Goal: Task Accomplishment & Management: Manage account settings

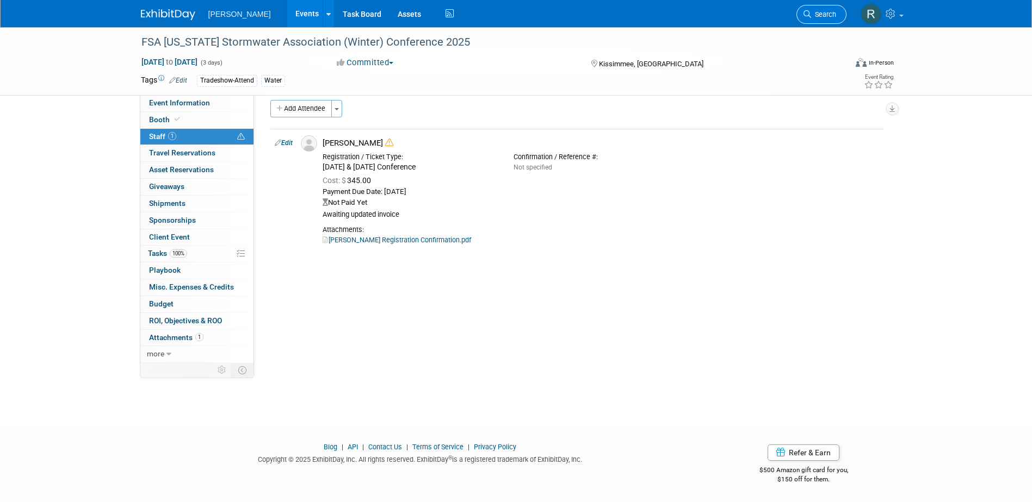
click at [824, 22] on link "Search" at bounding box center [821, 14] width 50 height 19
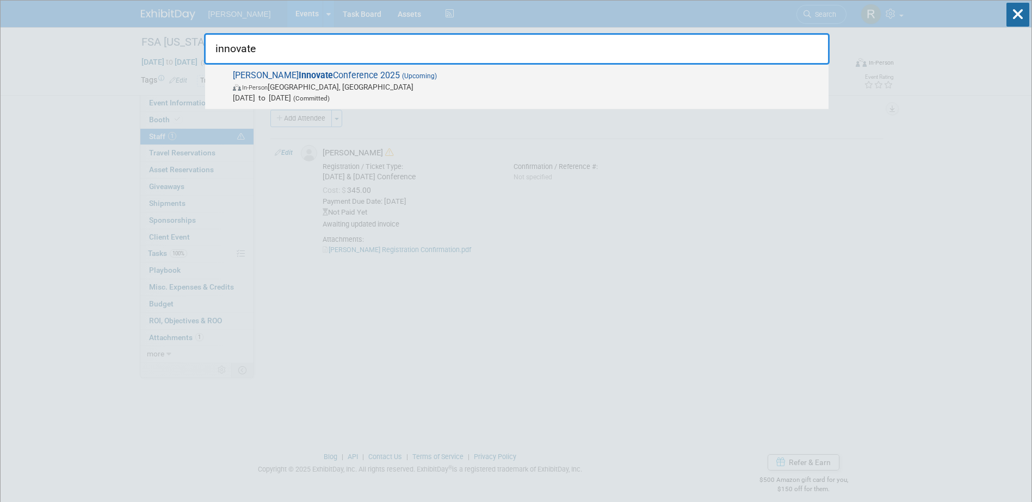
type input "innovate"
click at [352, 72] on span "[PERSON_NAME] Innovate Conference 2025 (Upcoming) In-Person [GEOGRAPHIC_DATA], …" at bounding box center [525, 86] width 593 height 33
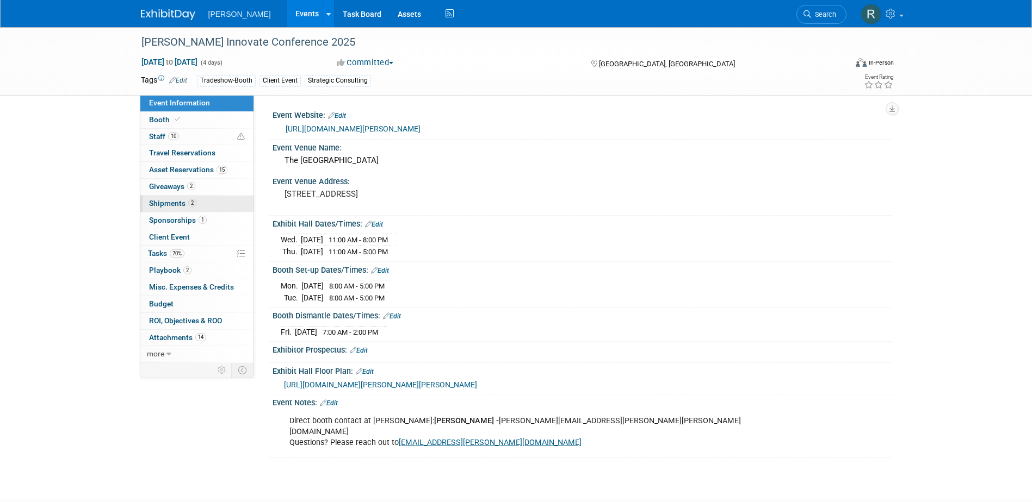
click at [172, 206] on span "Shipments 2" at bounding box center [172, 203] width 47 height 9
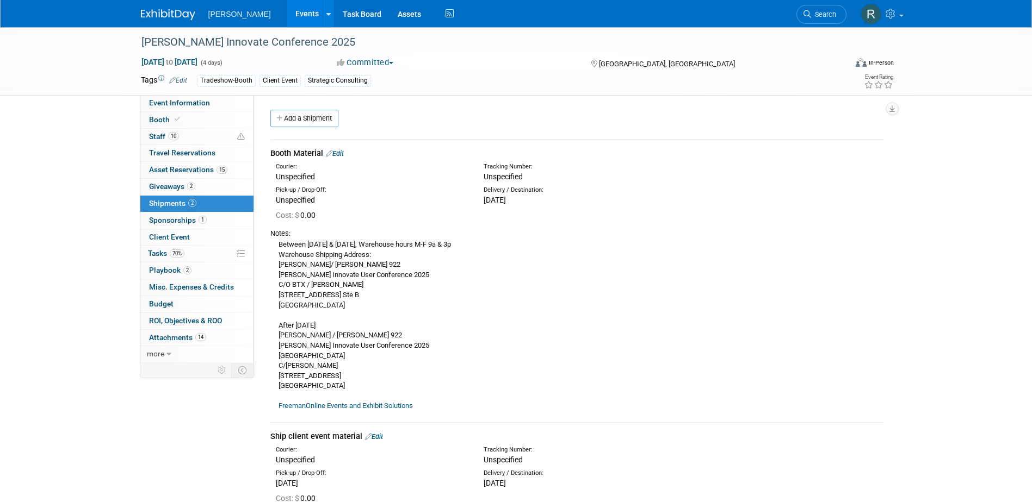
click at [341, 153] on link "Edit" at bounding box center [335, 154] width 18 height 8
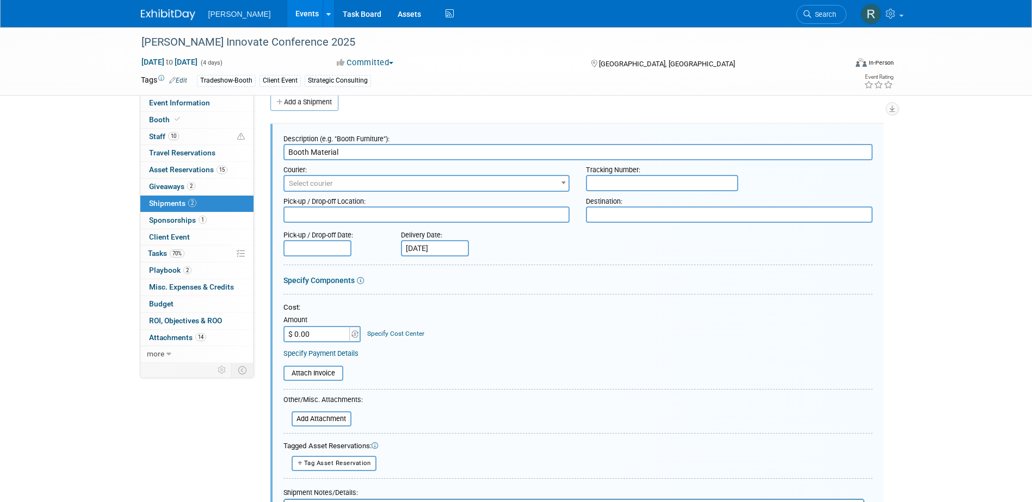
click at [616, 181] on input "text" at bounding box center [662, 183] width 152 height 16
paste input "1Z4916090275130312"
type input "1Z4916090275130312"
click at [440, 182] on span "Select courier" at bounding box center [426, 183] width 284 height 15
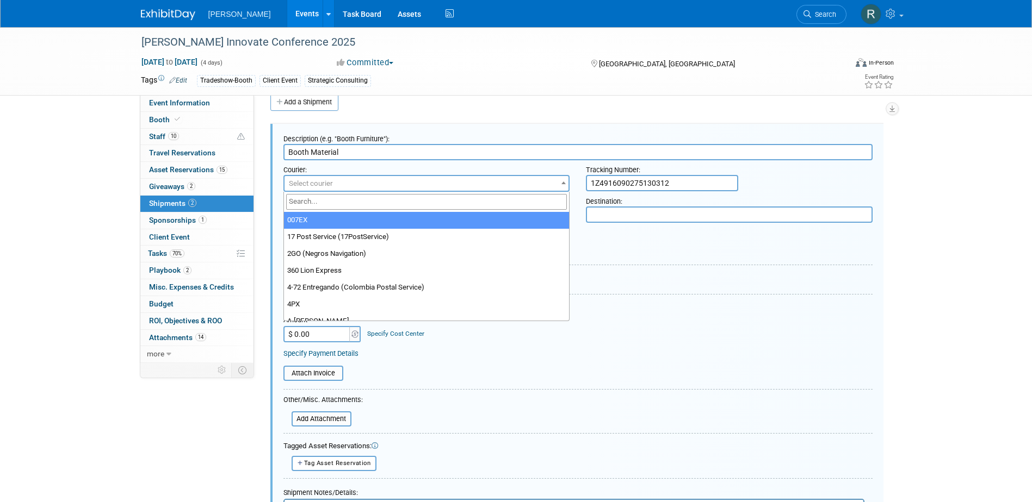
click at [418, 196] on input "search" at bounding box center [426, 202] width 281 height 16
type input "UPS"
select select "508"
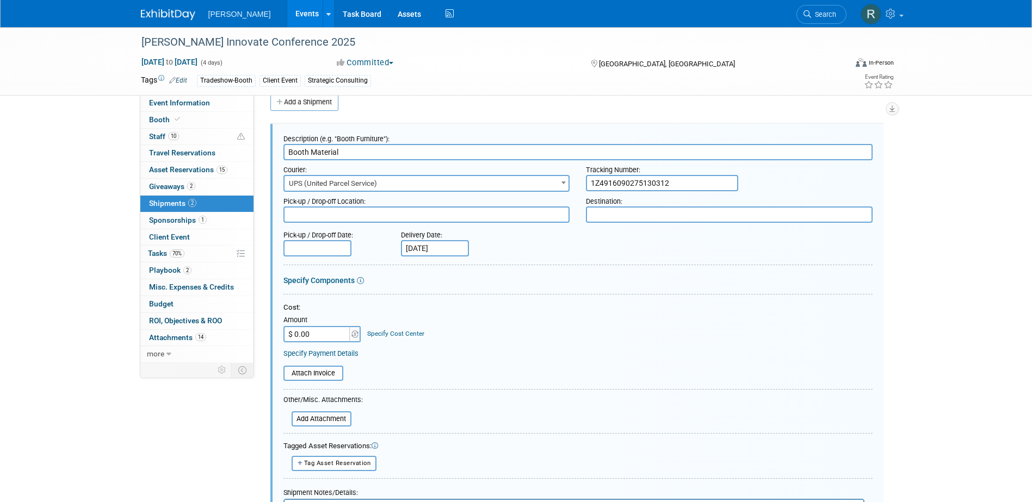
click at [368, 212] on textarea at bounding box center [426, 215] width 287 height 16
click at [325, 250] on input "text" at bounding box center [317, 248] width 68 height 16
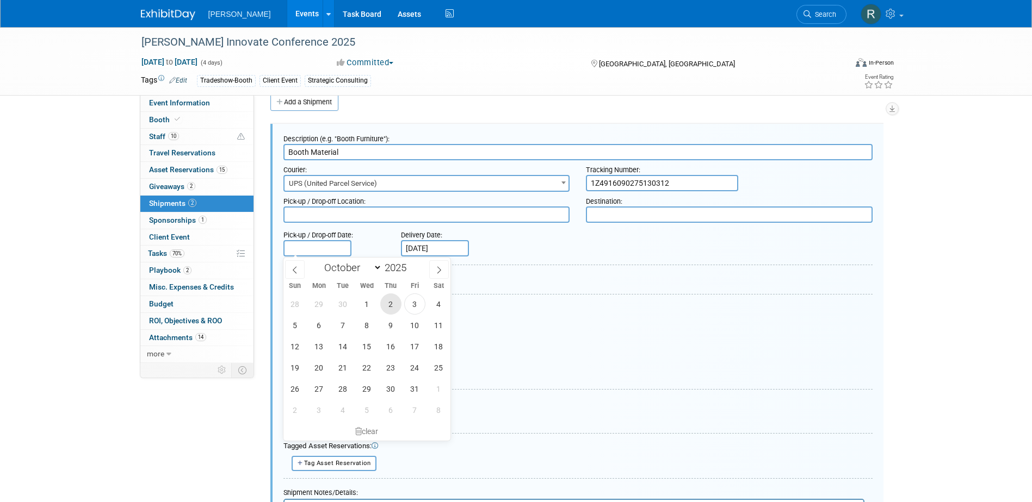
click at [393, 303] on span "2" at bounding box center [390, 304] width 21 height 21
type input "Oct 2, 2025"
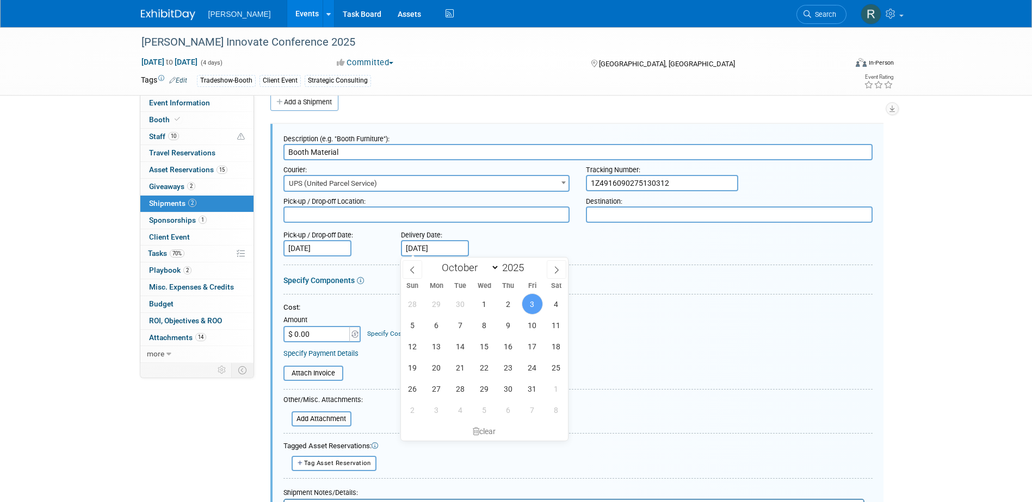
click at [456, 251] on input "Oct 3, 2025" at bounding box center [435, 248] width 68 height 16
click at [438, 326] on span "6" at bounding box center [436, 325] width 21 height 21
type input "Oct 6, 2025"
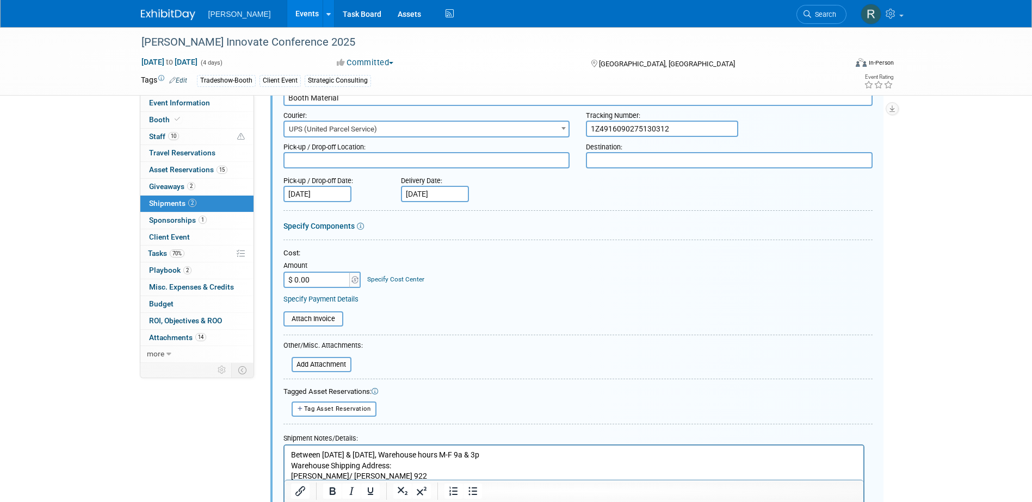
scroll to position [16, 0]
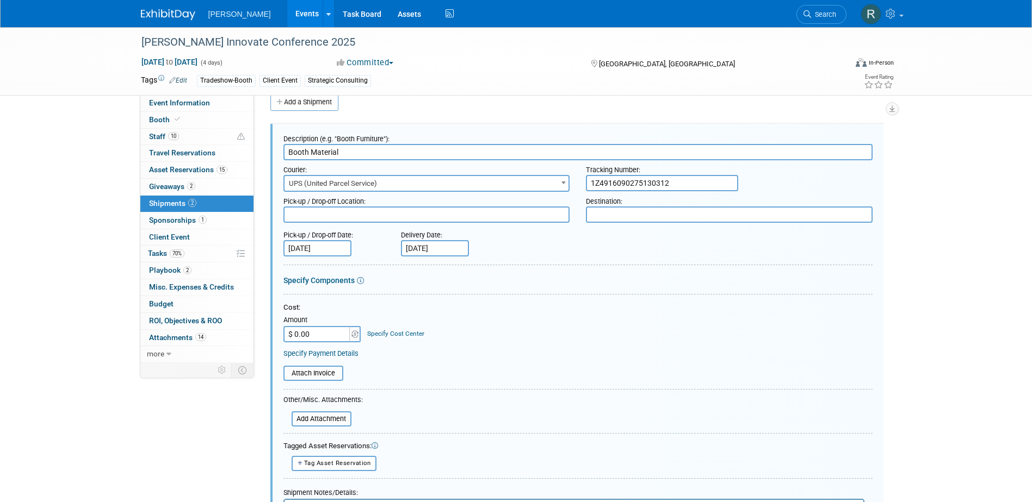
click at [597, 217] on textarea at bounding box center [729, 215] width 287 height 16
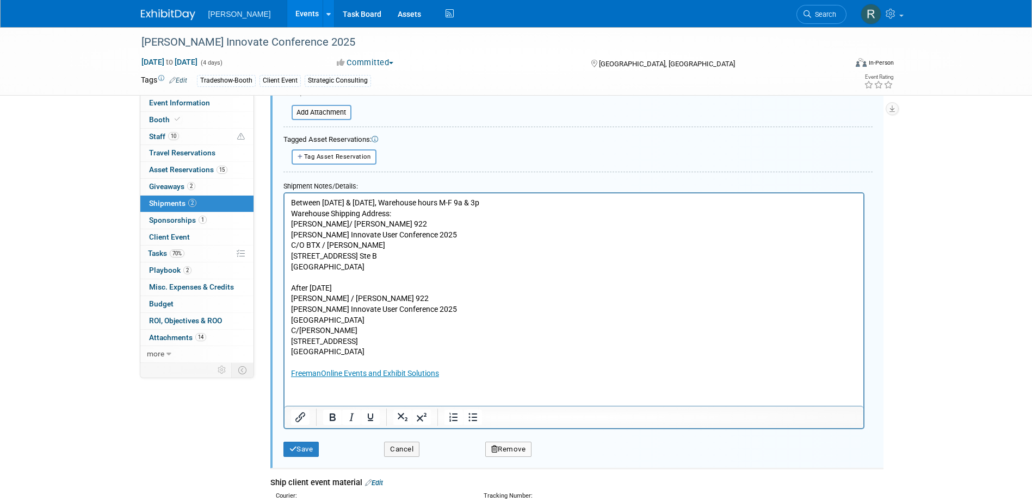
scroll to position [343, 0]
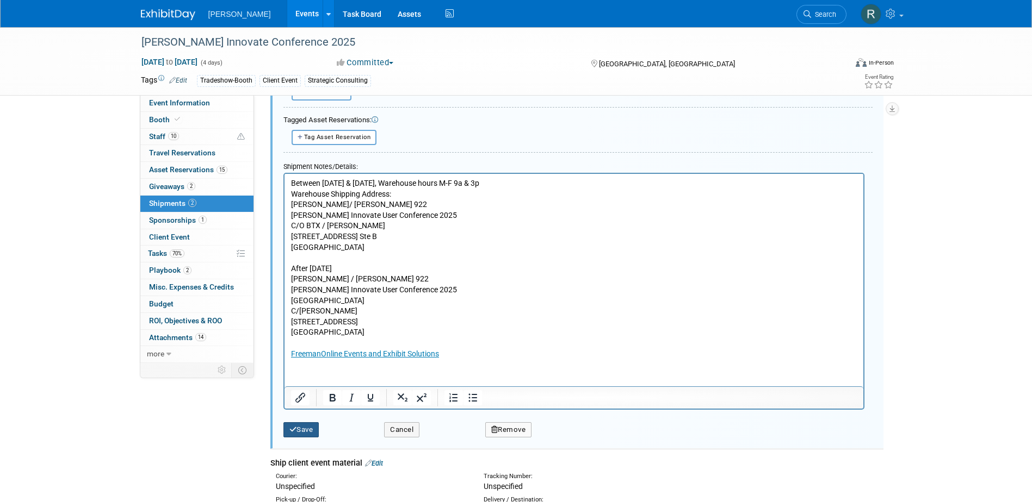
type textarea "Advanced Warehouse"
click at [301, 429] on button "Save" at bounding box center [301, 430] width 36 height 15
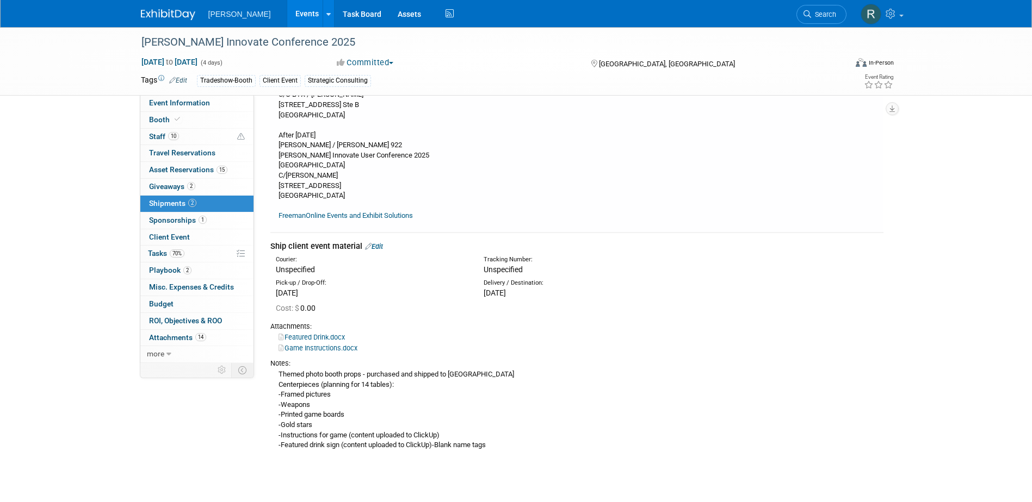
scroll to position [234, 0]
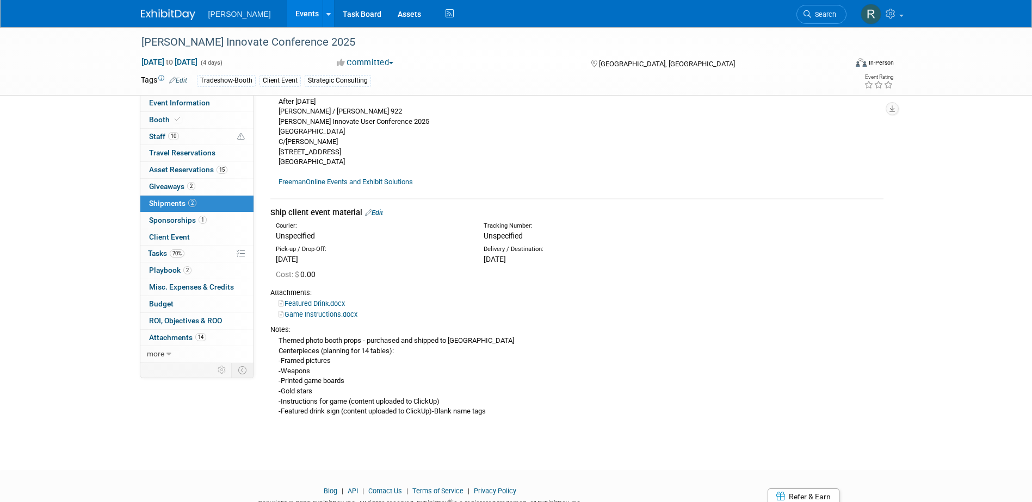
drag, startPoint x: 803, startPoint y: 14, endPoint x: 778, endPoint y: 12, distance: 25.1
click at [803, 13] on icon at bounding box center [807, 14] width 8 height 8
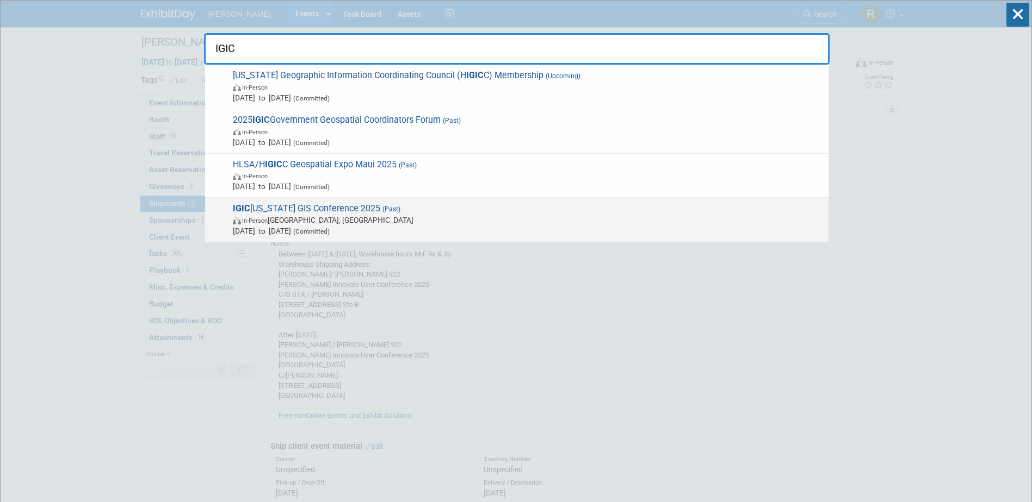
type input "IGIC"
click at [286, 220] on span "In-Person Indianapolis, IN" at bounding box center [528, 220] width 590 height 11
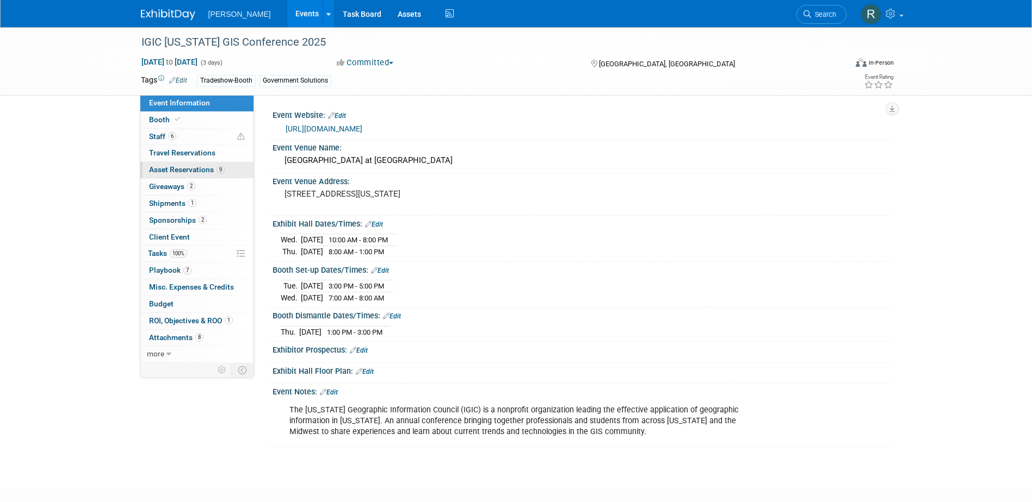
click at [170, 171] on span "Asset Reservations 9" at bounding box center [187, 169] width 76 height 9
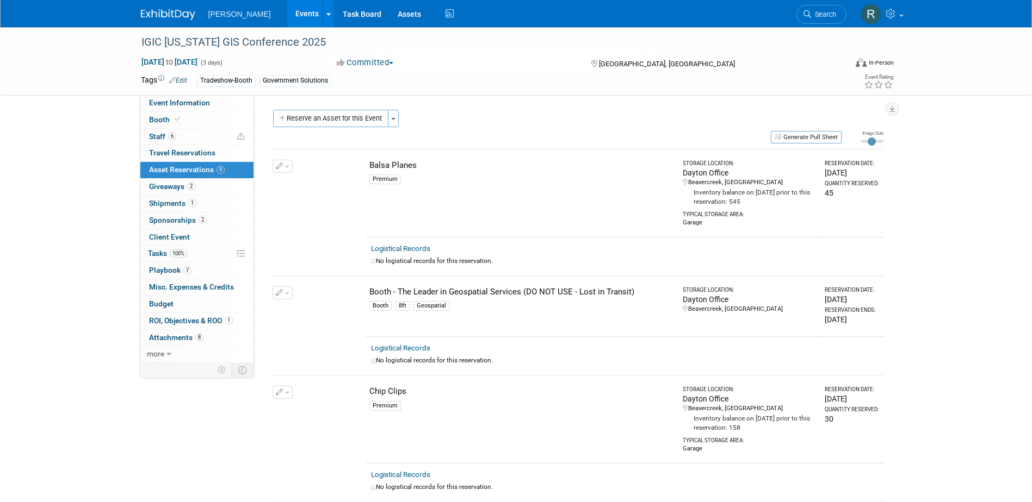
click at [344, 307] on img at bounding box center [335, 307] width 54 height 41
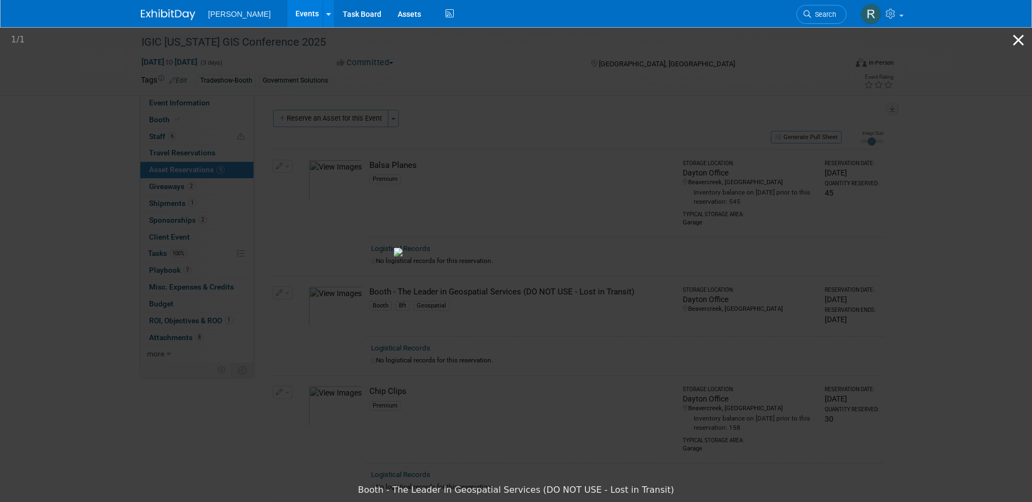
click at [1023, 42] on button "Close gallery" at bounding box center [1017, 40] width 27 height 26
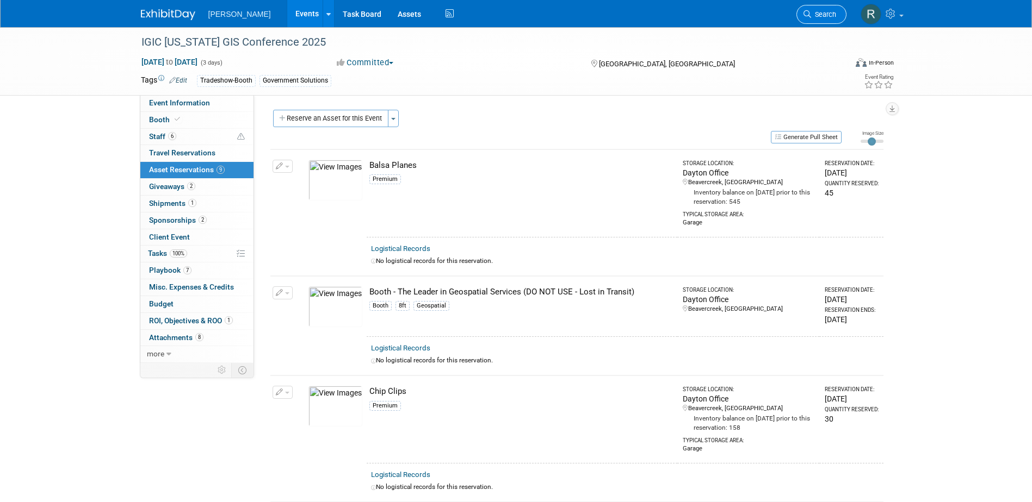
click at [815, 8] on link "Search" at bounding box center [821, 14] width 50 height 19
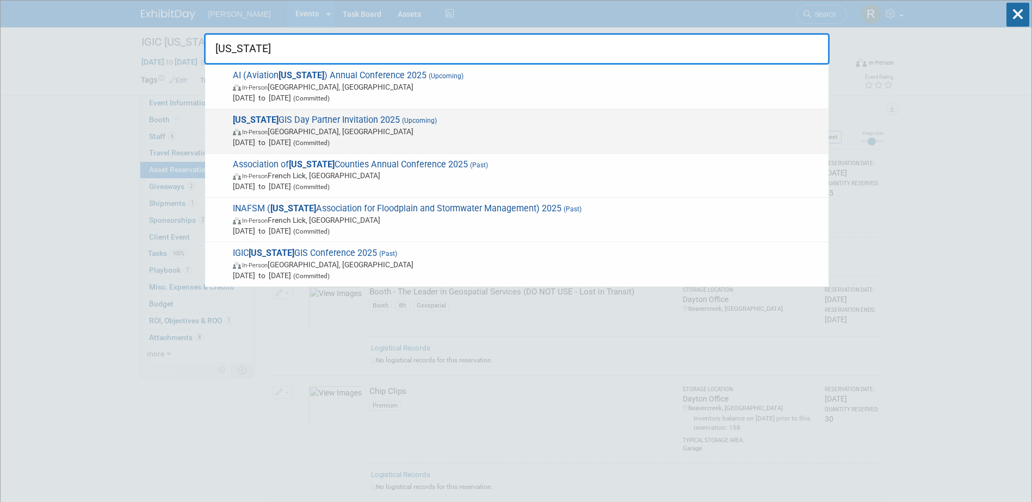
type input "Indiana"
click at [311, 126] on span "In-Person Indianapolis, IN" at bounding box center [528, 131] width 590 height 11
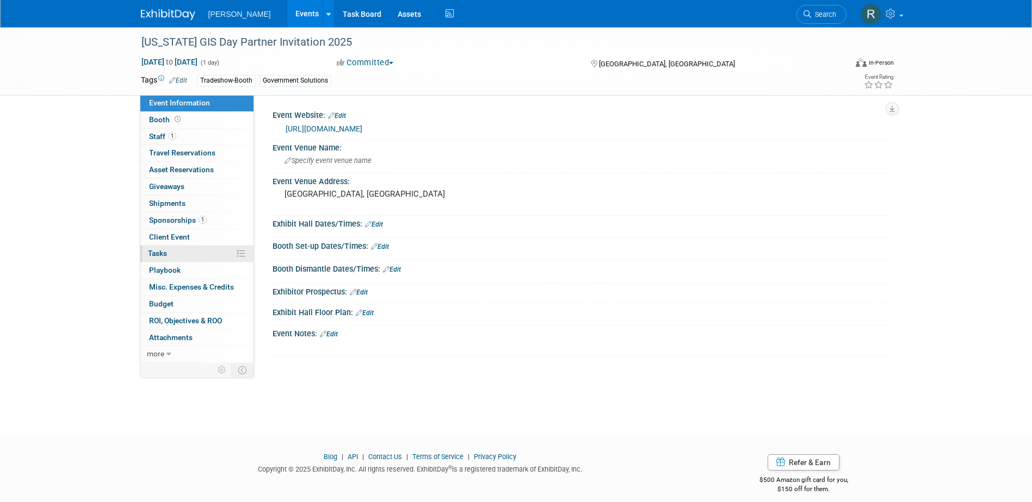
click at [164, 249] on link "0% Tasks 0%" at bounding box center [196, 254] width 113 height 16
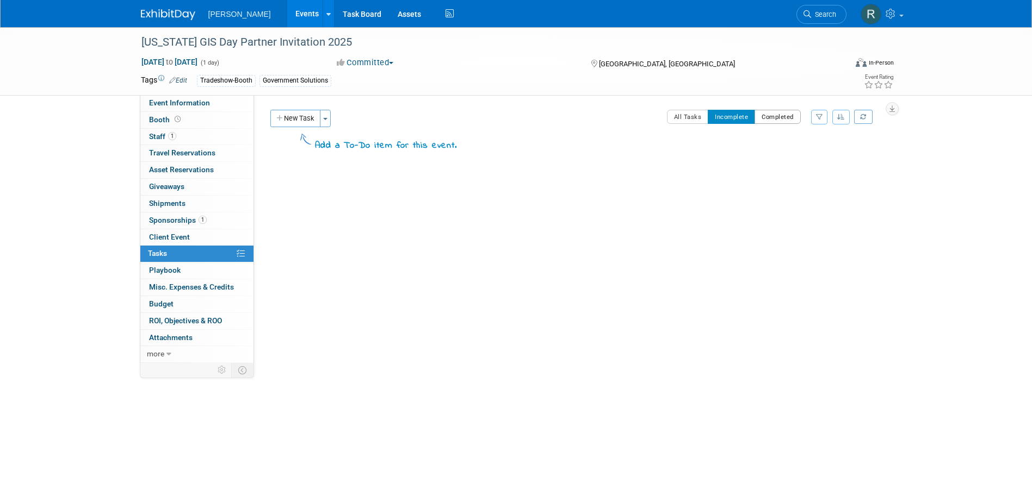
click at [767, 111] on button "Completed" at bounding box center [777, 117] width 46 height 14
click at [720, 119] on button "Incomplete" at bounding box center [730, 117] width 47 height 14
click at [175, 121] on icon at bounding box center [178, 119] width 6 height 6
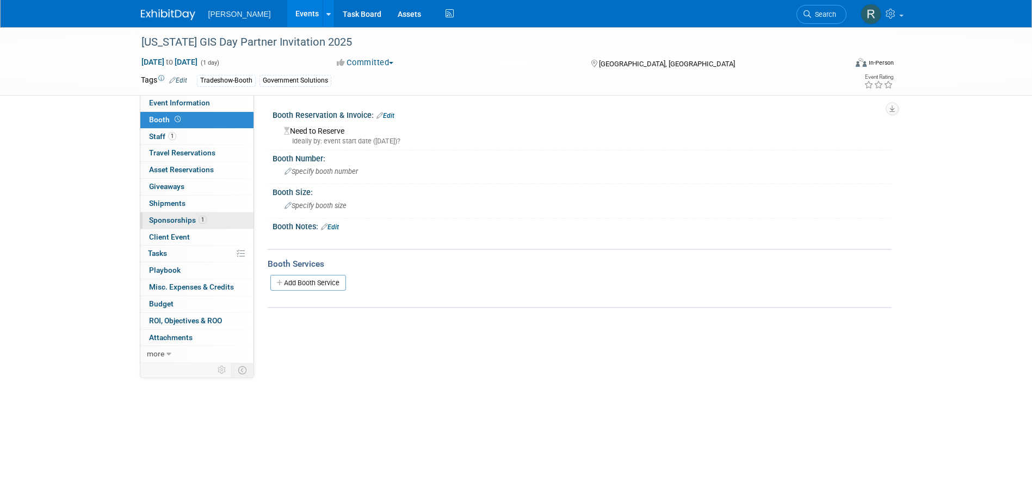
click at [165, 219] on span "Sponsorships 1" at bounding box center [178, 220] width 58 height 9
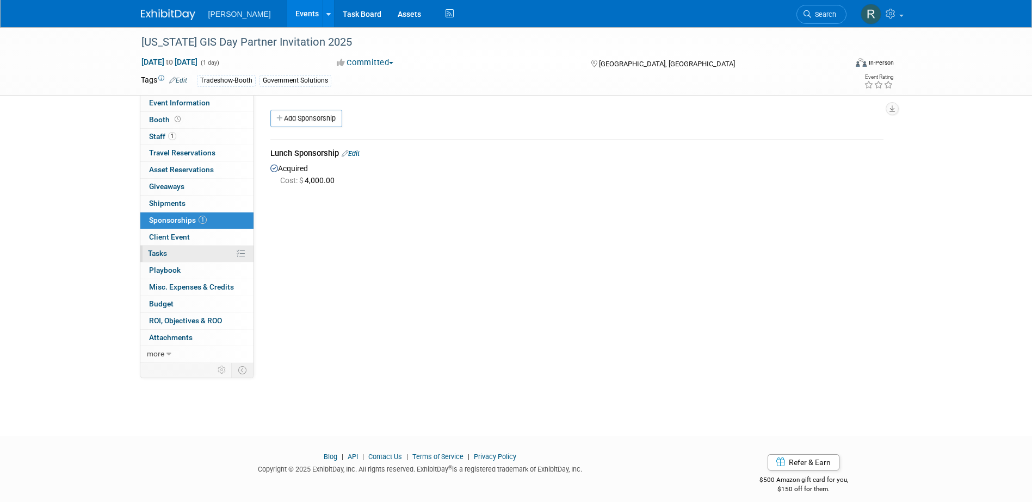
click at [162, 255] on span "Tasks 0%" at bounding box center [157, 253] width 19 height 9
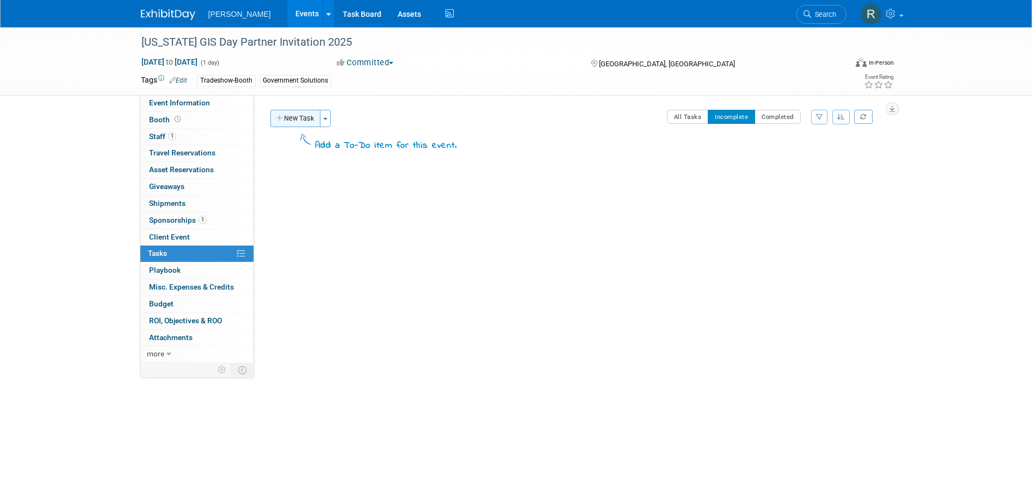
click at [283, 115] on icon "button" at bounding box center [280, 118] width 8 height 7
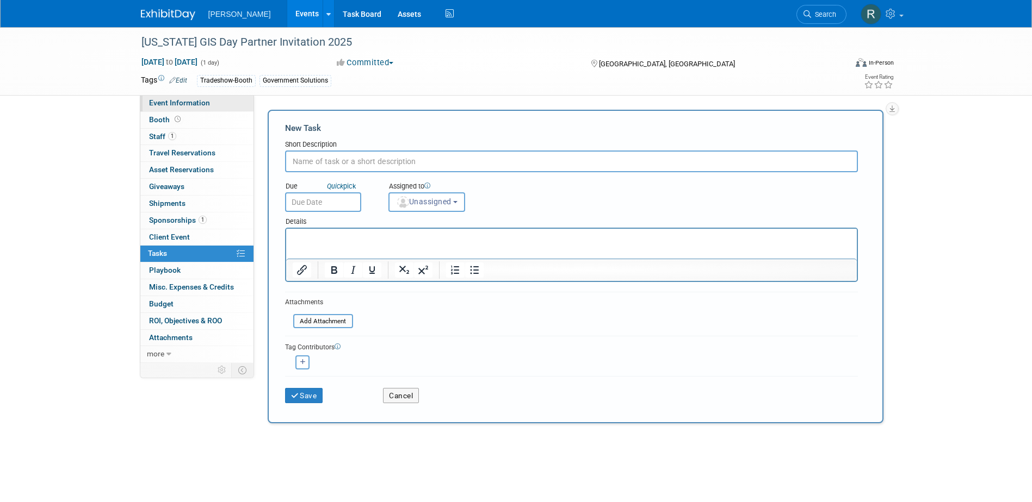
click at [203, 103] on span "Event Information" at bounding box center [179, 102] width 61 height 9
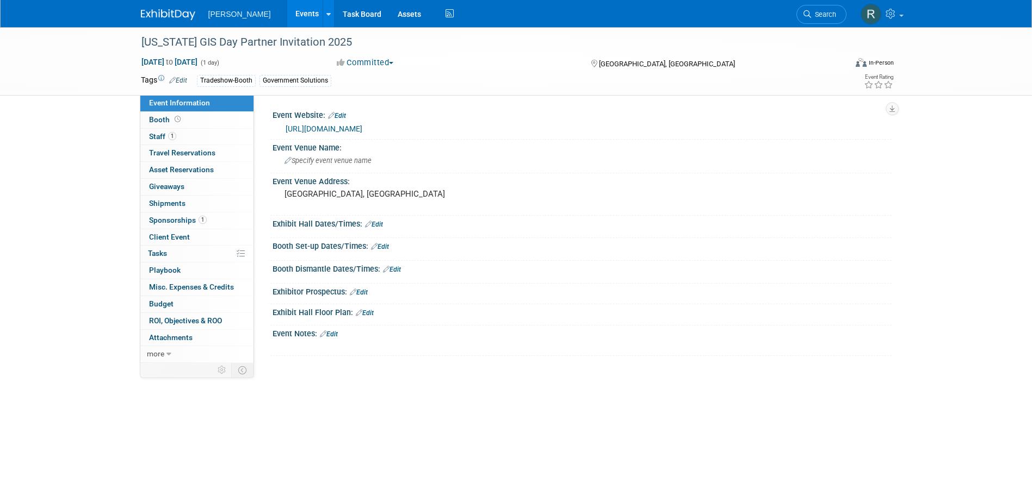
click at [346, 129] on link "https://www.in.gov/gis/gis-day/" at bounding box center [324, 129] width 77 height 9
click at [198, 62] on span "Nov 20, 2025 to Nov 20, 2025" at bounding box center [169, 62] width 57 height 10
type input "Nov 20, 2025"
select select "10"
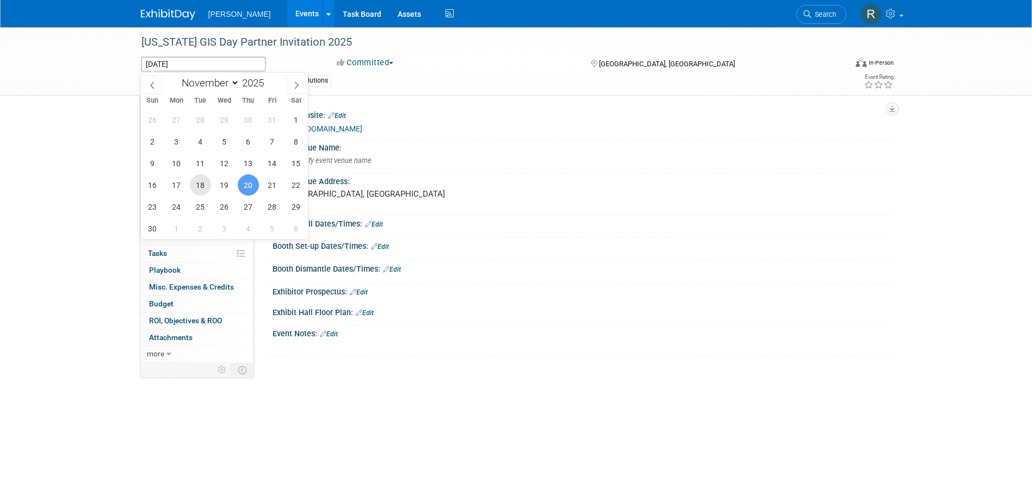
click at [207, 188] on span "18" at bounding box center [200, 185] width 21 height 21
type input "Nov 18, 2025"
click at [204, 186] on span "18" at bounding box center [200, 185] width 21 height 21
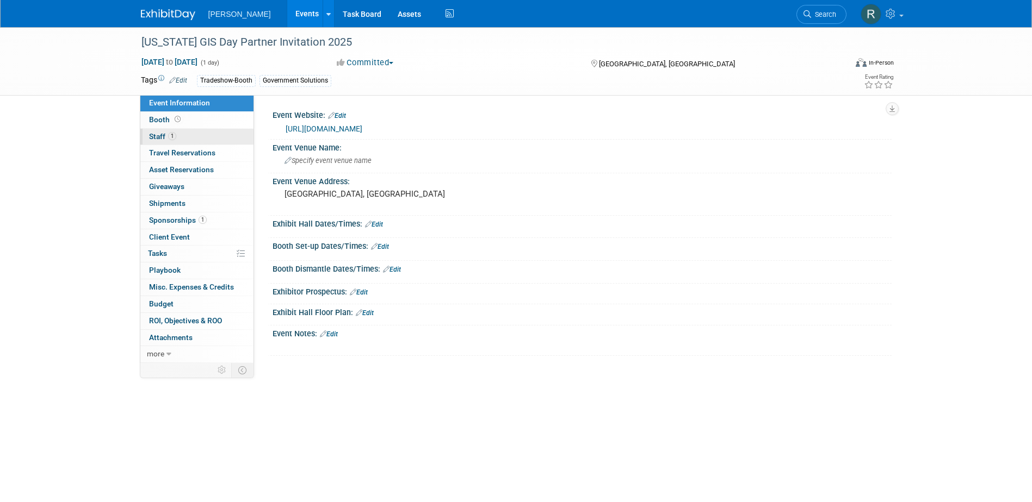
click at [172, 135] on span "1" at bounding box center [172, 136] width 8 height 8
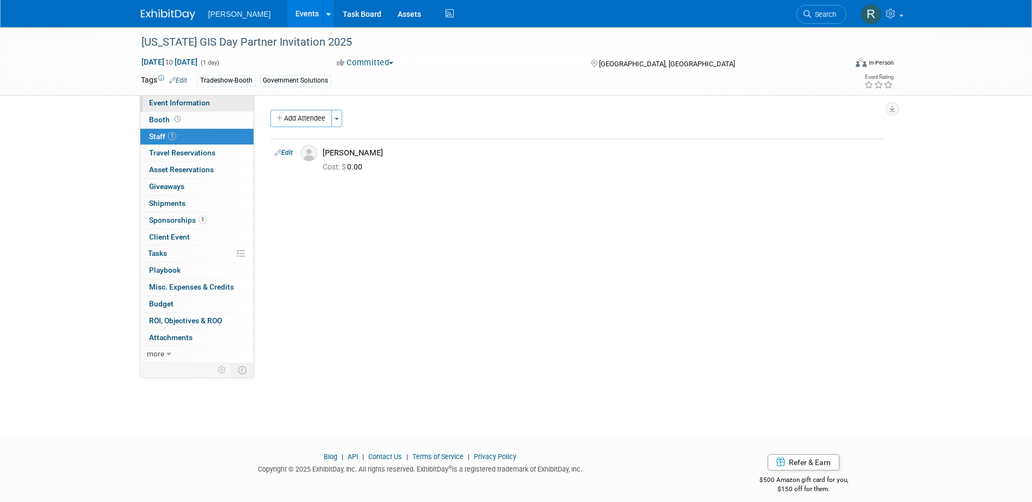
click at [173, 105] on span "Event Information" at bounding box center [179, 102] width 61 height 9
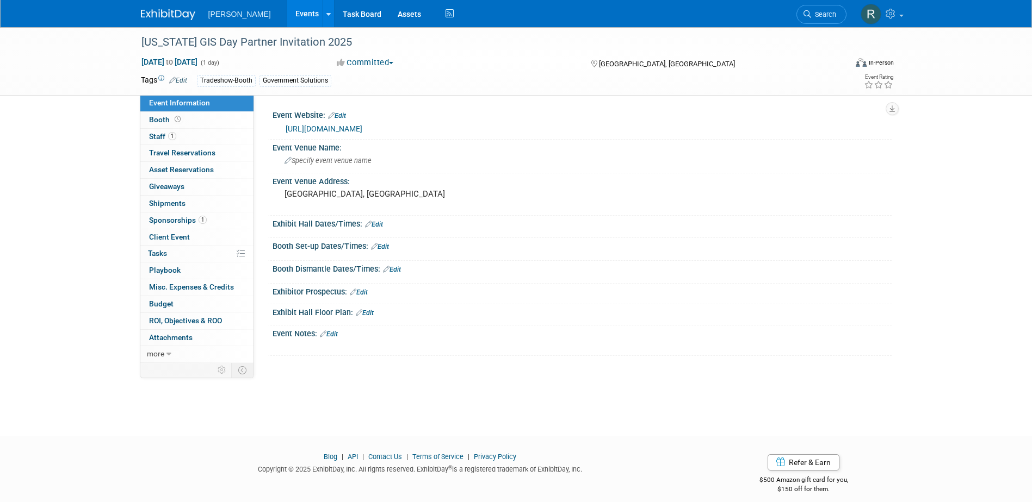
click at [382, 226] on link "Edit" at bounding box center [374, 225] width 18 height 8
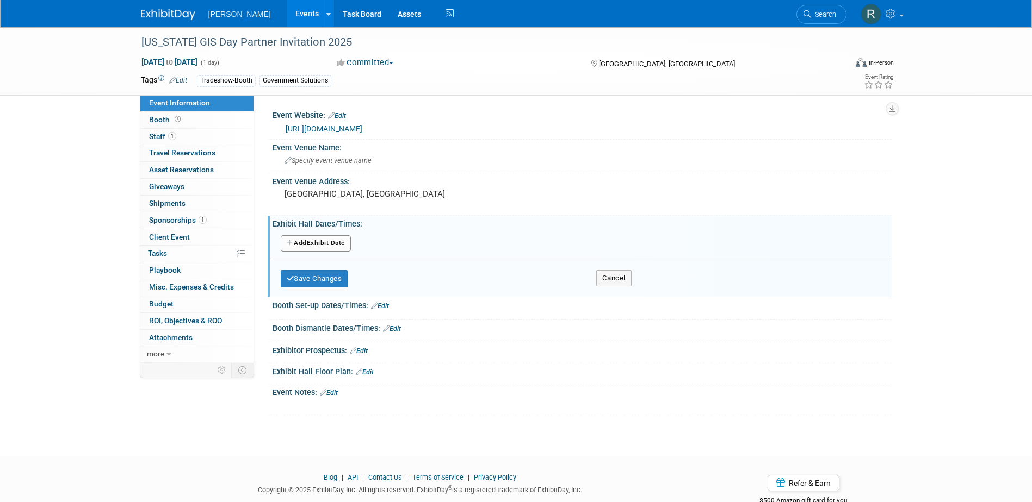
click at [325, 238] on button "Add Another Exhibit Date" at bounding box center [316, 243] width 70 height 16
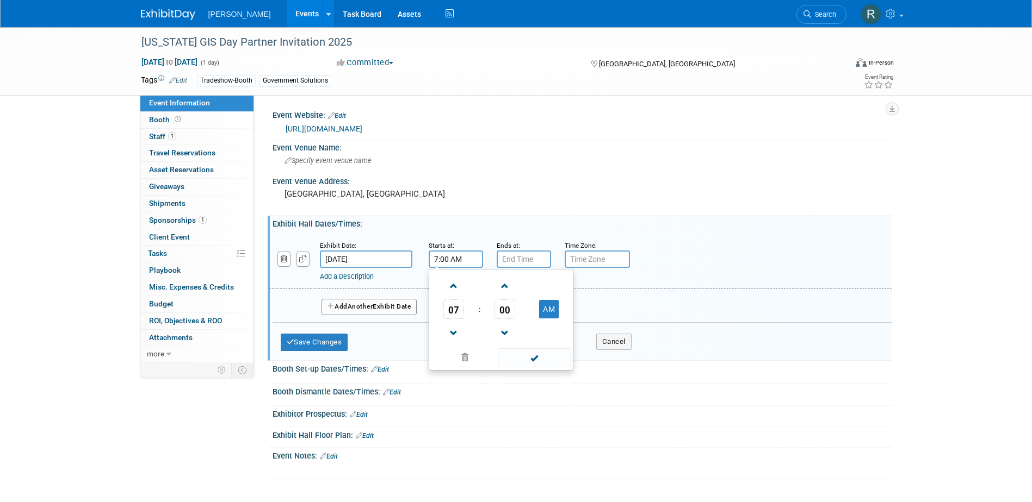
click at [440, 259] on input "7:00 AM" at bounding box center [456, 259] width 54 height 17
click at [450, 287] on span at bounding box center [453, 286] width 19 height 19
type input "8:00 AM"
drag, startPoint x: 512, startPoint y: 358, endPoint x: 510, endPoint y: 301, distance: 57.2
click at [513, 358] on span at bounding box center [534, 358] width 73 height 19
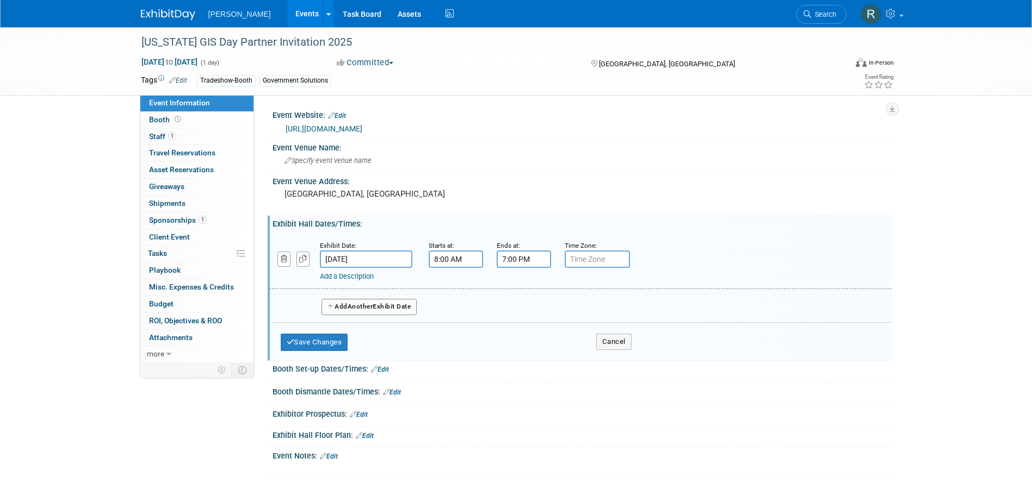
click at [518, 262] on input "7:00 PM" at bounding box center [523, 259] width 54 height 17
click at [522, 314] on span "07" at bounding box center [521, 310] width 21 height 20
click at [523, 319] on td "04" at bounding box center [516, 315] width 35 height 29
type input "4:00 PM"
click at [610, 362] on span at bounding box center [602, 358] width 73 height 19
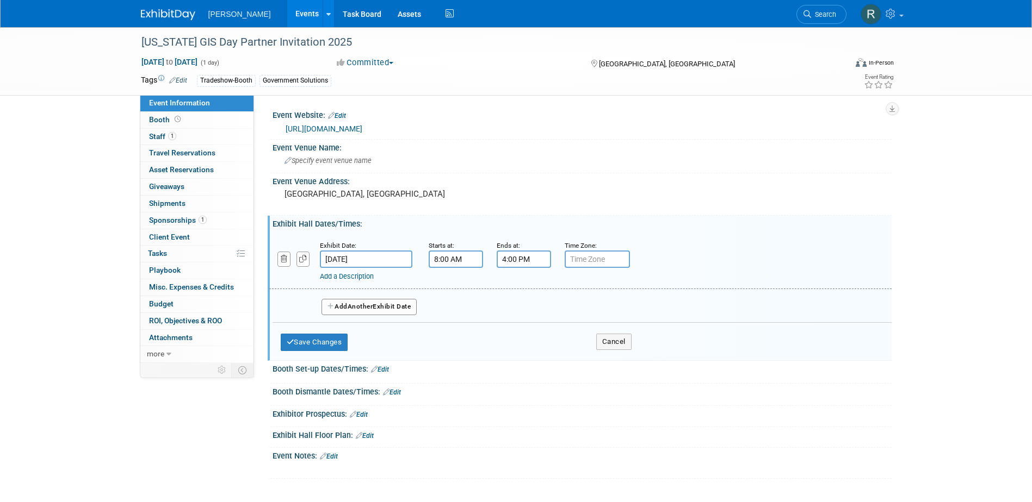
click at [624, 258] on input "text" at bounding box center [596, 259] width 65 height 17
type input "EST"
click at [301, 341] on button "Save Changes" at bounding box center [314, 342] width 67 height 17
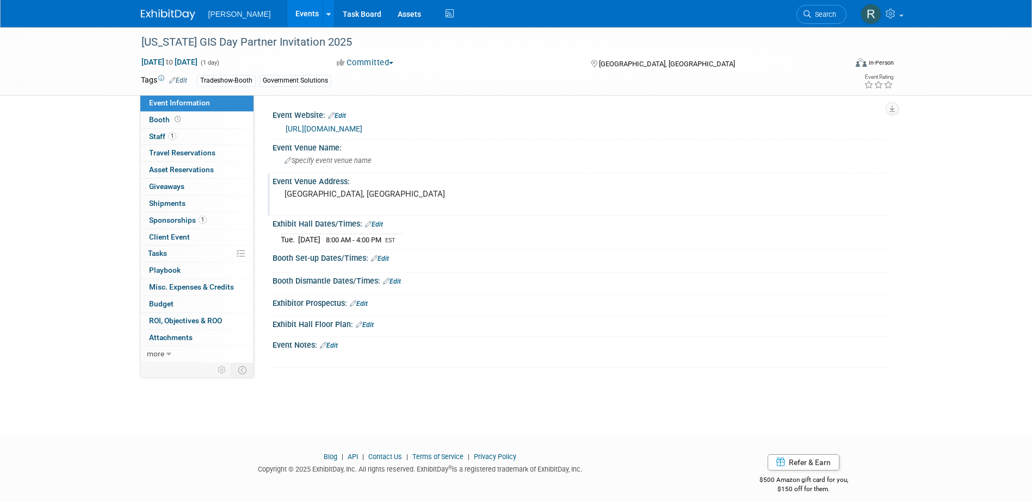
click at [359, 194] on pre "[GEOGRAPHIC_DATA], [GEOGRAPHIC_DATA]" at bounding box center [401, 194] width 234 height 10
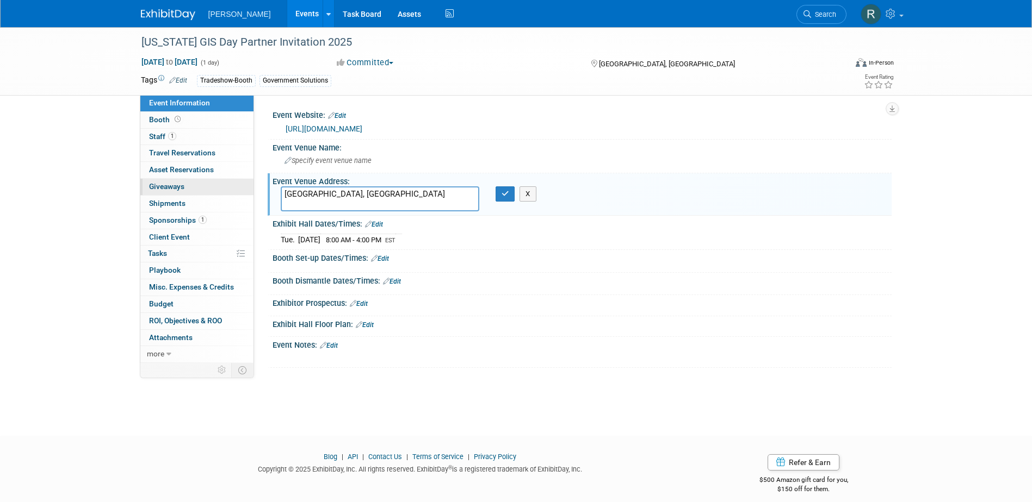
drag, startPoint x: 342, startPoint y: 195, endPoint x: 250, endPoint y: 193, distance: 92.5
click at [255, 191] on div "Event Website: Edit https://www.in.gov/gis/gis-day/ Event Venue Name: Specify e…" at bounding box center [572, 229] width 637 height 268
click at [365, 194] on textarea "302 W Washington St, Indianapolis, IN 46204" at bounding box center [380, 199] width 198 height 25
type textarea "302 W Washington St. Indianapolis, IN 46204"
click at [504, 193] on icon "button" at bounding box center [505, 193] width 8 height 7
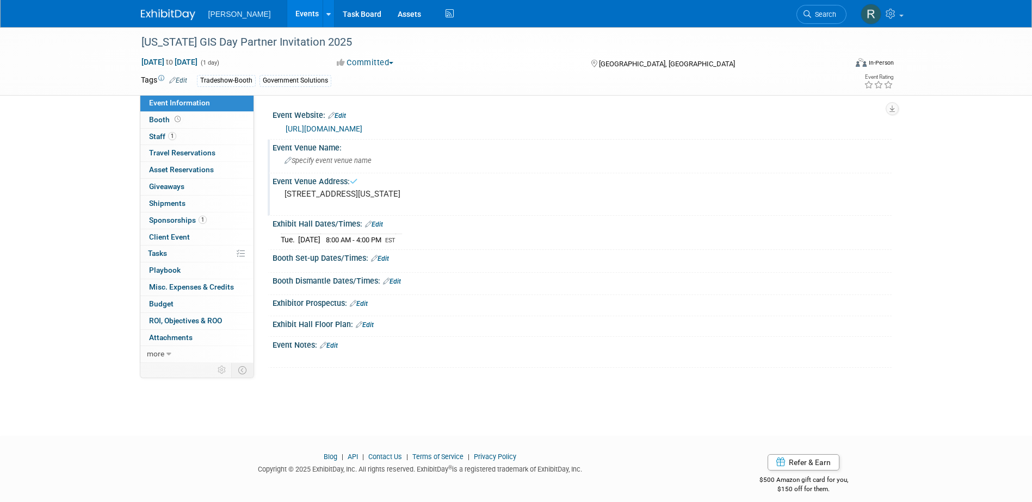
click at [361, 160] on span "Specify event venue name" at bounding box center [327, 161] width 87 height 8
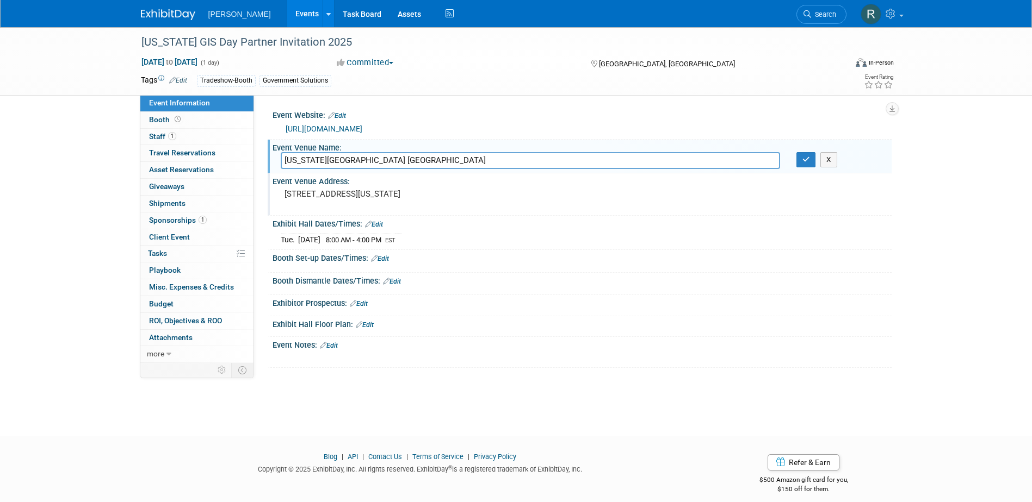
type input "Indiana Government Center South Building"
click at [796, 152] on button "button" at bounding box center [806, 159] width 20 height 15
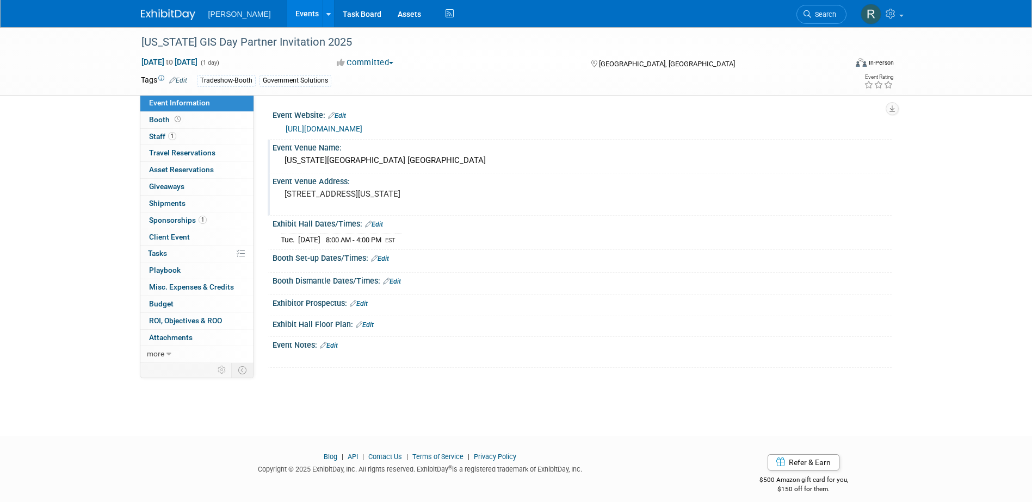
click at [338, 343] on link "Edit" at bounding box center [329, 346] width 18 height 8
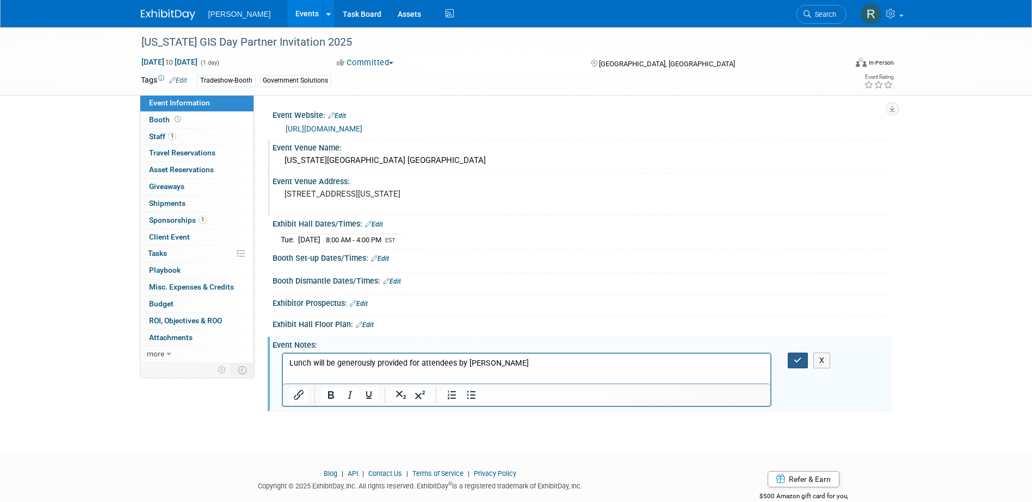
click at [798, 362] on icon "button" at bounding box center [797, 361] width 8 height 8
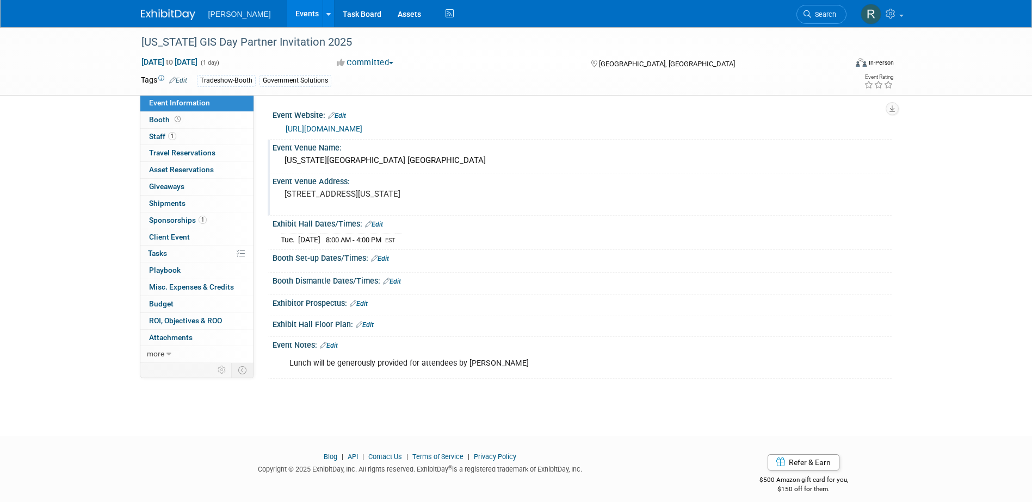
click at [336, 343] on link "Edit" at bounding box center [329, 346] width 18 height 8
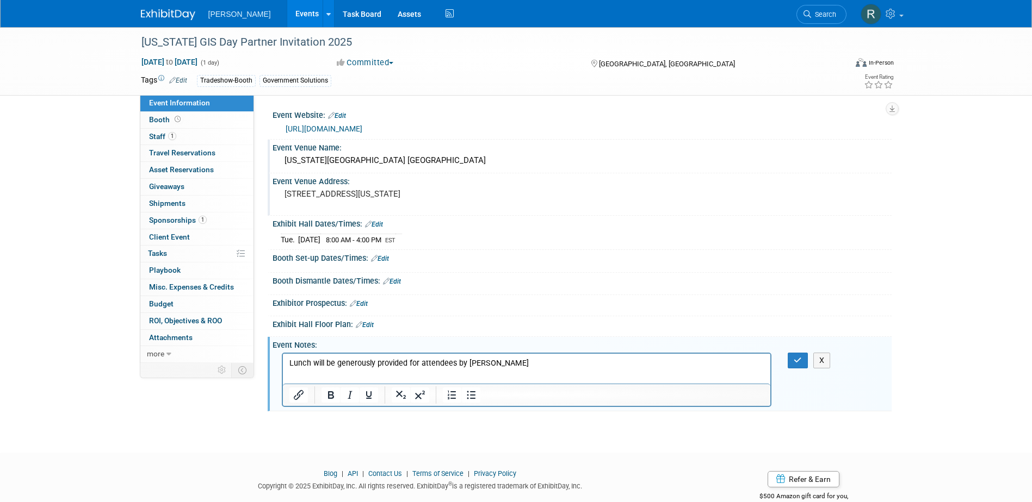
click at [521, 366] on p "Lunch will be generously provided for attendees by Woolpert" at bounding box center [526, 363] width 475 height 11
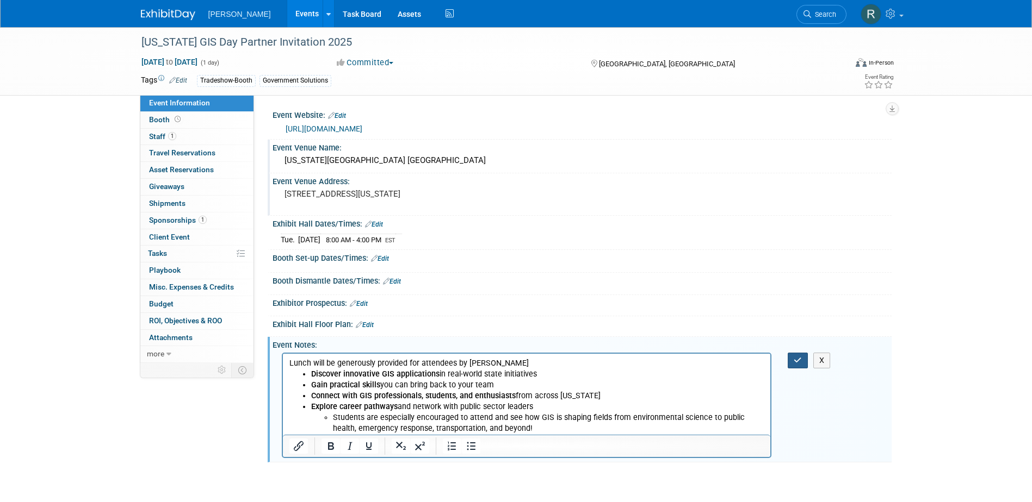
click at [797, 361] on icon "button" at bounding box center [797, 361] width 8 height 8
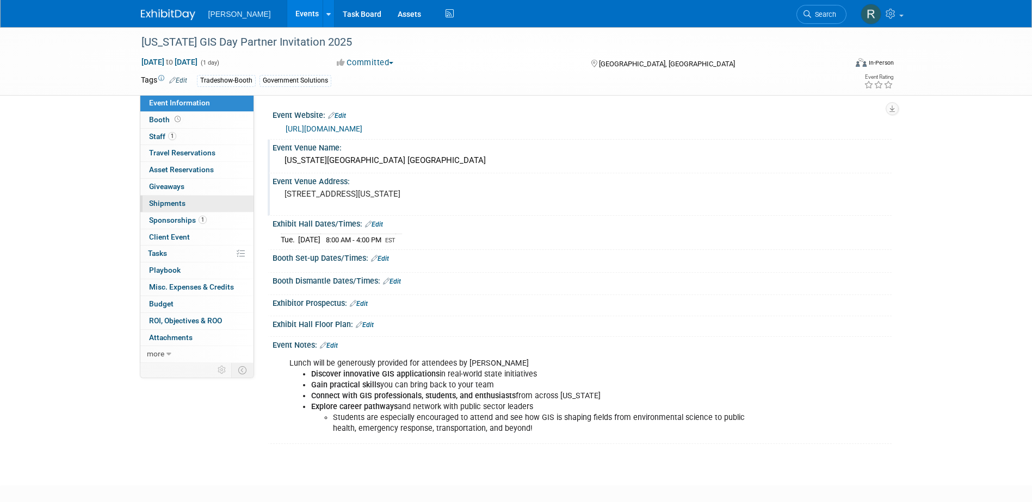
click at [171, 203] on span "Shipments 0" at bounding box center [167, 203] width 36 height 9
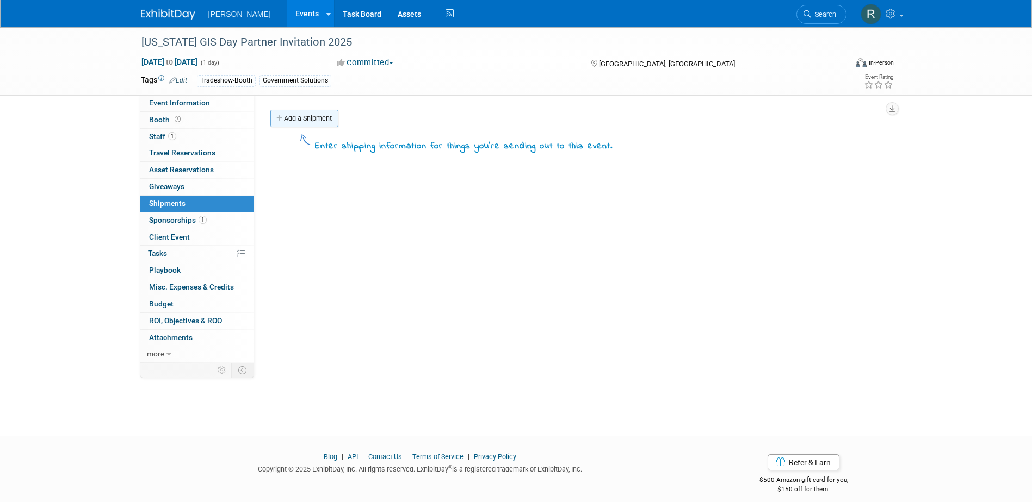
click at [301, 114] on link "Add a Shipment" at bounding box center [304, 118] width 68 height 17
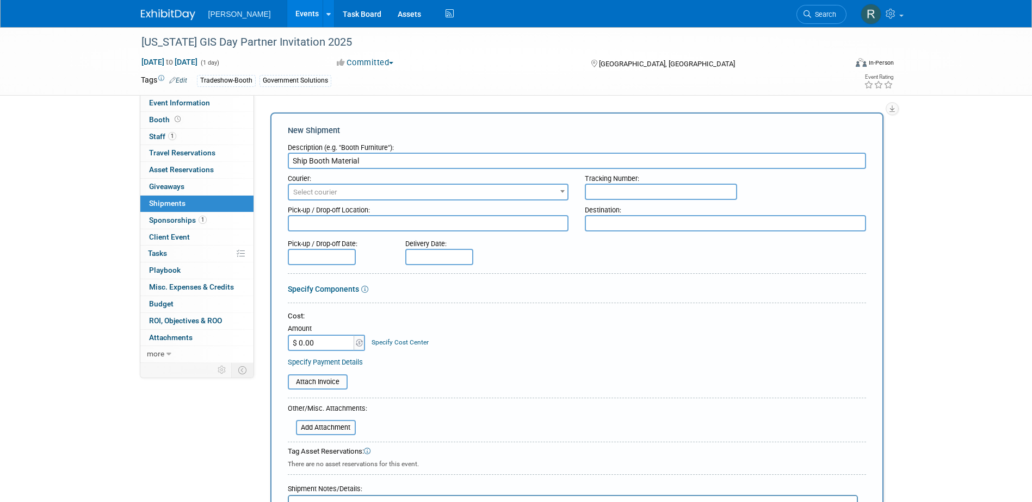
scroll to position [54, 0]
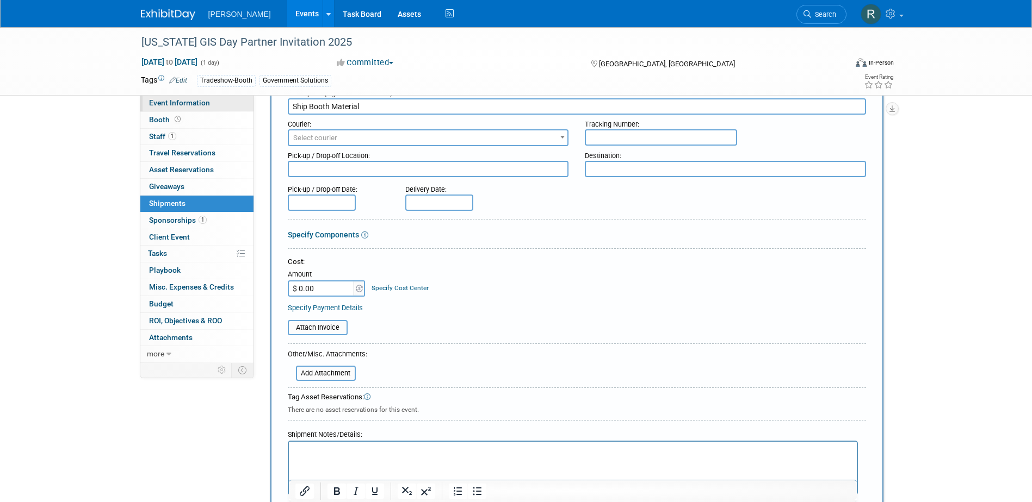
drag, startPoint x: 310, startPoint y: 104, endPoint x: 240, endPoint y: 105, distance: 69.6
click at [241, 106] on div "Event Information Event Info Booth Booth 1 Staff 1 Staff 0 Travel Reservations …" at bounding box center [516, 259] width 767 height 572
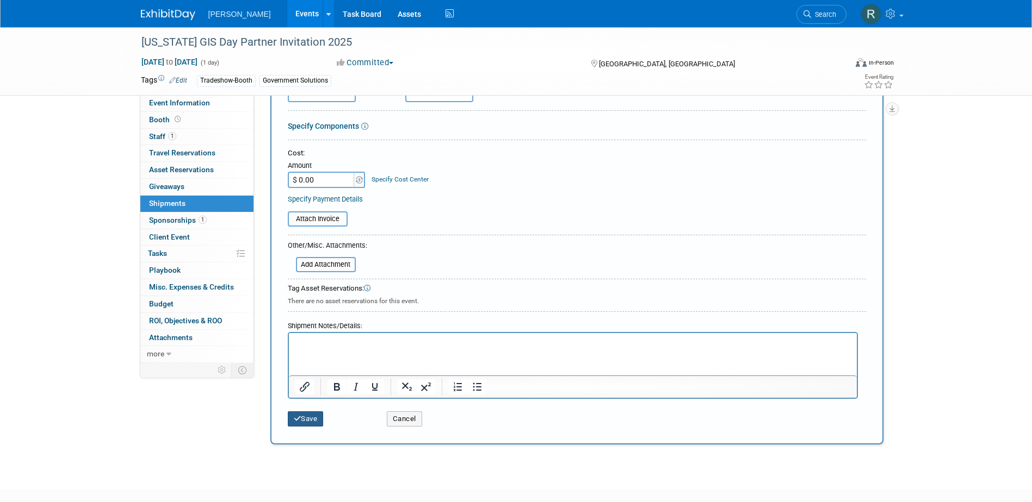
type input "Booth Material"
click at [303, 417] on button "Save" at bounding box center [306, 419] width 36 height 15
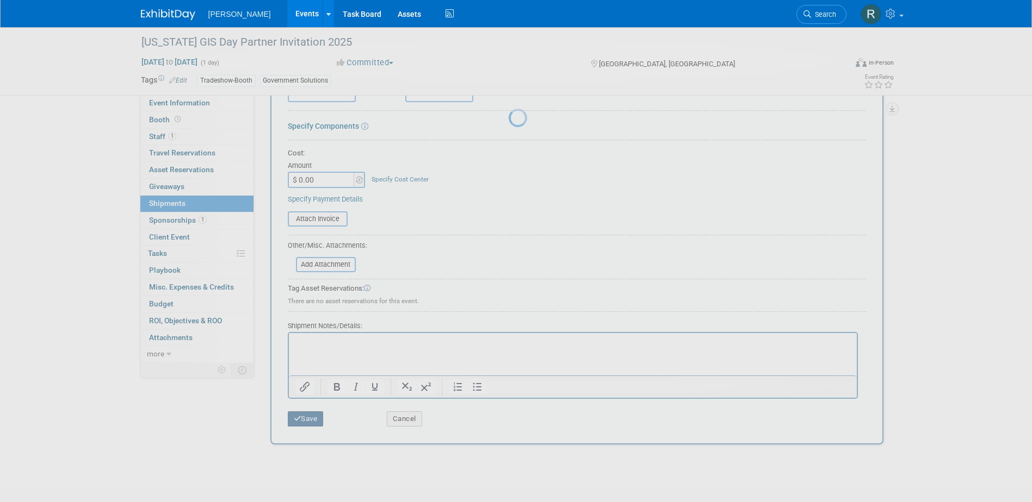
scroll to position [10, 0]
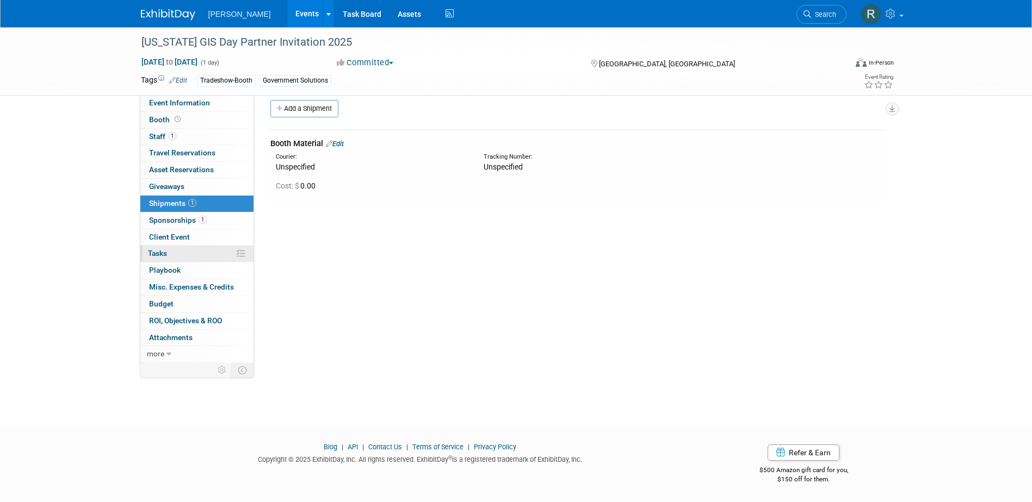
click at [161, 253] on span "Tasks 0%" at bounding box center [157, 253] width 19 height 9
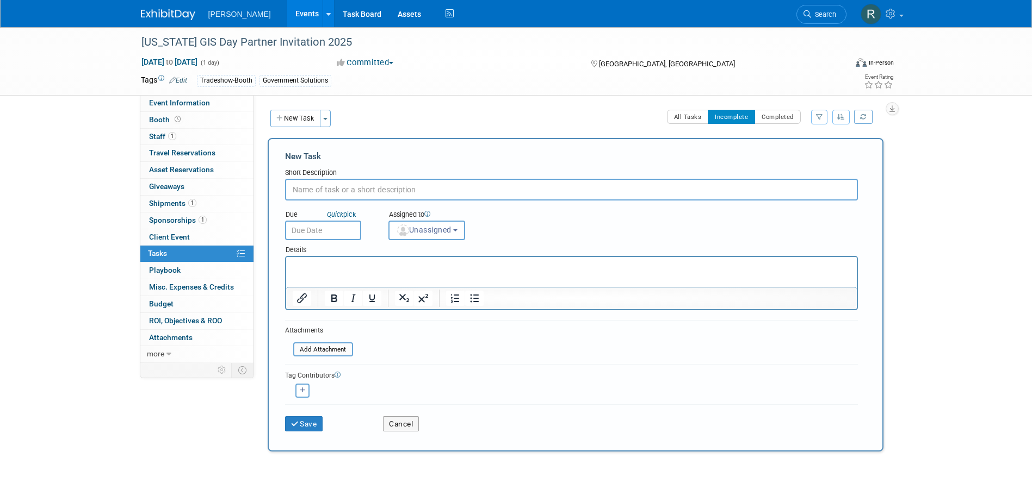
click at [381, 191] on input "text" at bounding box center [571, 190] width 573 height 22
type input "Ship Booth Material"
click at [318, 234] on input "text" at bounding box center [323, 231] width 76 height 20
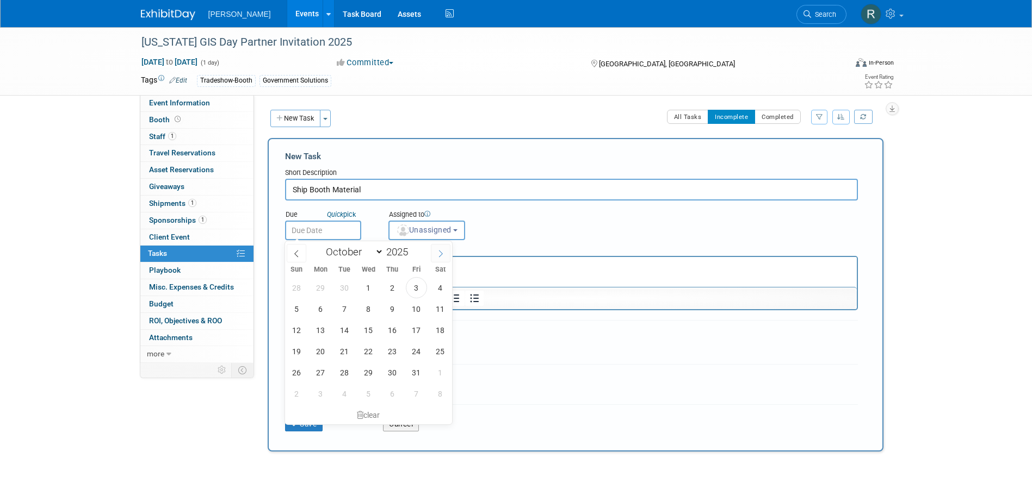
click at [441, 257] on icon at bounding box center [441, 254] width 8 height 8
select select "10"
click at [415, 332] on span "14" at bounding box center [416, 330] width 21 height 21
type input "Nov 14, 2025"
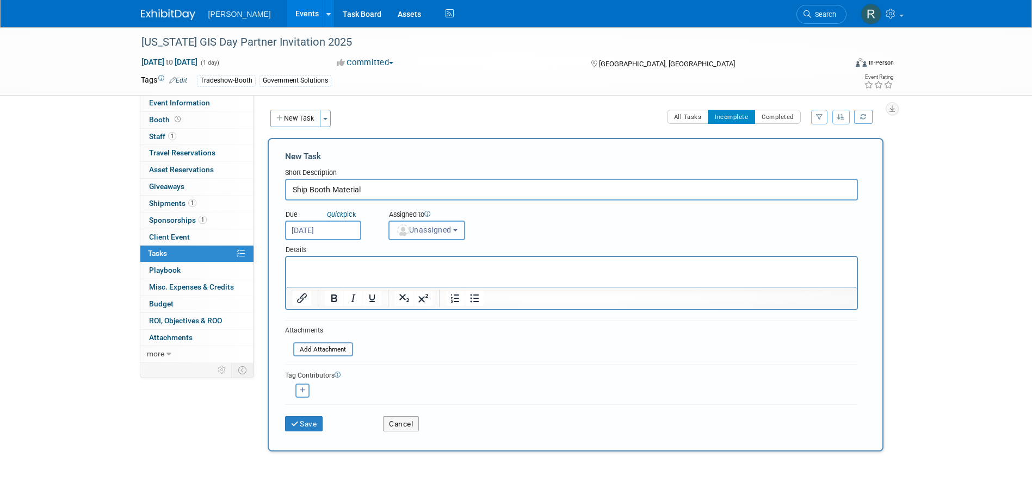
click at [437, 232] on span "Unassigned" at bounding box center [423, 230] width 55 height 9
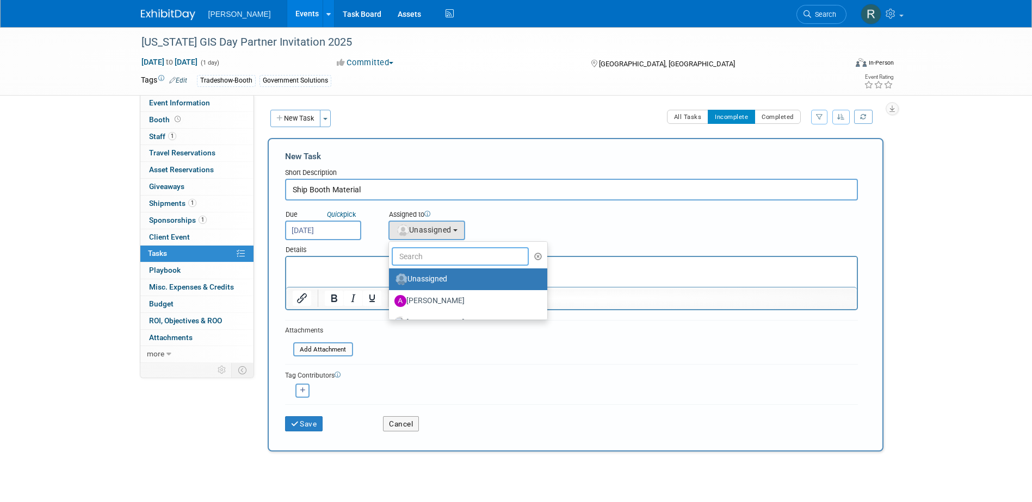
click at [437, 255] on input "text" at bounding box center [461, 256] width 138 height 18
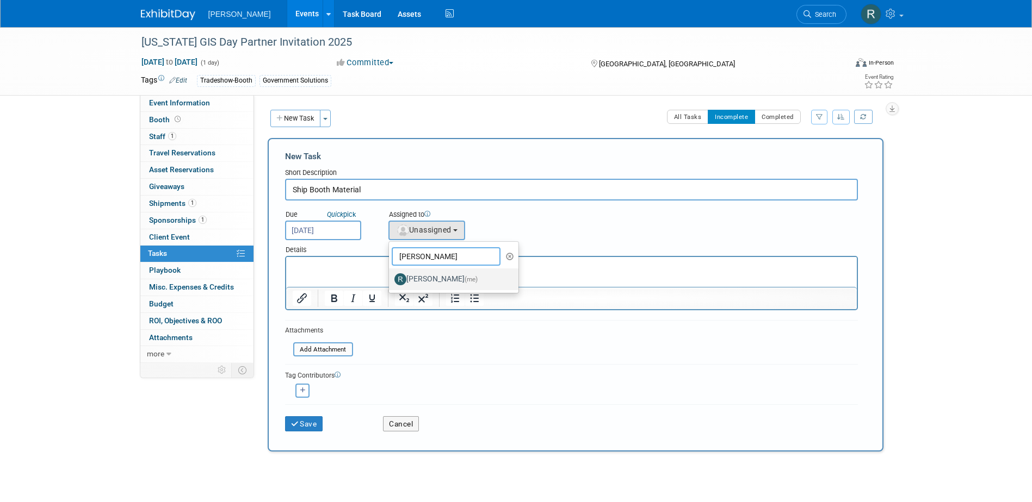
type input "[PERSON_NAME]"
click at [409, 274] on label "Rebecca Deis (me)" at bounding box center [451, 279] width 114 height 17
click at [390, 275] on input "Rebecca Deis (me)" at bounding box center [386, 278] width 7 height 7
select select "844a177d-a181-44ff-a72a-5731d68e4351"
click at [297, 392] on button "button" at bounding box center [302, 391] width 14 height 14
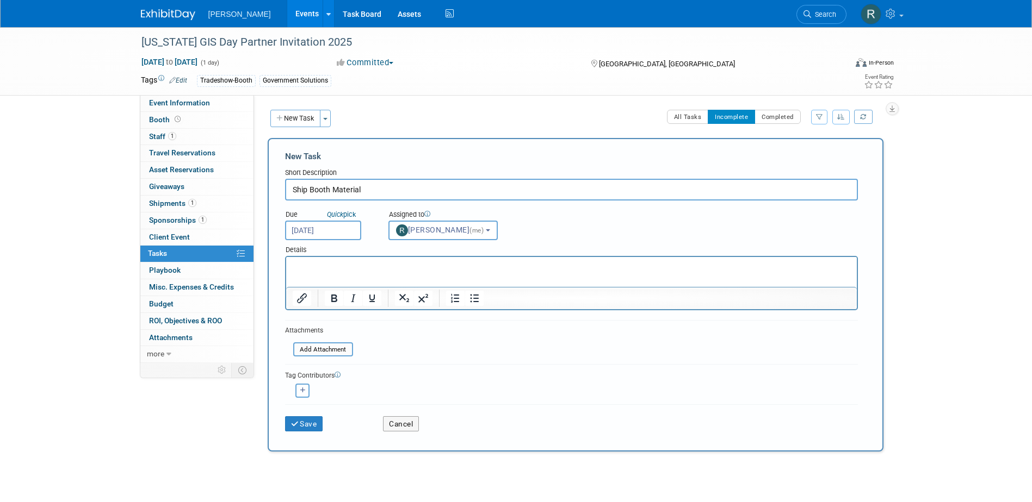
select select
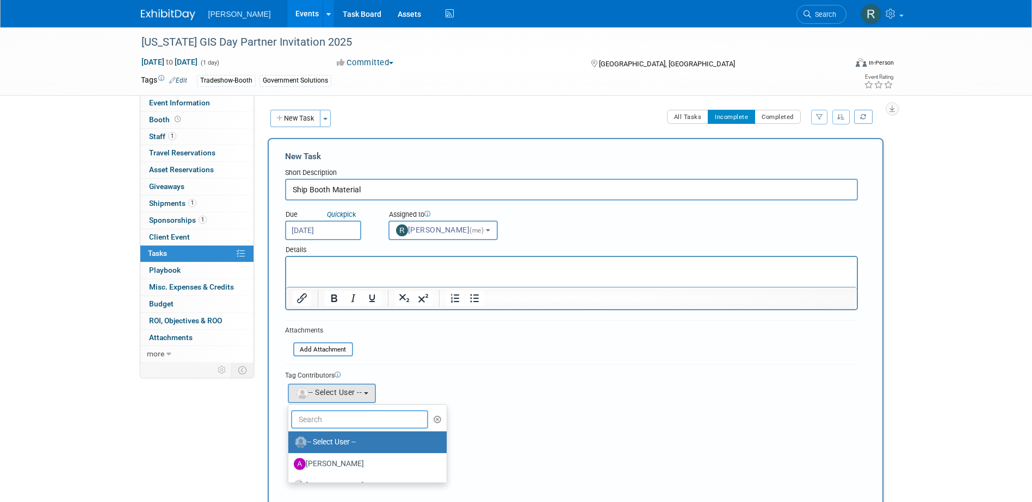
click at [323, 417] on input "text" at bounding box center [360, 420] width 138 height 18
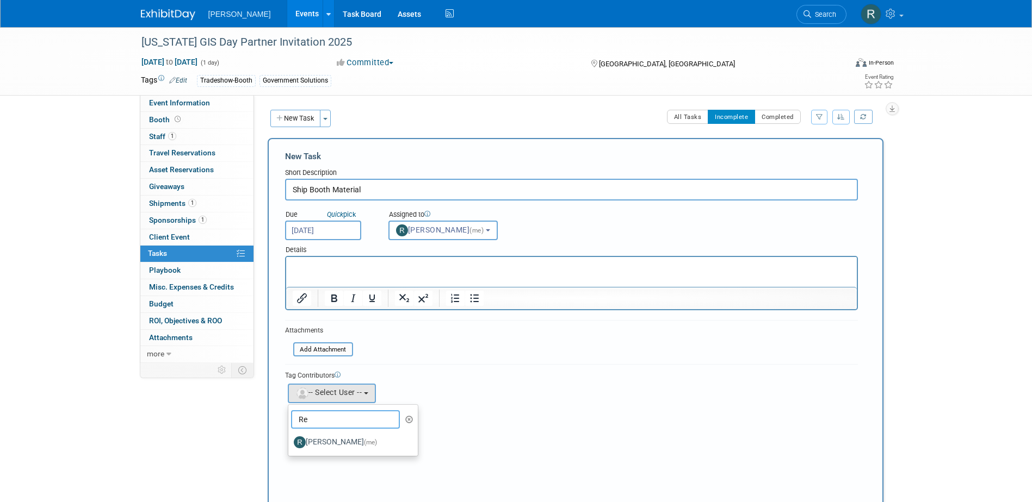
type input "R"
type input "Kim"
click at [319, 444] on label "[PERSON_NAME]" at bounding box center [351, 442] width 114 height 17
click at [290, 444] on input "[PERSON_NAME]" at bounding box center [286, 441] width 7 height 7
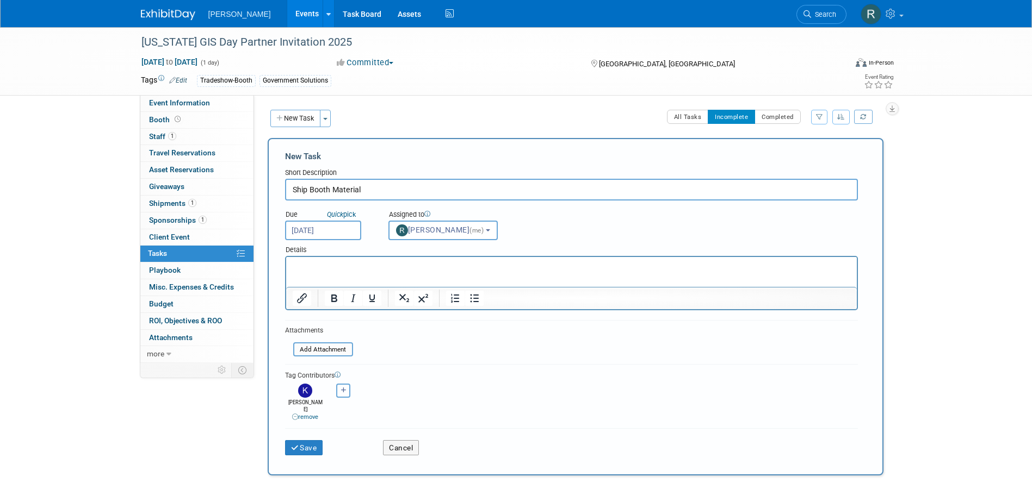
click at [343, 392] on icon "button" at bounding box center [343, 391] width 5 height 6
select select
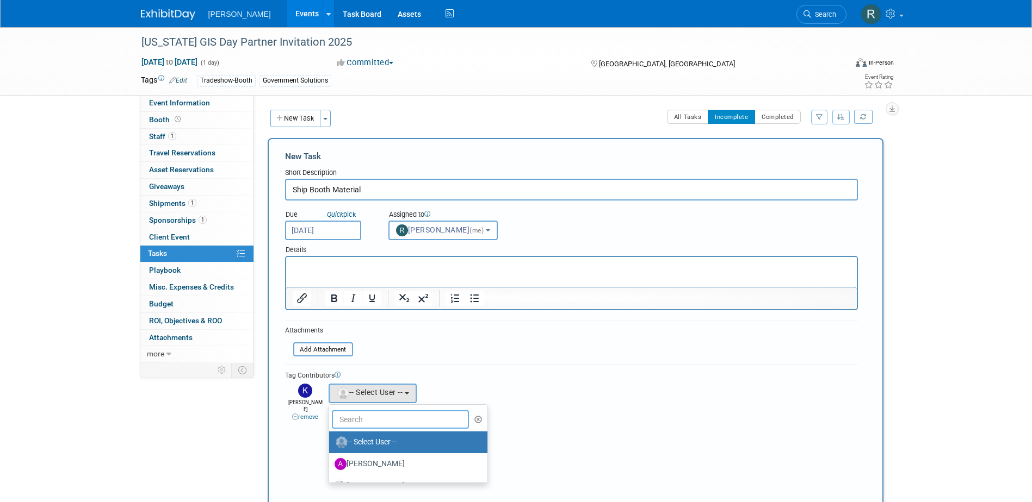
click at [343, 421] on input "text" at bounding box center [401, 420] width 138 height 18
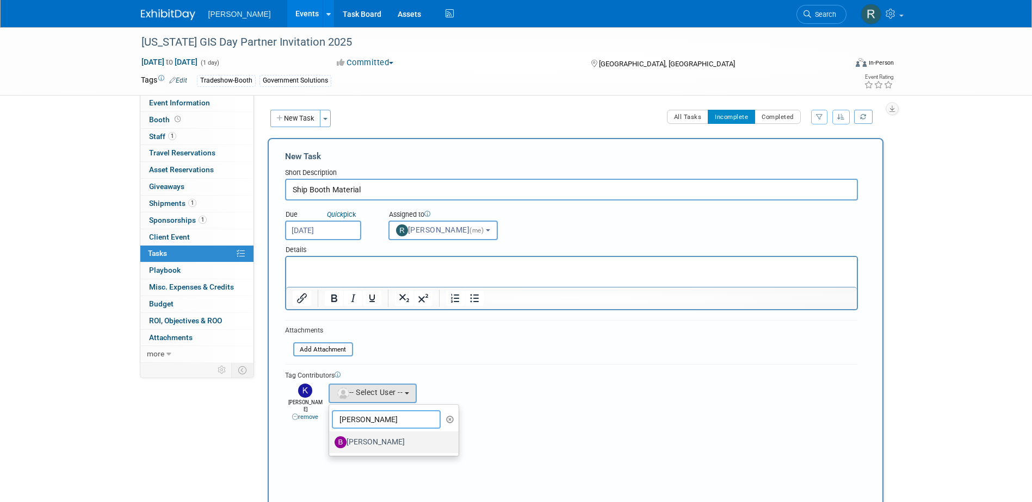
type input "Buse"
click at [362, 438] on label "[PERSON_NAME]" at bounding box center [391, 442] width 114 height 17
click at [331, 438] on input "[PERSON_NAME]" at bounding box center [327, 441] width 7 height 7
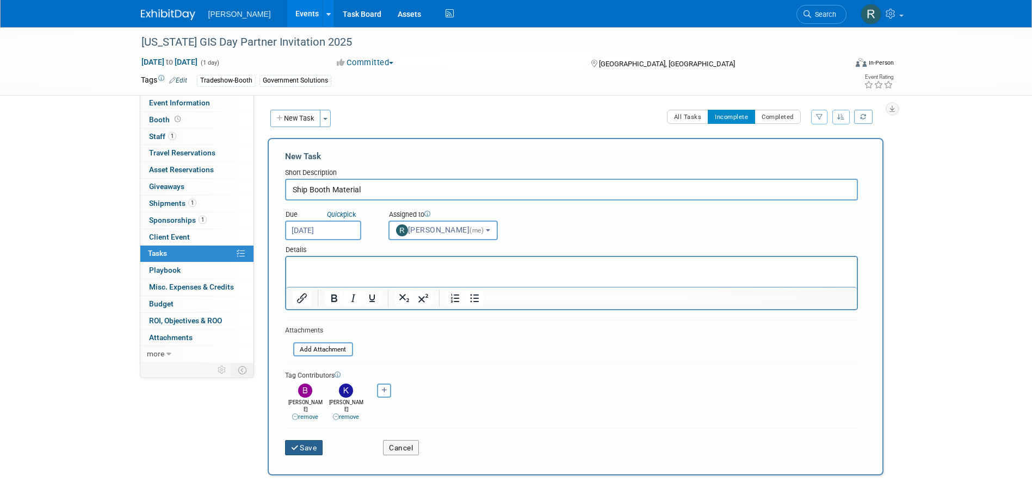
click at [313, 442] on button "Save" at bounding box center [304, 447] width 38 height 15
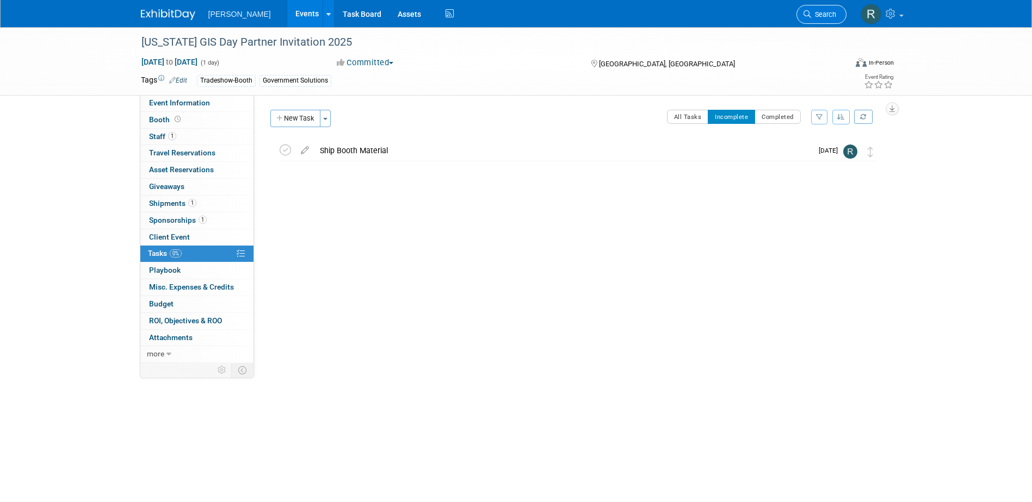
click at [812, 7] on link "Search" at bounding box center [821, 14] width 50 height 19
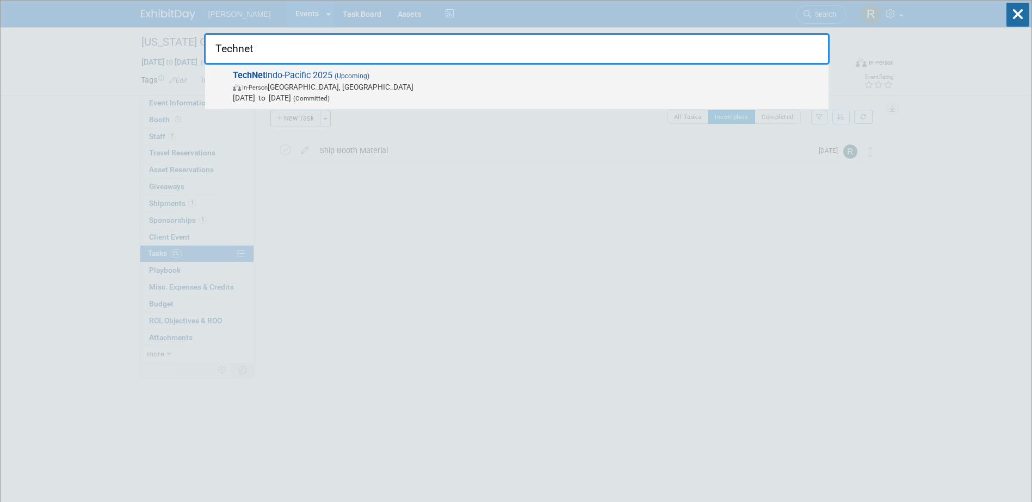
type input "Technet"
click at [309, 91] on span "In-Person Honolulu, HI" at bounding box center [528, 87] width 590 height 11
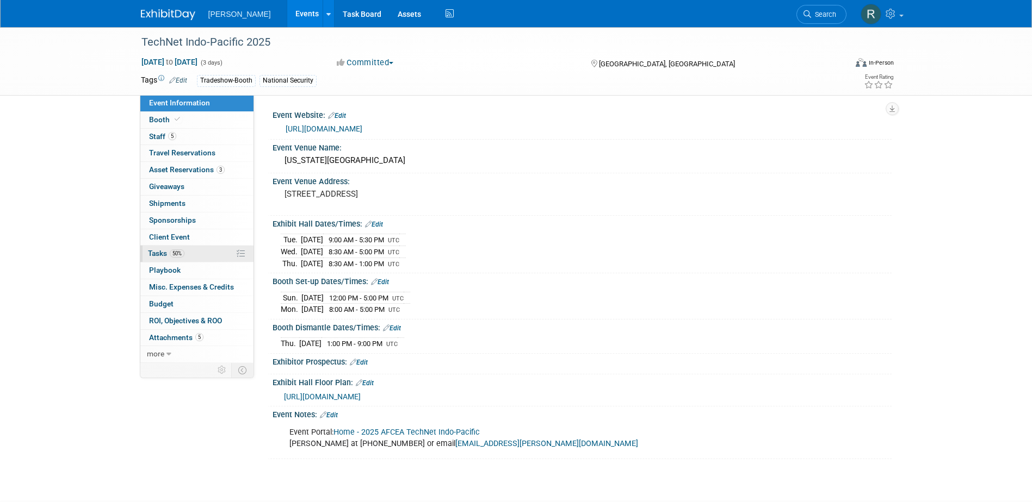
click at [169, 253] on span "Tasks 50%" at bounding box center [166, 253] width 36 height 9
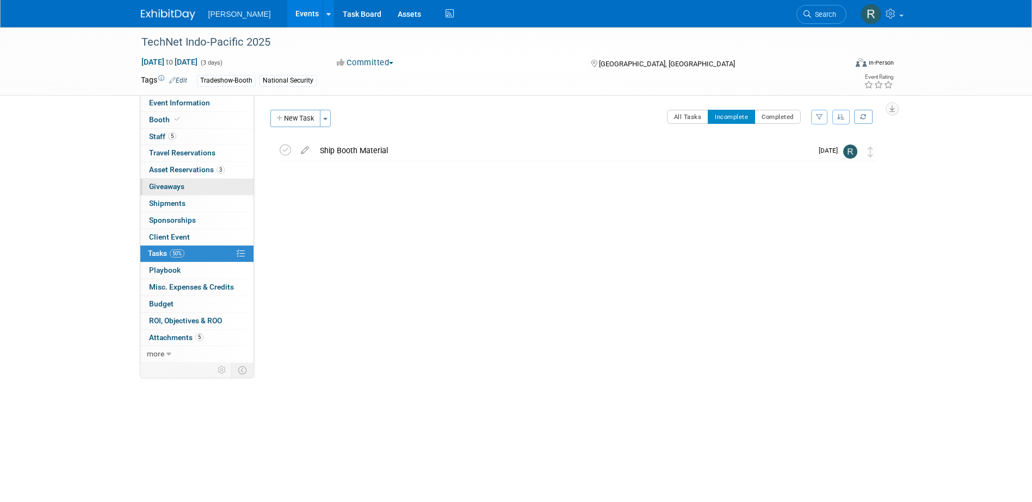
click at [164, 187] on span "Giveaways 0" at bounding box center [166, 186] width 35 height 9
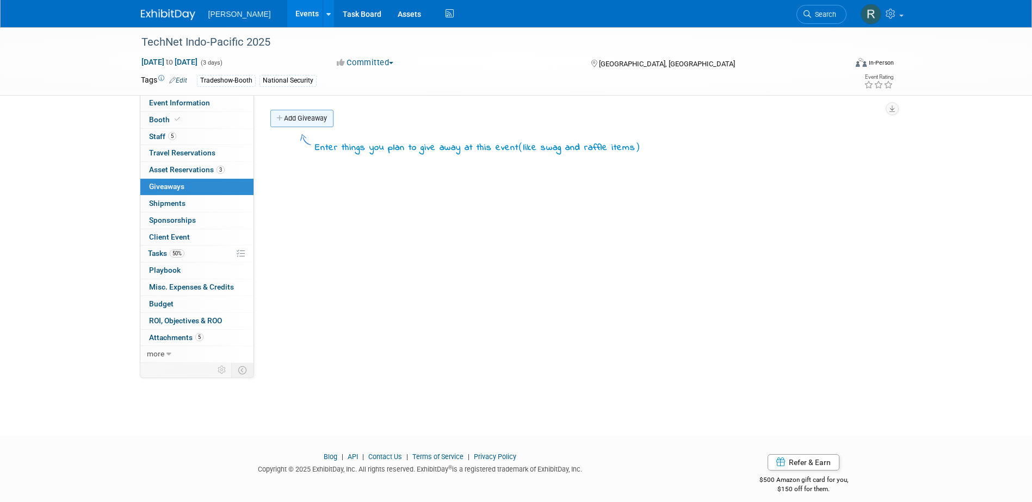
click at [309, 123] on link "Add Giveaway" at bounding box center [301, 118] width 63 height 17
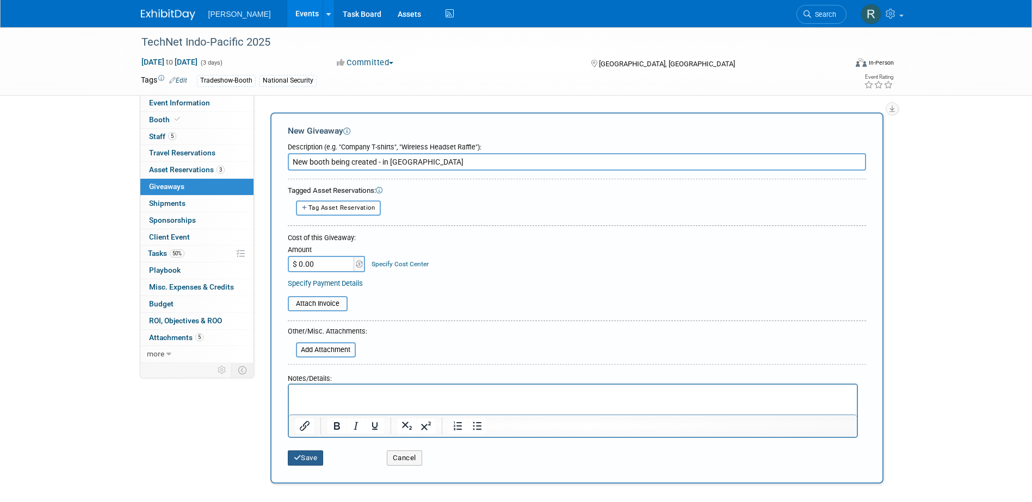
type input "New booth being created - in ClickUp"
click at [309, 456] on button "Save" at bounding box center [306, 458] width 36 height 15
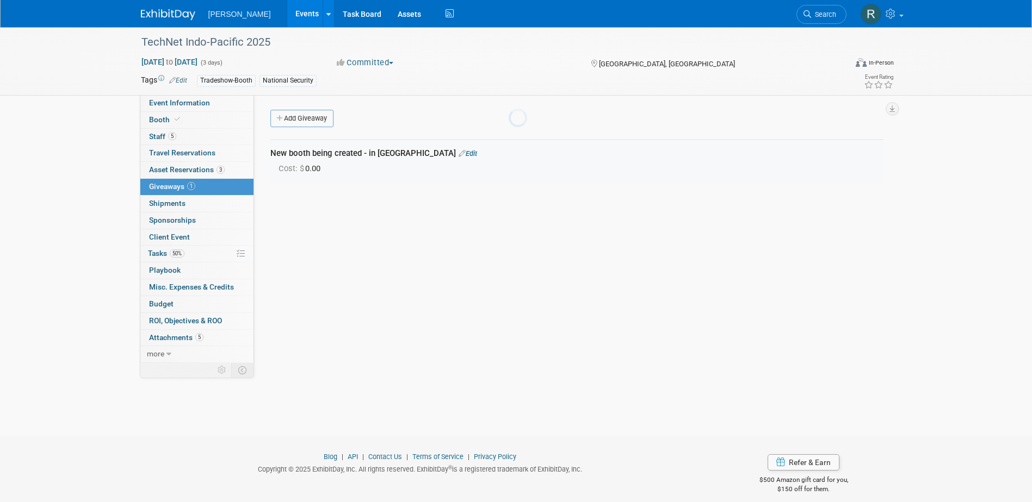
scroll to position [10, 0]
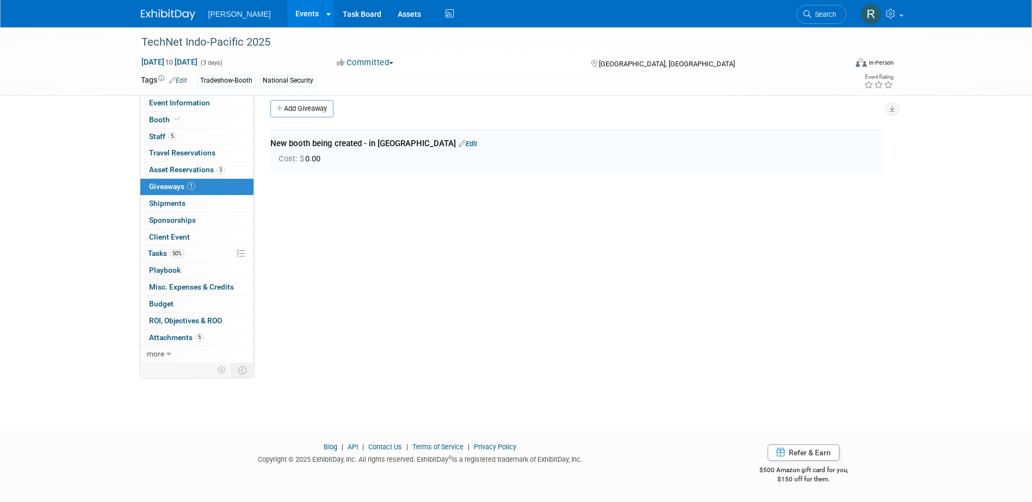
drag, startPoint x: 307, startPoint y: 109, endPoint x: 306, endPoint y: 120, distance: 10.4
click at [307, 109] on link "Add Giveaway" at bounding box center [301, 108] width 63 height 17
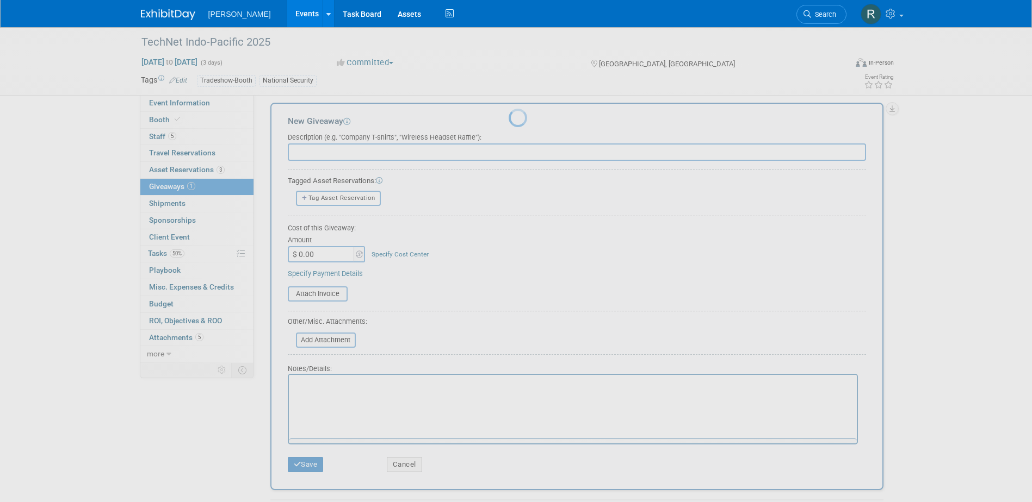
scroll to position [0, 0]
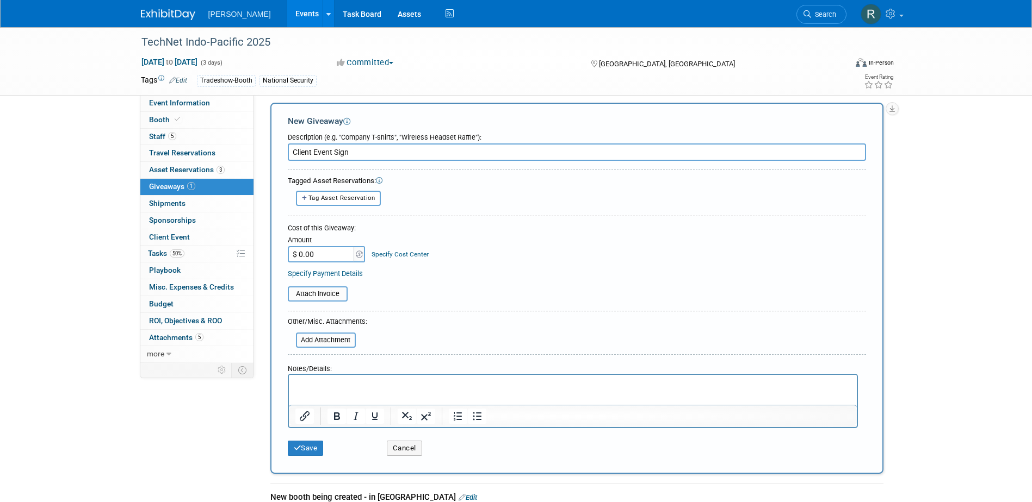
type input "Client Event Sign"
click at [347, 386] on p "Rich Text Area. Press ALT-0 for help." at bounding box center [572, 385] width 555 height 11
click at [306, 444] on button "Save" at bounding box center [306, 448] width 36 height 15
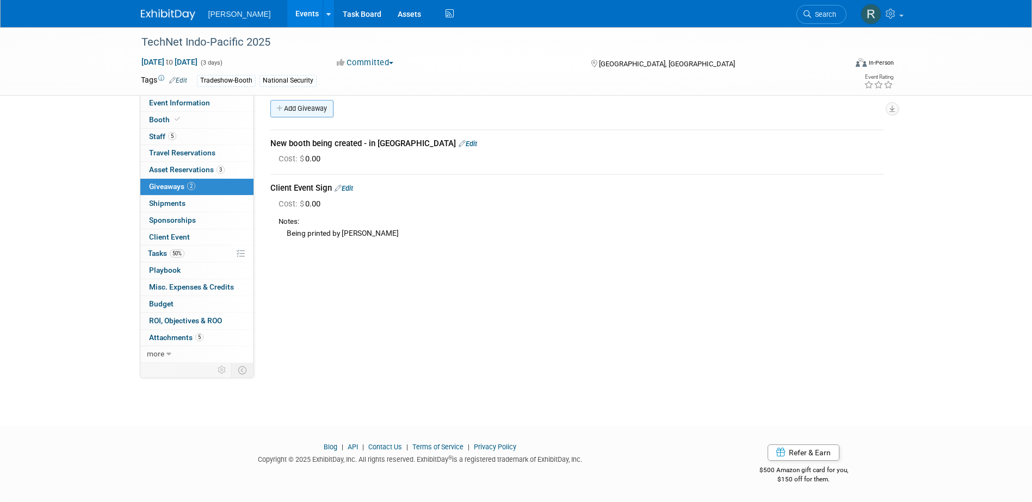
click at [308, 108] on link "Add Giveaway" at bounding box center [301, 108] width 63 height 17
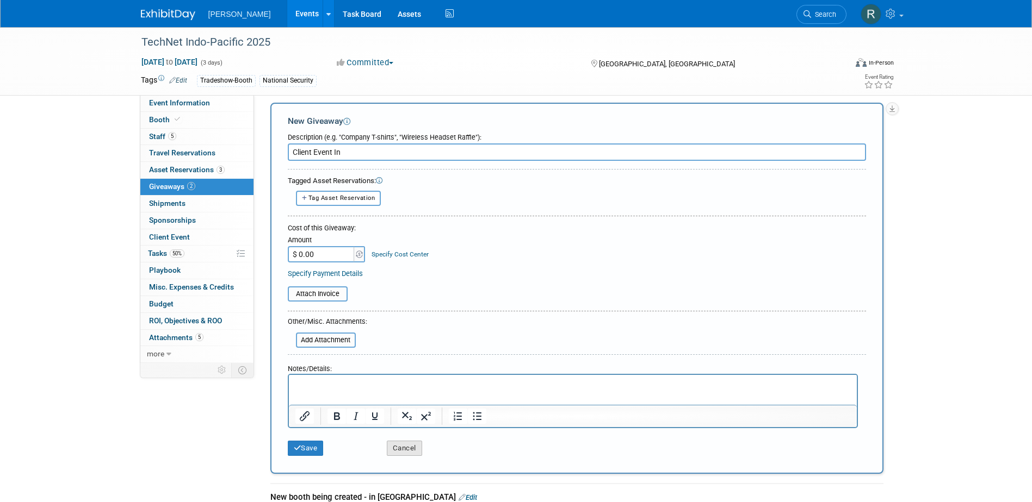
type input "Client Event In"
click at [403, 450] on button "Cancel" at bounding box center [404, 448] width 35 height 15
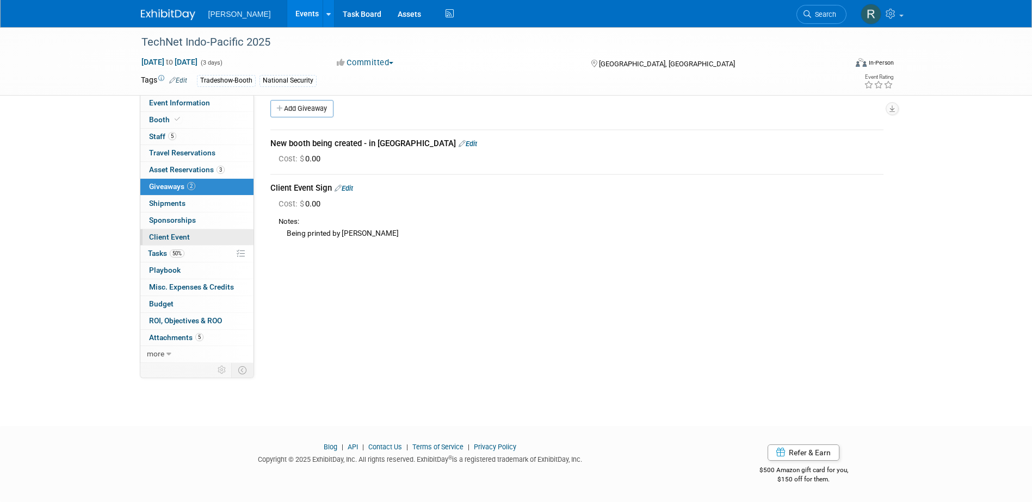
click at [163, 231] on link "Client Event" at bounding box center [196, 237] width 113 height 16
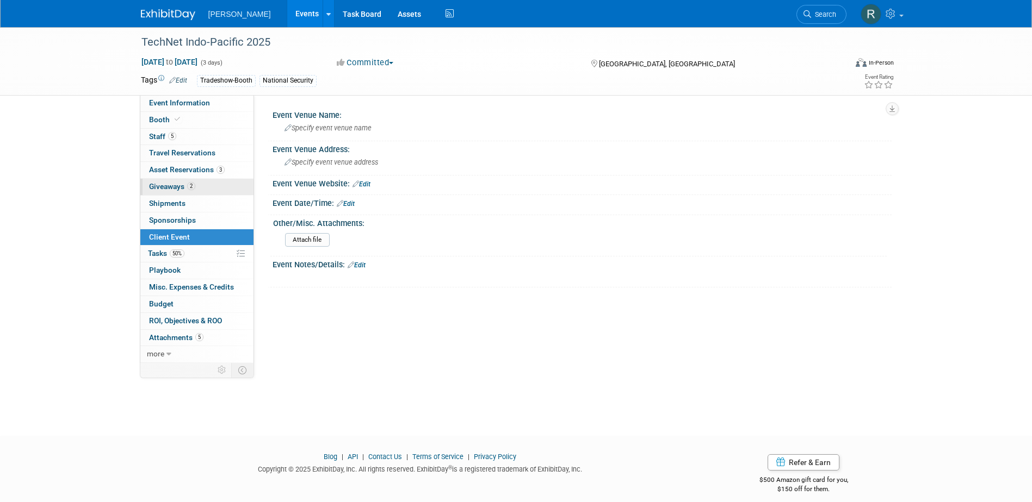
click at [174, 185] on span "Giveaways 2" at bounding box center [172, 186] width 46 height 9
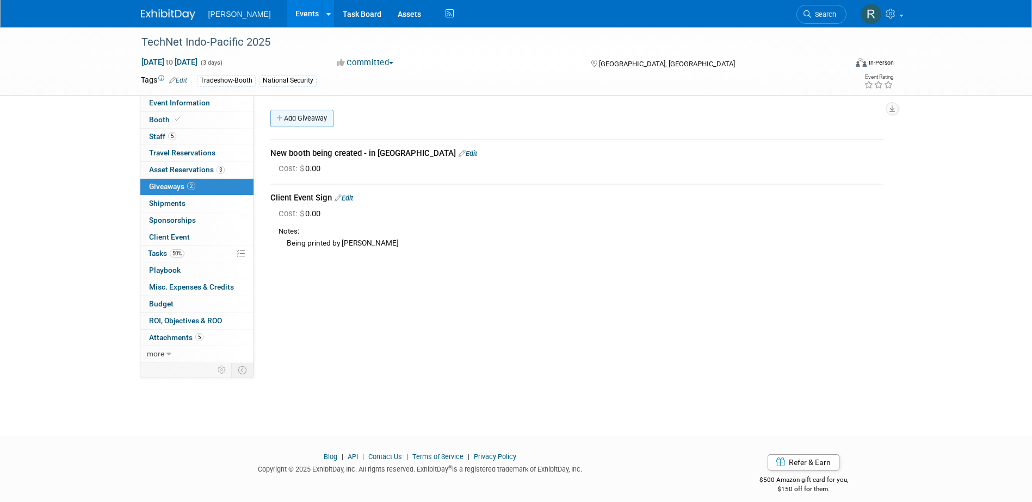
click at [303, 120] on link "Add Giveaway" at bounding box center [301, 118] width 63 height 17
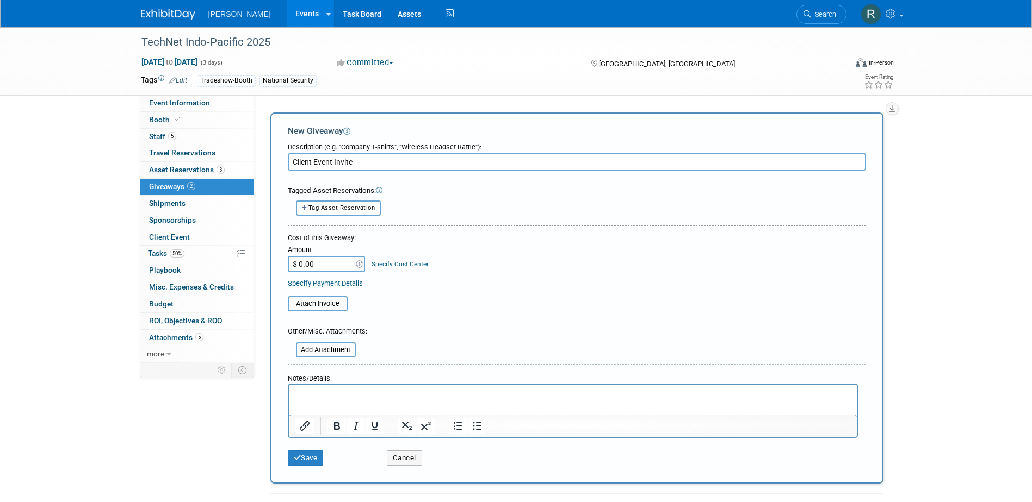
type input "Client Event Invite"
click at [316, 394] on p "Rich Text Area. Press ALT-0 for help." at bounding box center [572, 394] width 555 height 11
click at [288, 451] on button "Save" at bounding box center [306, 458] width 36 height 15
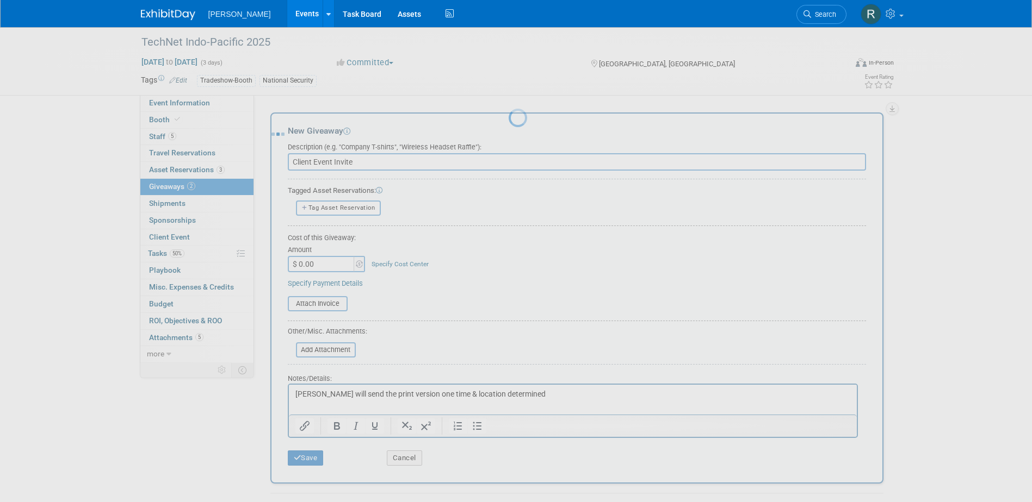
scroll to position [10, 0]
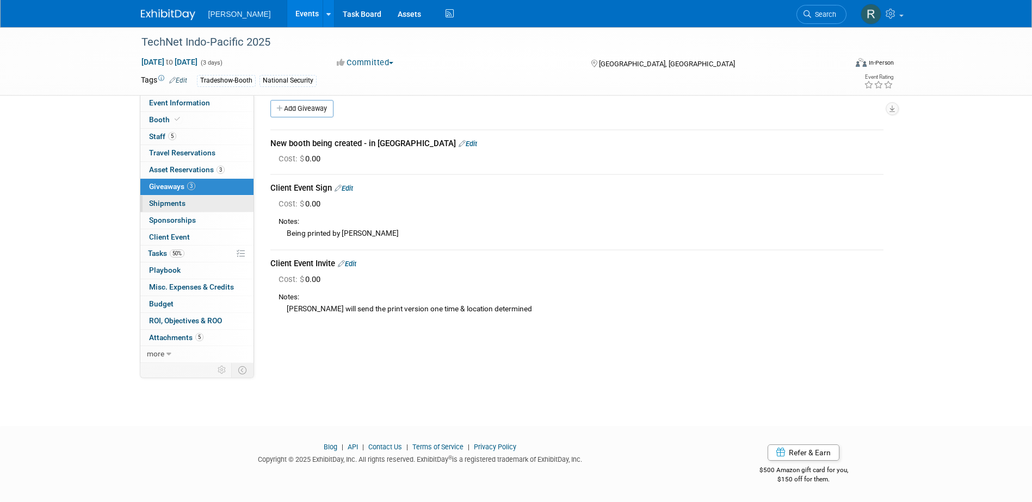
click at [164, 202] on span "Shipments 0" at bounding box center [167, 203] width 36 height 9
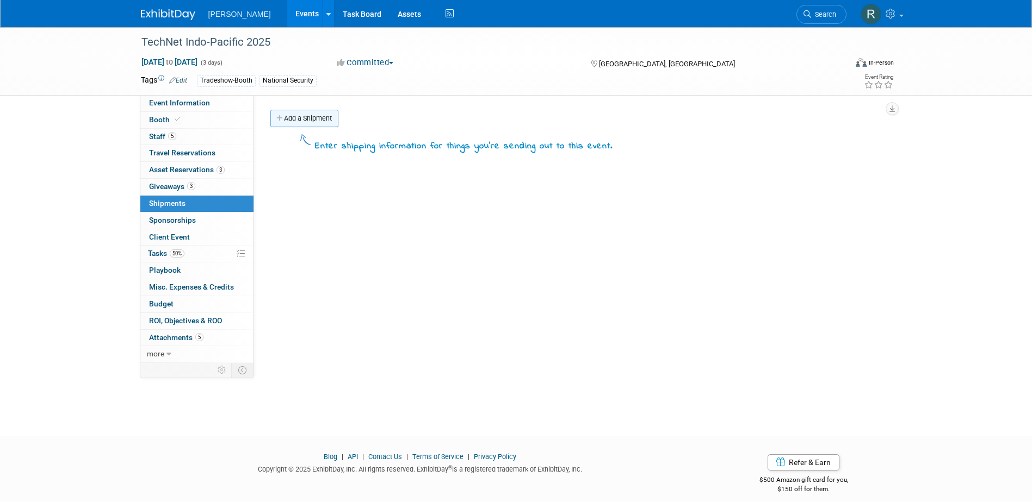
click at [288, 121] on link "Add a Shipment" at bounding box center [304, 118] width 68 height 17
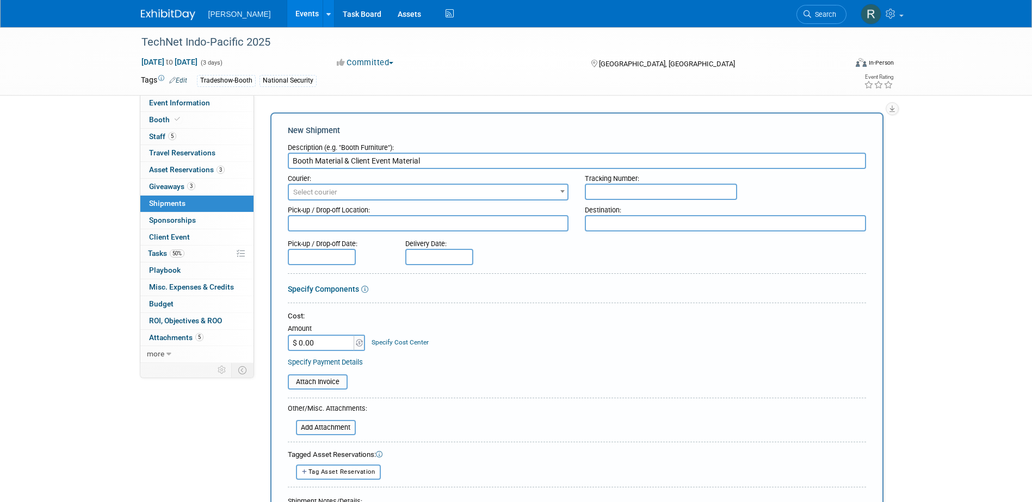
type input "Booth Material & Client Event Material"
click at [606, 223] on textarea at bounding box center [725, 223] width 281 height 16
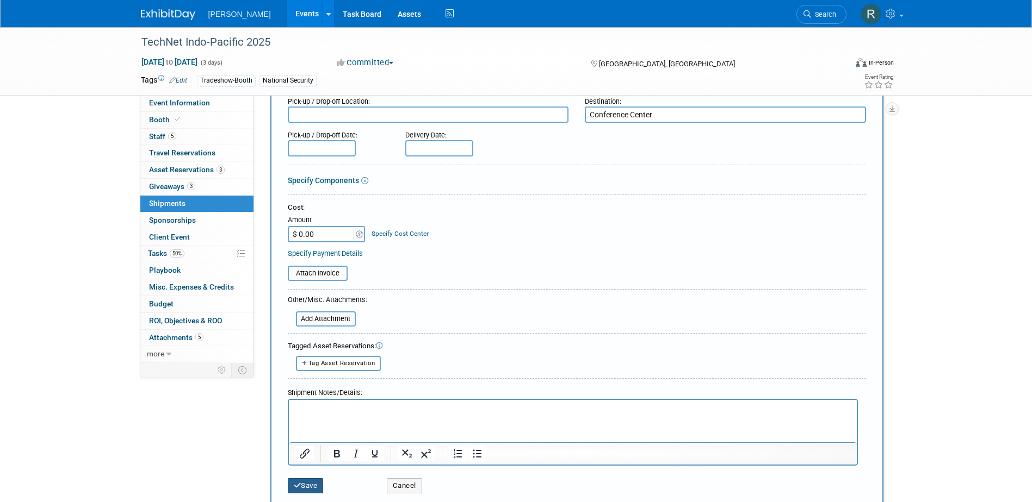
type textarea "Conference Center"
click at [306, 483] on button "Save" at bounding box center [306, 486] width 36 height 15
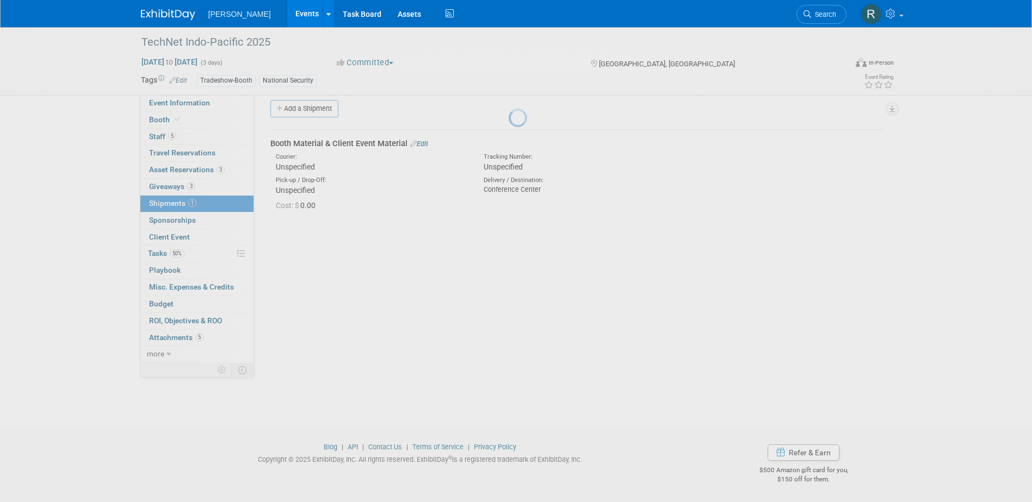
scroll to position [10, 0]
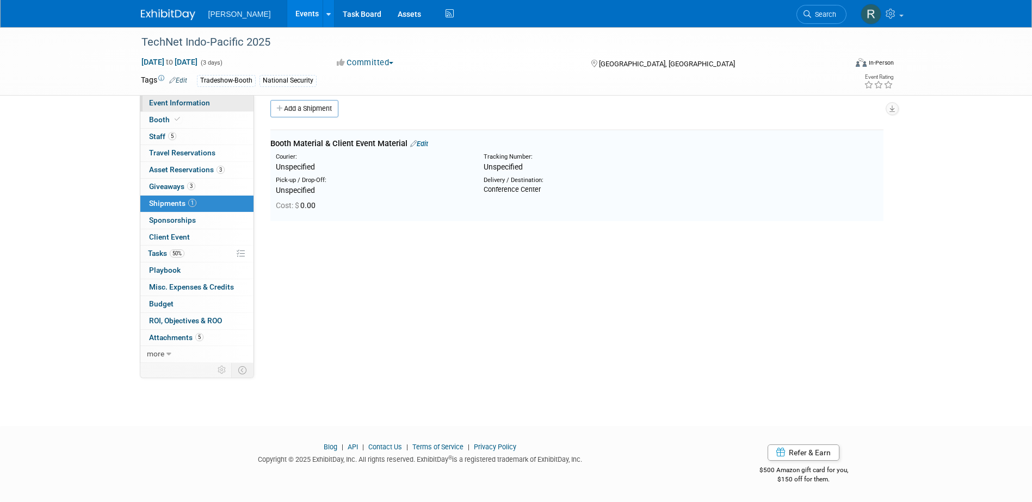
click at [180, 98] on link "Event Information" at bounding box center [196, 103] width 113 height 16
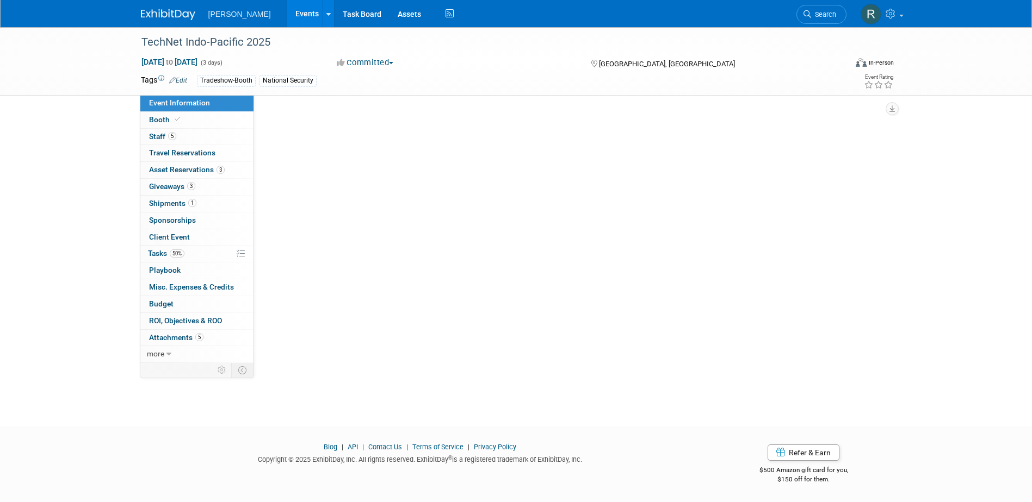
scroll to position [0, 0]
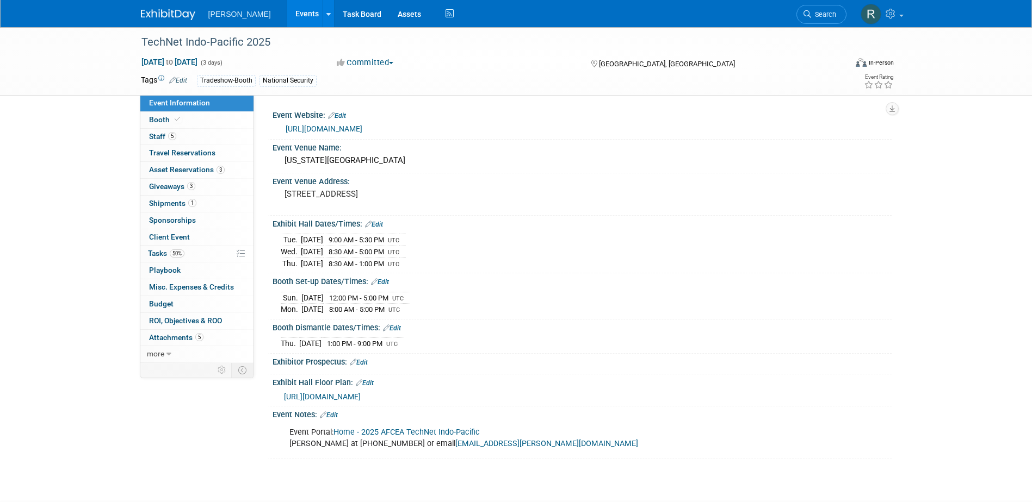
click at [374, 432] on link "Home - 2025 AFCEA TechNet Indo-Pacific" at bounding box center [406, 432] width 146 height 9
drag, startPoint x: 159, startPoint y: 203, endPoint x: 219, endPoint y: 190, distance: 60.6
click at [159, 203] on span "Shipments 1" at bounding box center [172, 203] width 47 height 9
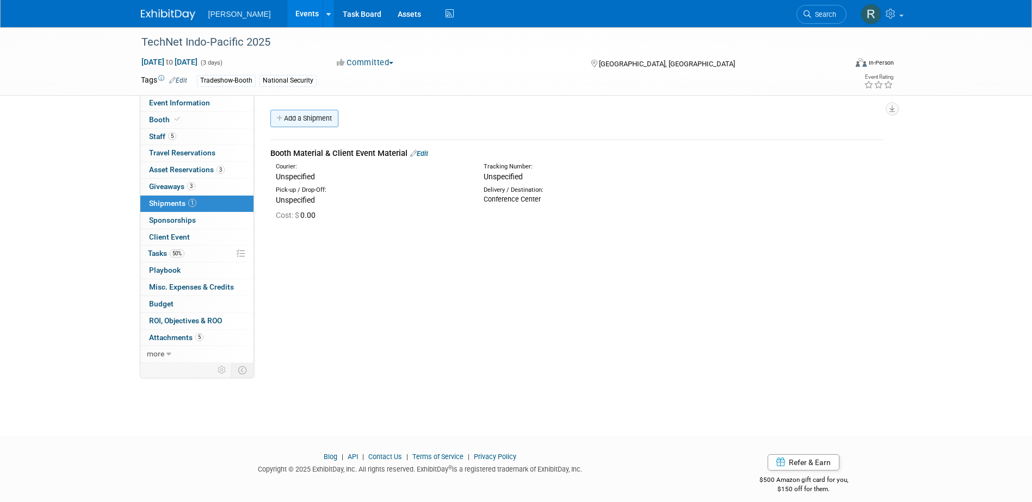
click at [309, 119] on link "Add a Shipment" at bounding box center [304, 118] width 68 height 17
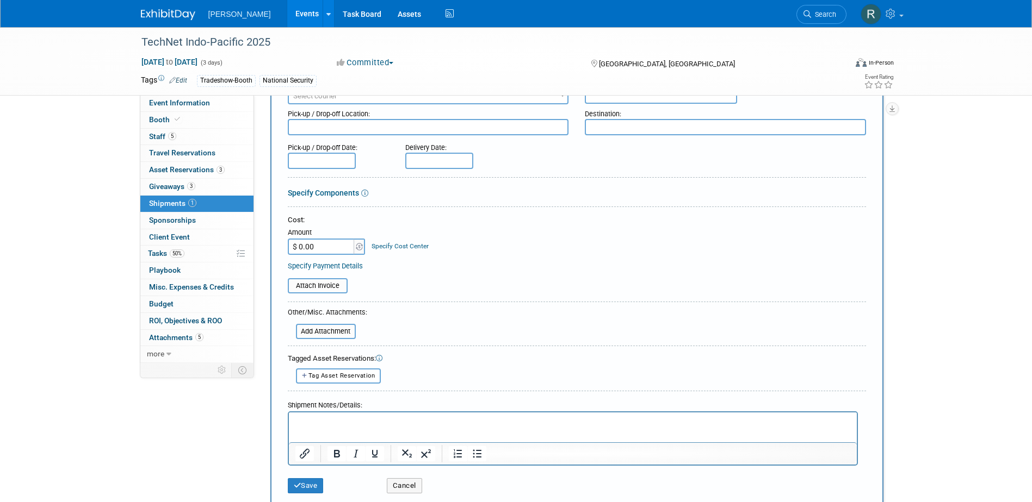
scroll to position [109, 0]
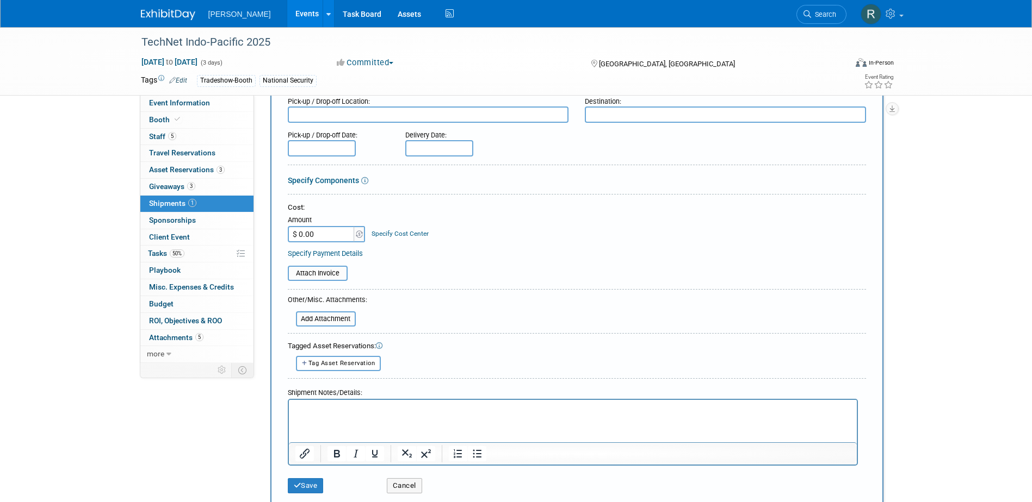
type input "Return Shipment"
click at [312, 400] on html at bounding box center [572, 407] width 568 height 15
click at [306, 489] on button "Save" at bounding box center [306, 486] width 36 height 15
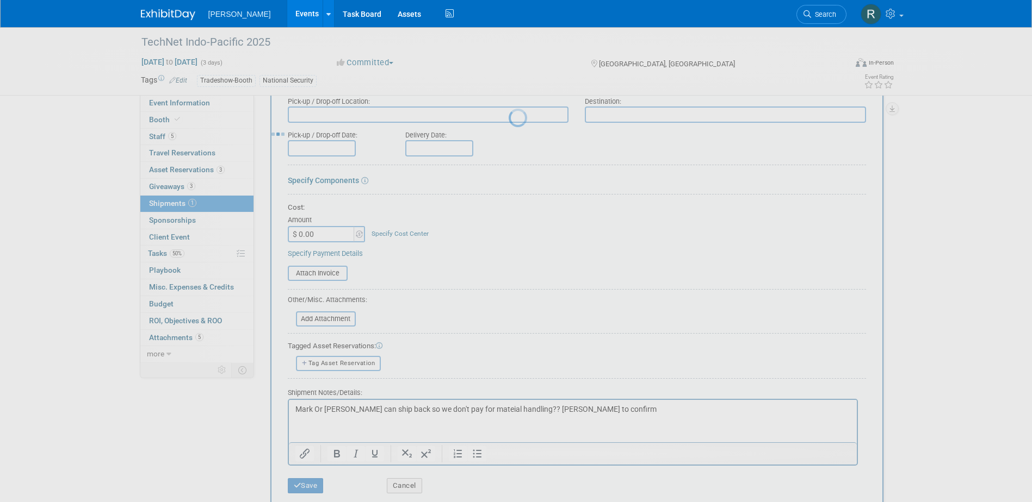
scroll to position [10, 0]
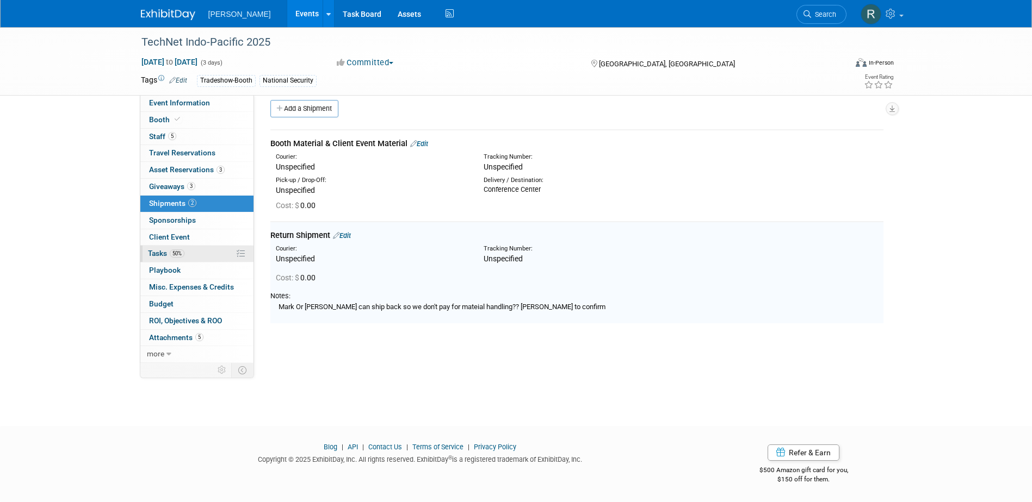
click at [173, 251] on span "50%" at bounding box center [177, 254] width 15 height 8
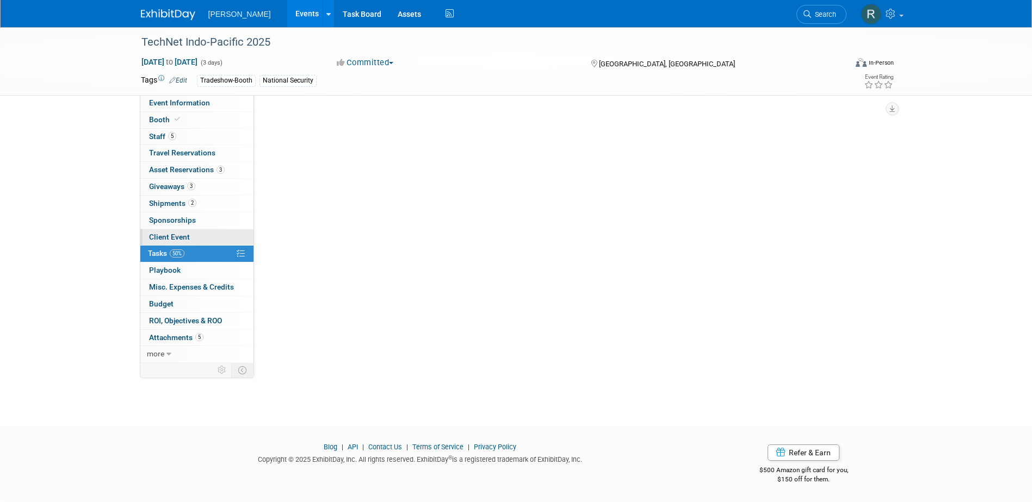
scroll to position [0, 0]
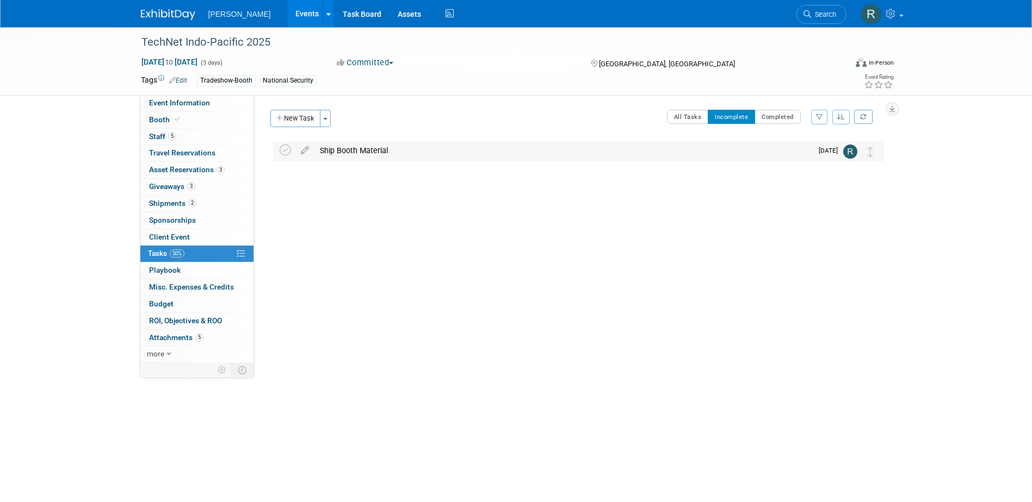
click at [326, 149] on div "Ship Booth Material" at bounding box center [563, 150] width 498 height 18
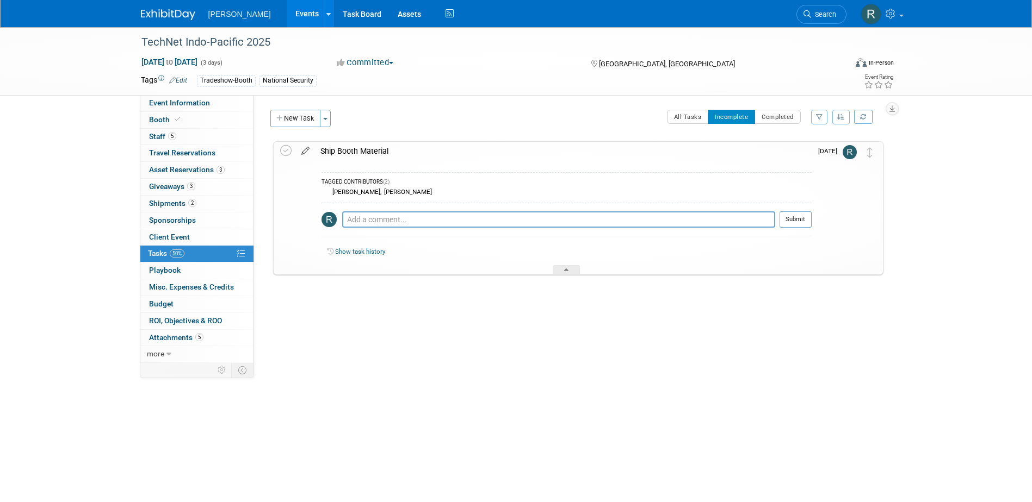
click at [306, 152] on icon at bounding box center [305, 149] width 19 height 14
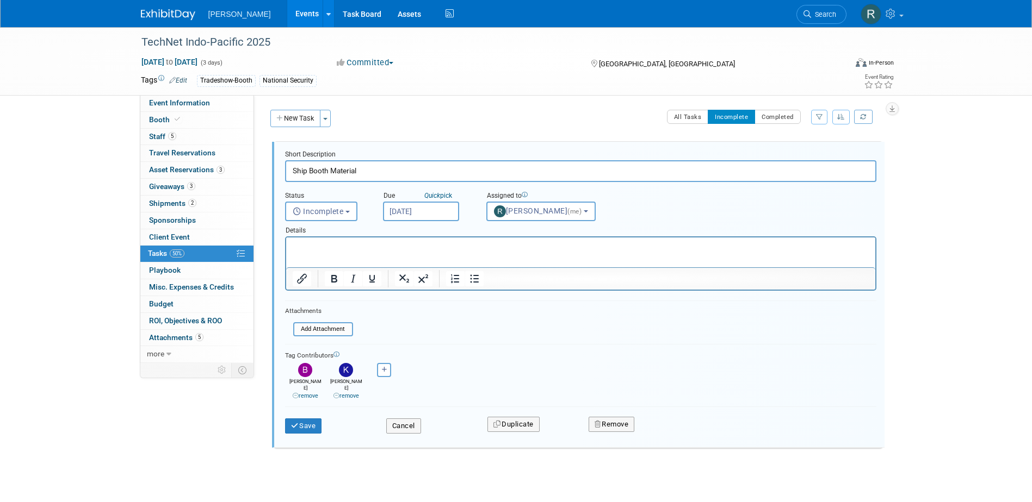
click at [345, 246] on p "Rich Text Area. Press ALT-0 for help." at bounding box center [580, 247] width 576 height 10
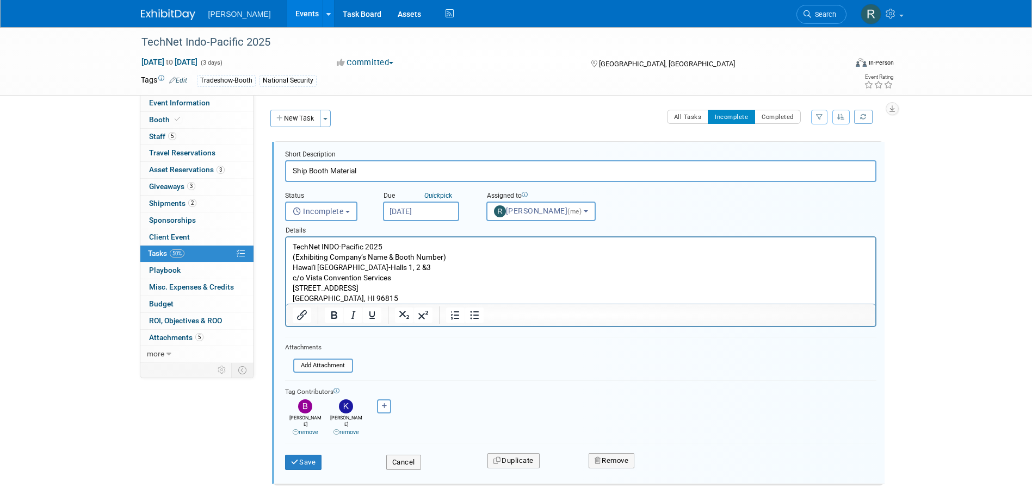
click at [612, 287] on p "TechNet INDO-Pacific 2025 (Exhibiting Company’s Name & Booth Number) Hawai'i Co…" at bounding box center [580, 273] width 576 height 62
click at [548, 349] on form "Short Description Ship Booth Material Status <i class="far fa-clock" style="pad…" at bounding box center [580, 315] width 607 height 331
drag, startPoint x: 296, startPoint y: 256, endPoint x: 443, endPoint y: 260, distance: 146.9
click at [443, 260] on p "TechNet INDO-Pacific 2025 (Exhibiting Company’s Name & Booth Number) Hawai'i Co…" at bounding box center [580, 273] width 576 height 62
click at [296, 459] on icon "submit" at bounding box center [295, 462] width 9 height 7
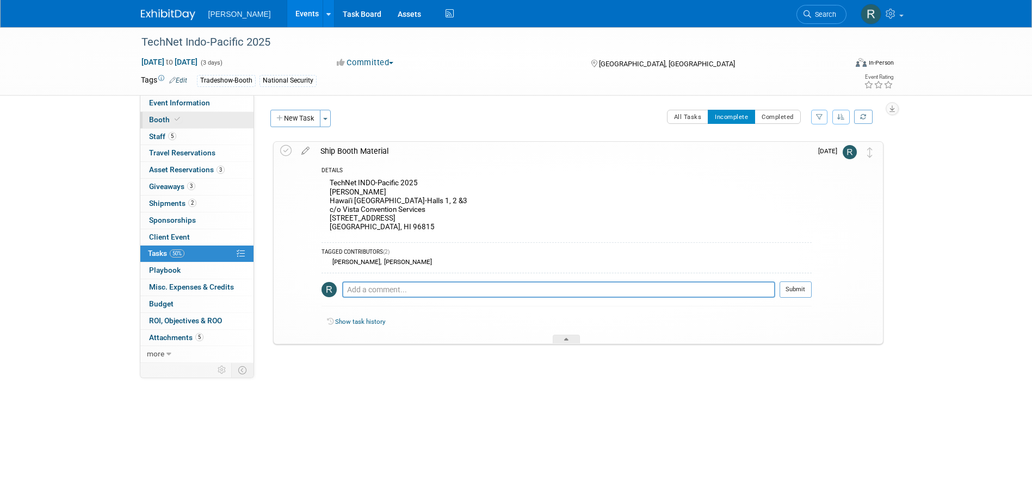
click at [160, 117] on span "Booth" at bounding box center [165, 119] width 33 height 9
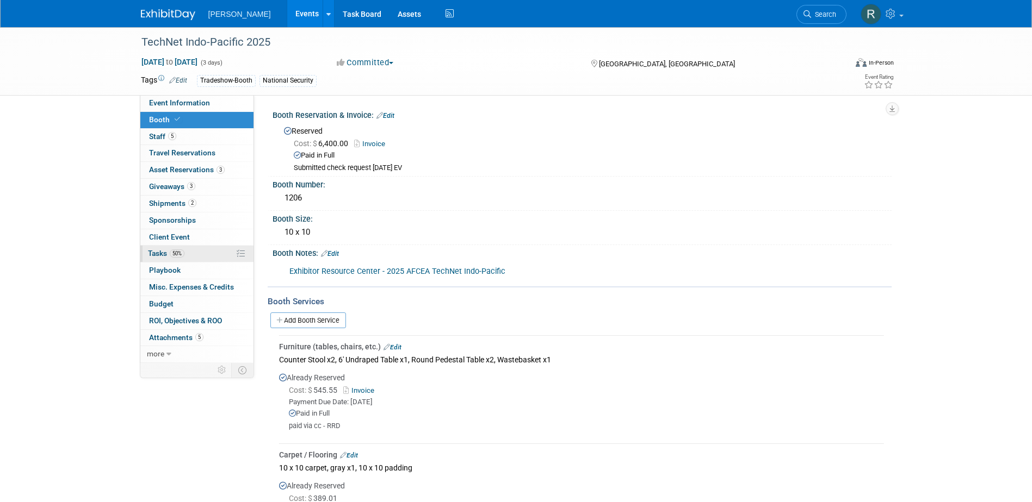
click at [162, 259] on link "50% Tasks 50%" at bounding box center [196, 254] width 113 height 16
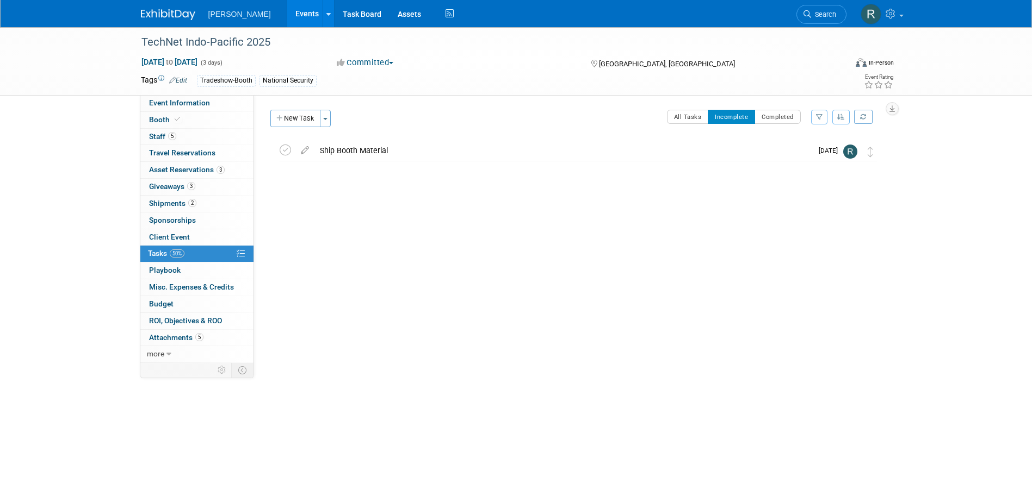
drag, startPoint x: 307, startPoint y: 149, endPoint x: 311, endPoint y: 160, distance: 11.9
click at [307, 149] on icon at bounding box center [304, 148] width 19 height 14
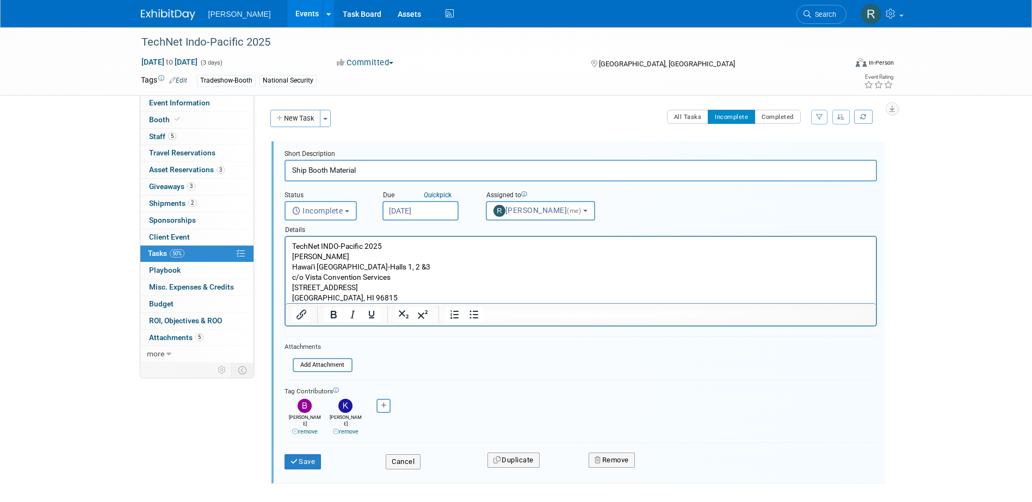
click at [361, 258] on p "TechNet INDO-Pacific 2025 Woolpert - Booth Hawai'i Convention Center-Halls 1, 2…" at bounding box center [580, 272] width 578 height 62
click at [302, 456] on button "Save" at bounding box center [302, 462] width 37 height 15
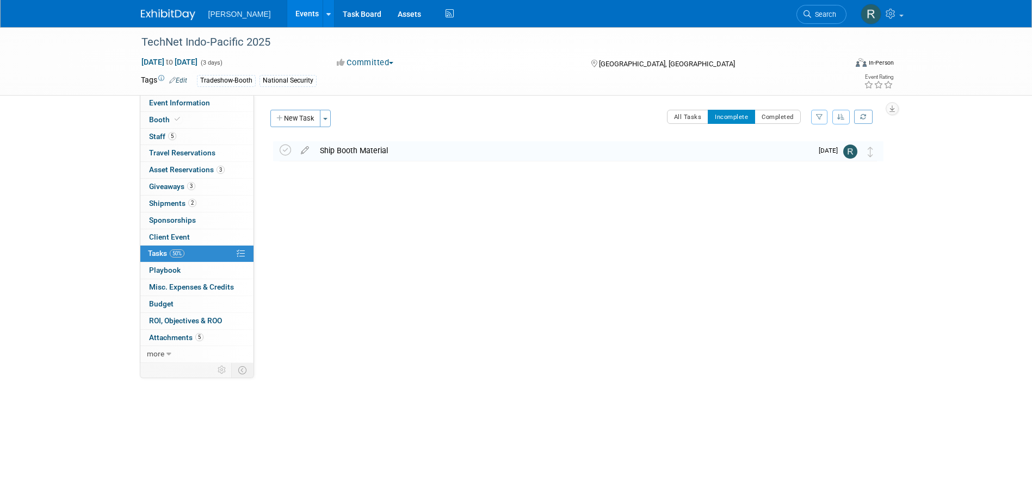
click at [328, 152] on div "Ship Booth Material" at bounding box center [563, 150] width 498 height 18
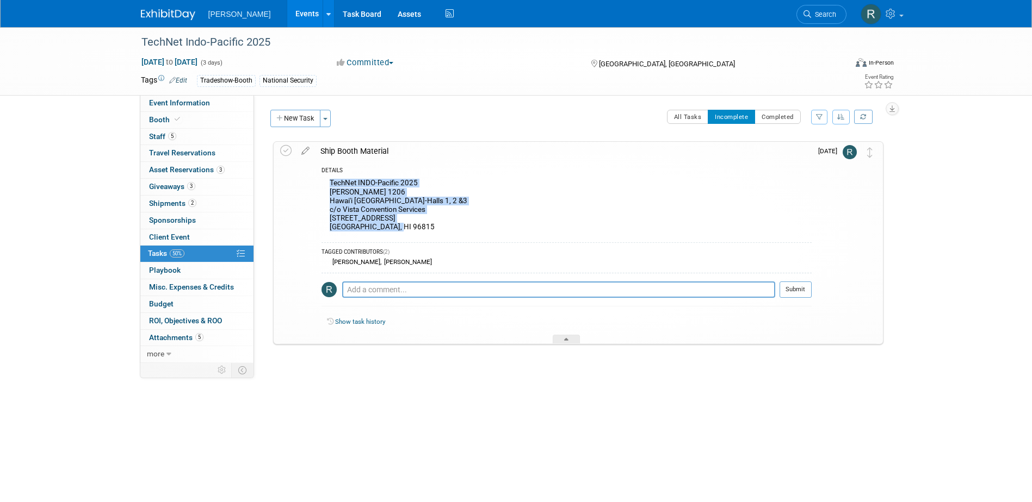
drag, startPoint x: 394, startPoint y: 227, endPoint x: 327, endPoint y: 184, distance: 79.5
click at [327, 184] on div "TechNet INDO-Pacific 2025 Woolpert - Booth 1206 Hawai'i Convention Center-Halls…" at bounding box center [566, 206] width 490 height 60
copy div "TechNet INDO-Pacific 2025 Woolpert - Booth 1206 Hawai'i Convention Center-Halls…"
click at [174, 206] on span "Shipments 2" at bounding box center [172, 203] width 47 height 9
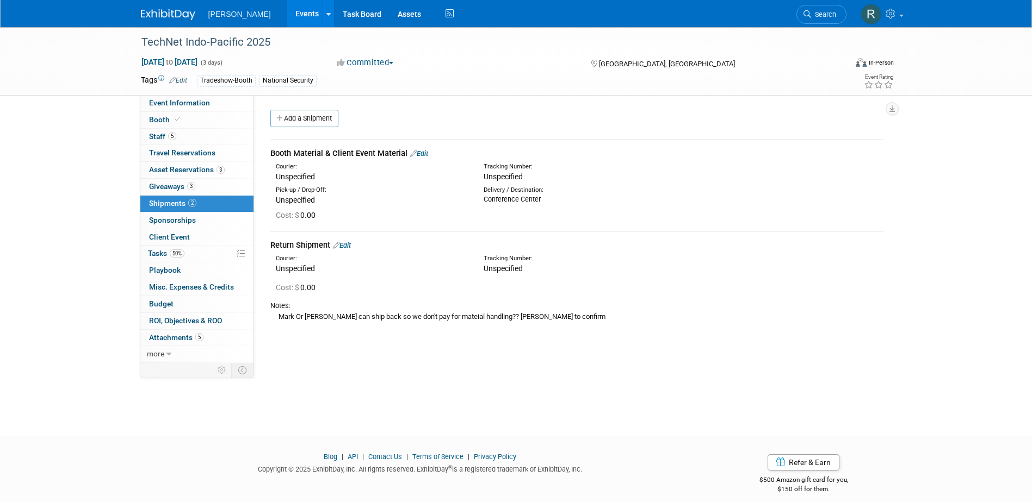
click at [425, 152] on link "Edit" at bounding box center [419, 154] width 18 height 8
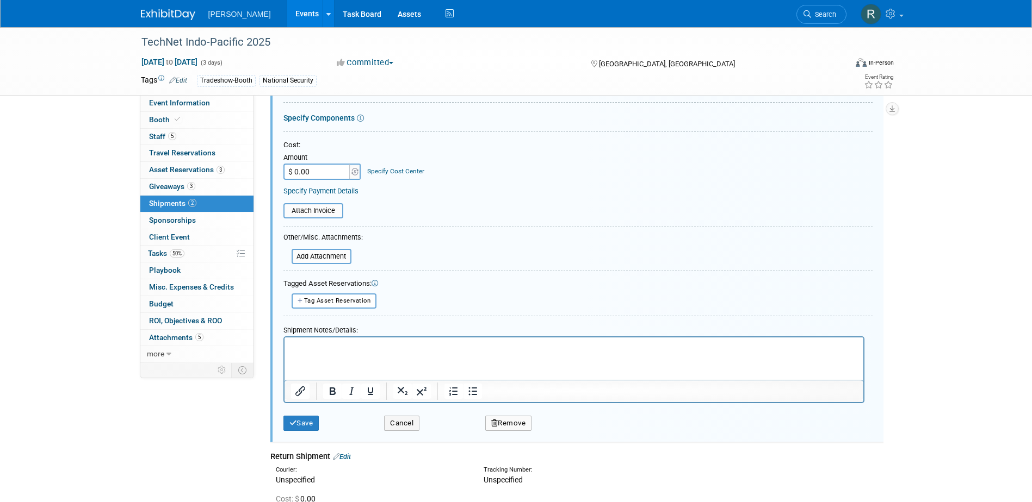
scroll to position [179, 0]
click at [328, 349] on p "Rich Text Area. Press ALT-0 for help." at bounding box center [573, 346] width 566 height 11
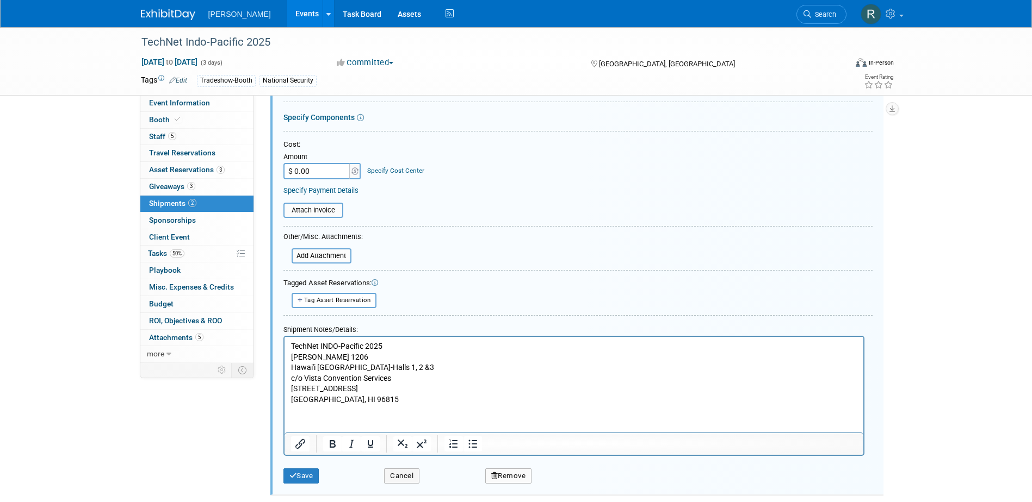
click at [290, 346] on p "TechNet INDO-Pacific 2025 Woolpert - Booth 1206 Hawai'i Convention Center-Halls…" at bounding box center [573, 373] width 566 height 64
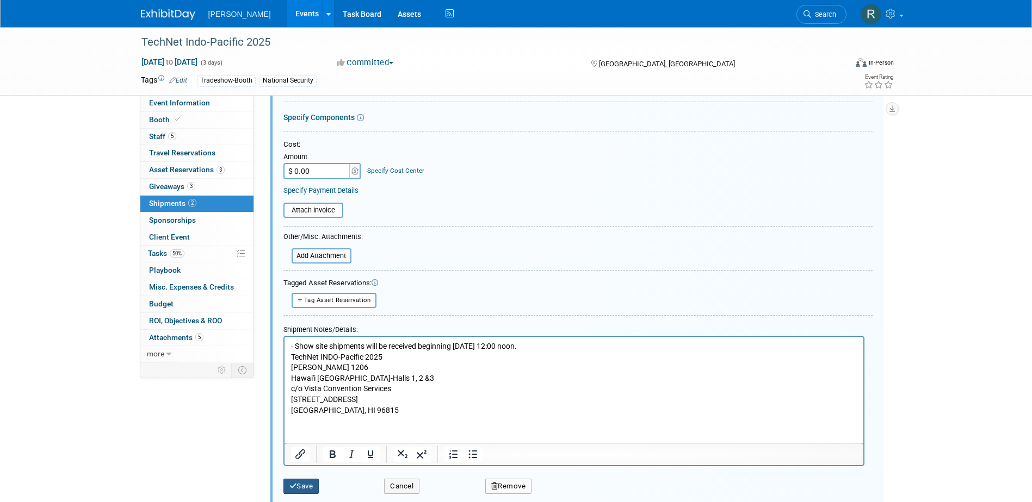
click at [305, 484] on button "Save" at bounding box center [301, 486] width 36 height 15
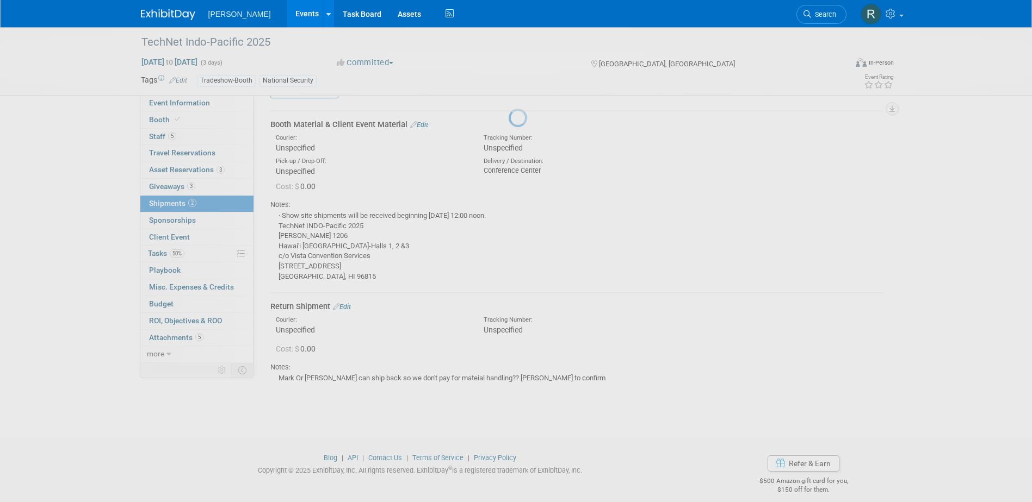
scroll to position [16, 0]
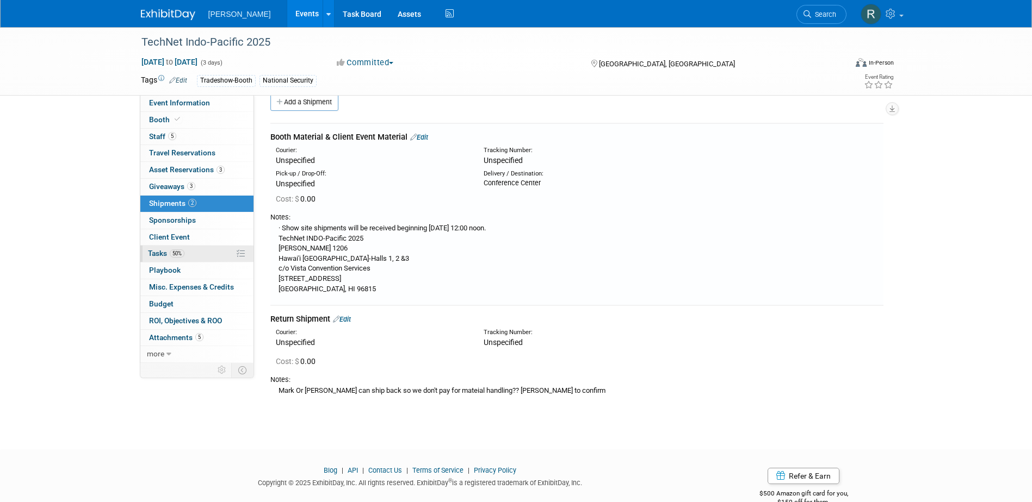
click at [166, 254] on span "Tasks 50%" at bounding box center [166, 253] width 36 height 9
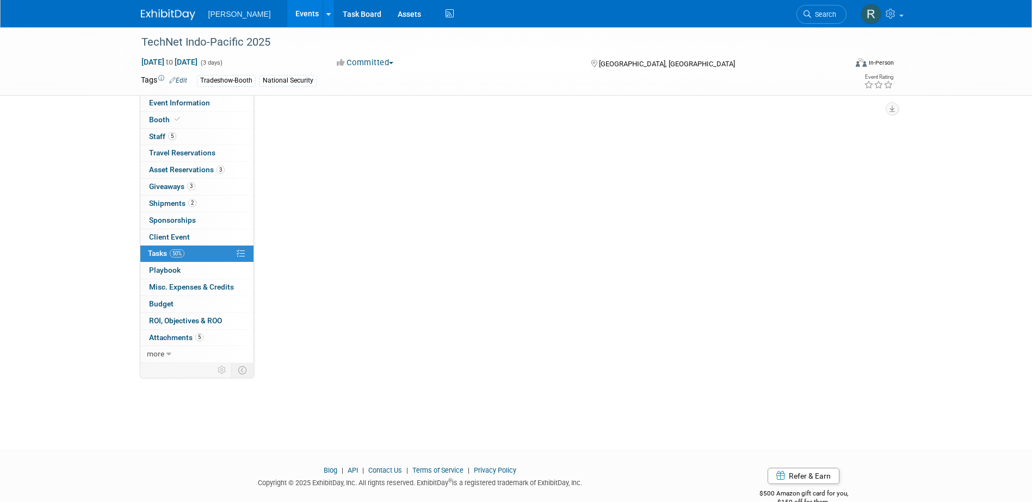
scroll to position [0, 0]
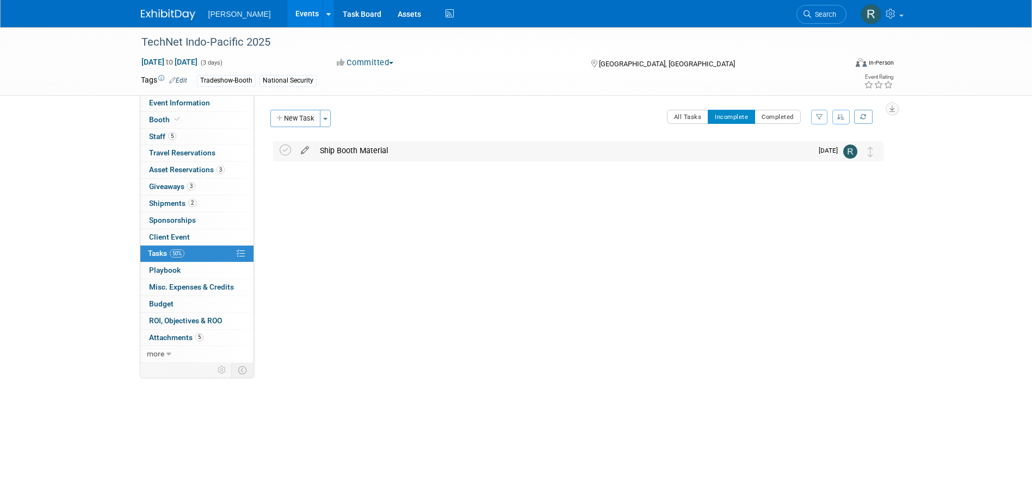
click at [304, 152] on icon at bounding box center [304, 148] width 19 height 14
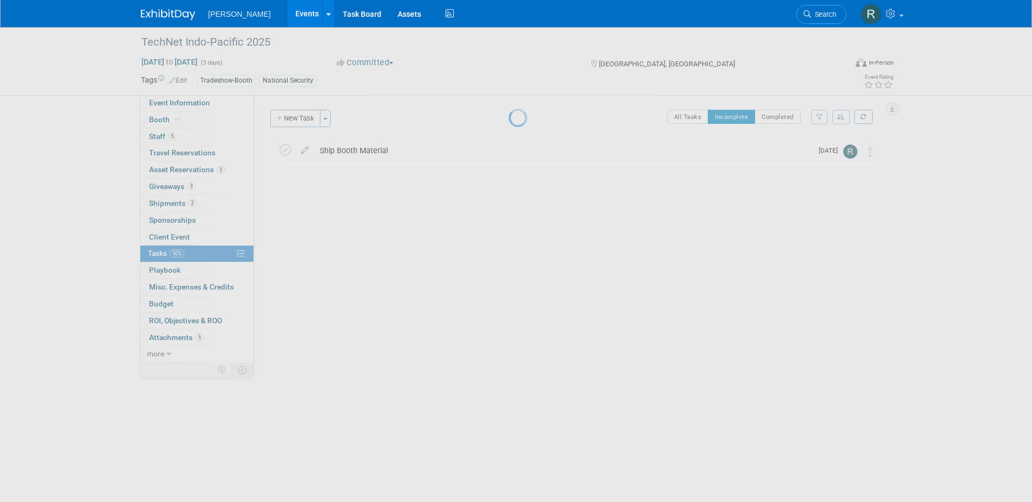
select select "9"
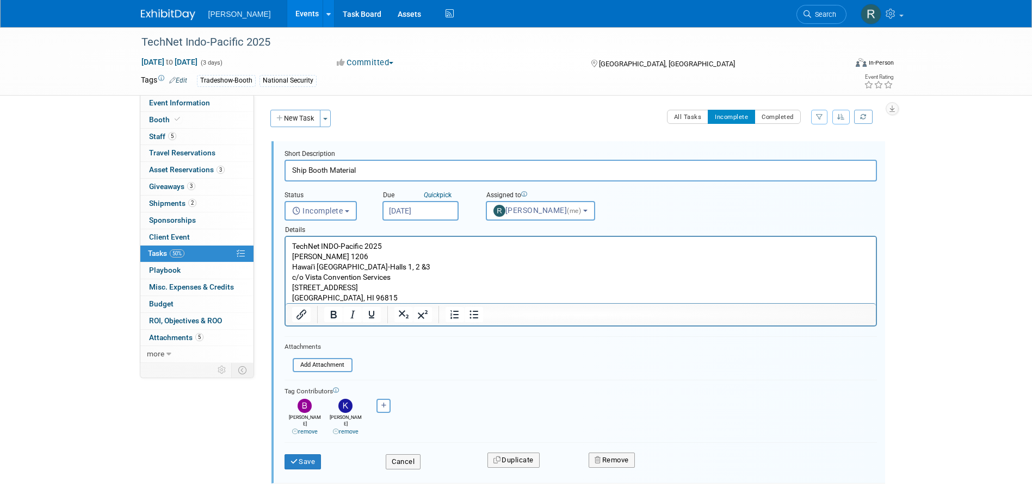
click at [442, 212] on input "[DATE]" at bounding box center [420, 211] width 76 height 20
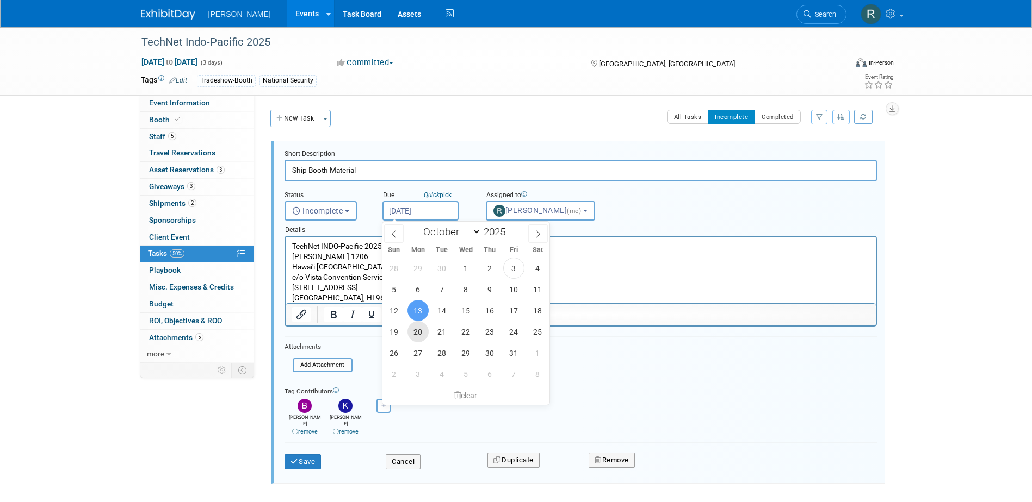
click at [424, 334] on span "20" at bounding box center [417, 331] width 21 height 21
type input "[DATE]"
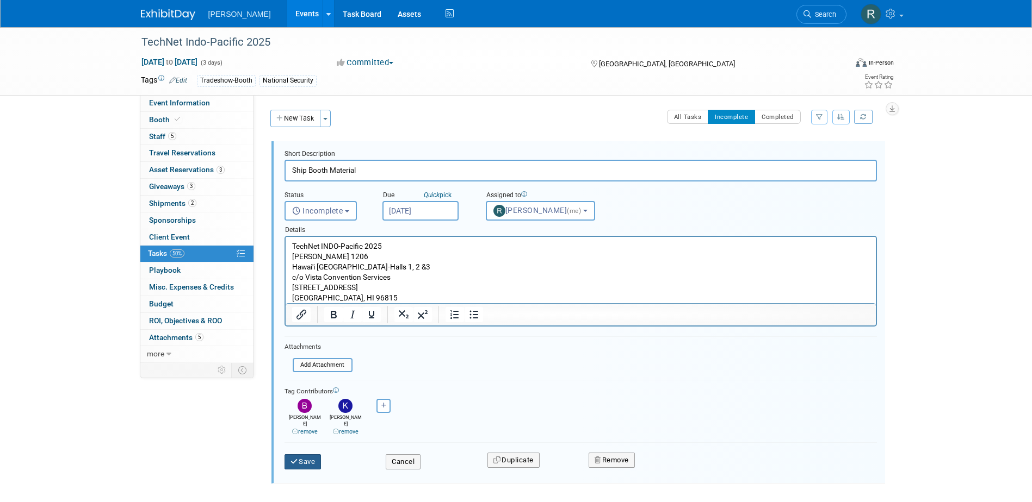
click at [306, 457] on button "Save" at bounding box center [302, 462] width 37 height 15
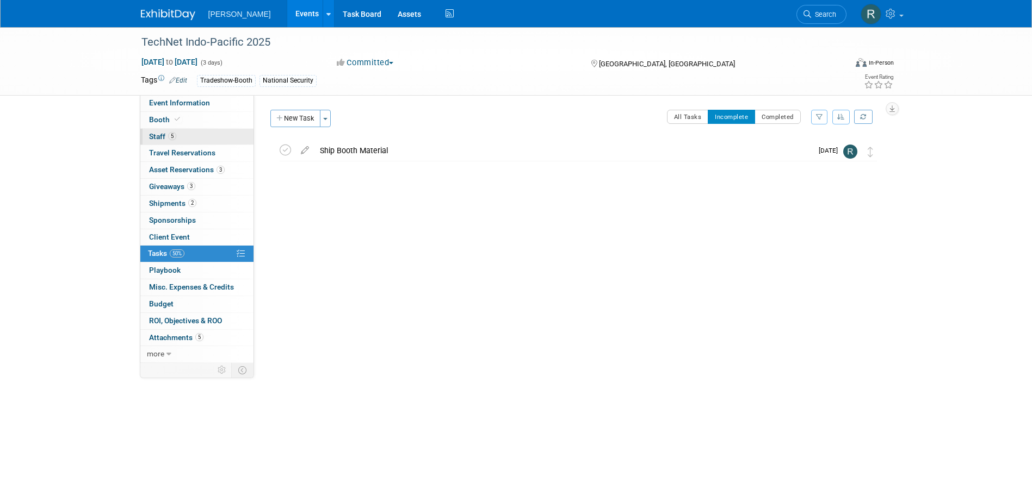
click at [156, 135] on span "Staff 5" at bounding box center [162, 136] width 27 height 9
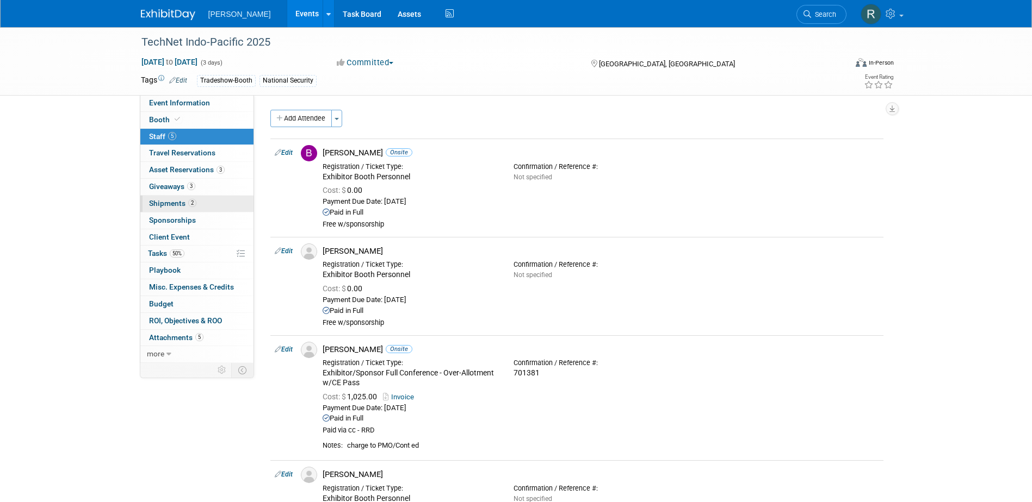
click at [166, 204] on span "Shipments 2" at bounding box center [172, 203] width 47 height 9
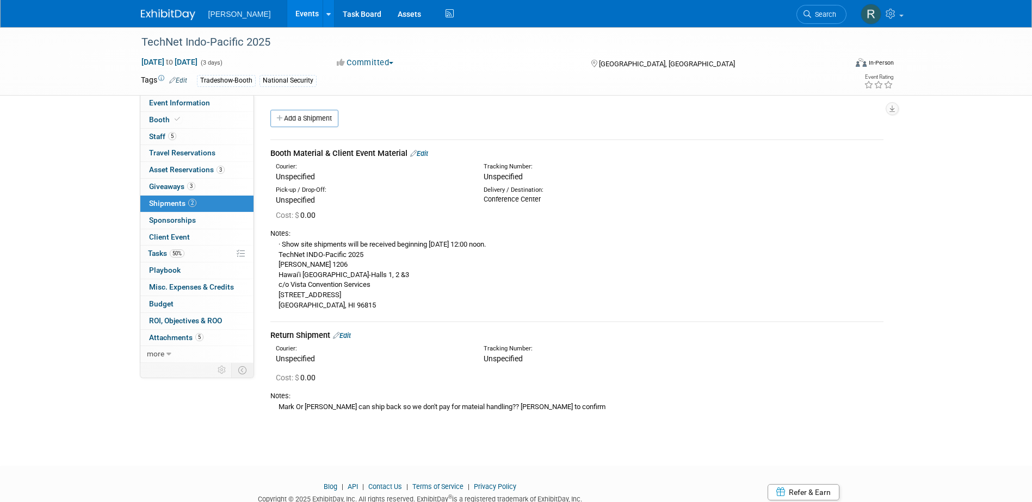
click at [424, 154] on link "Edit" at bounding box center [419, 154] width 18 height 8
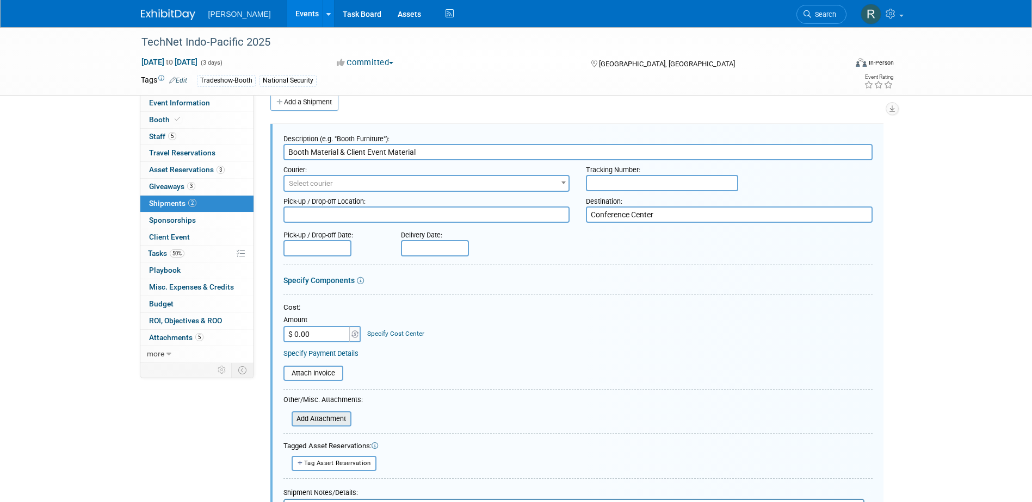
click at [314, 418] on input "file" at bounding box center [285, 419] width 129 height 13
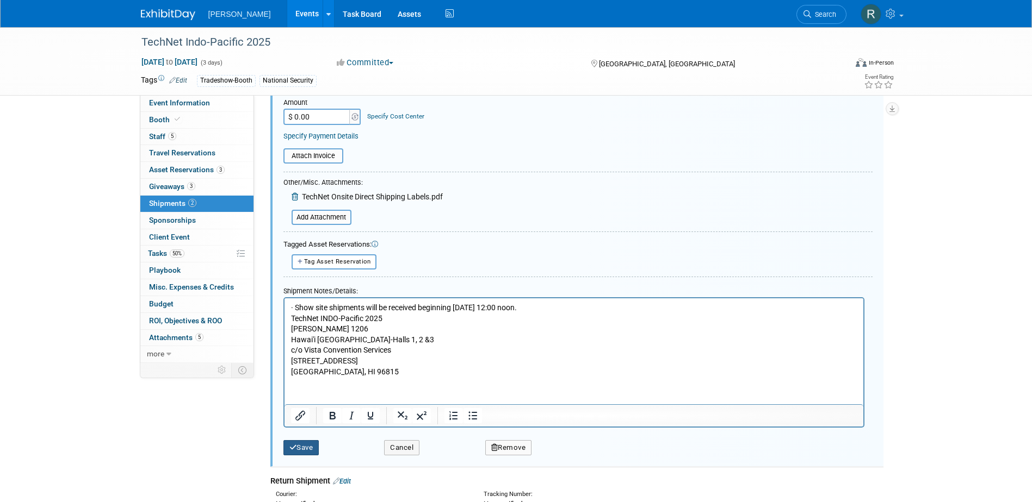
click at [309, 447] on button "Save" at bounding box center [301, 447] width 36 height 15
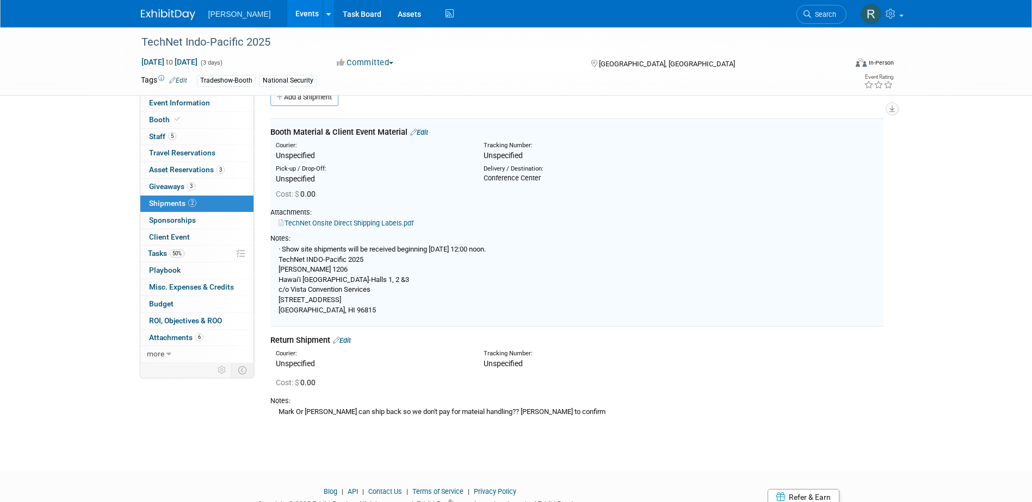
scroll to position [16, 0]
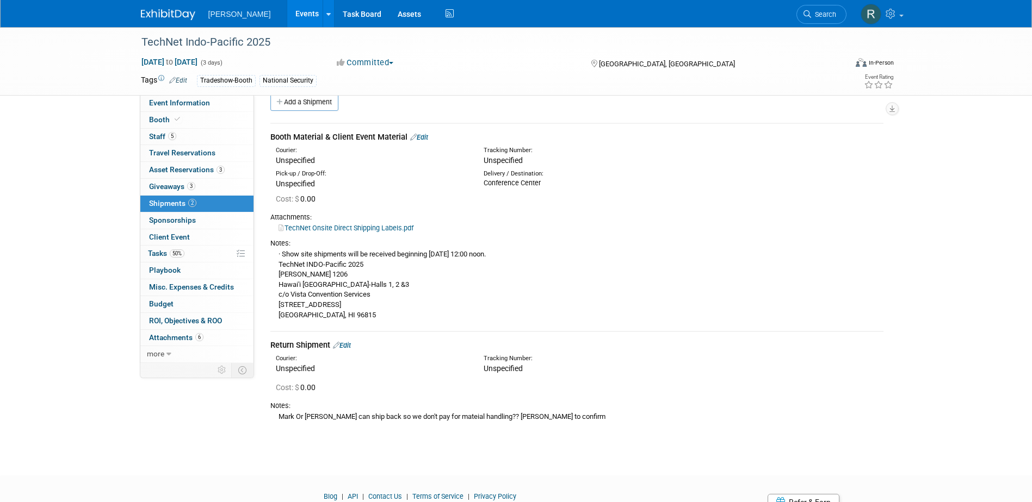
drag, startPoint x: 423, startPoint y: 138, endPoint x: 417, endPoint y: 159, distance: 22.2
click at [423, 137] on link "Edit" at bounding box center [419, 137] width 18 height 8
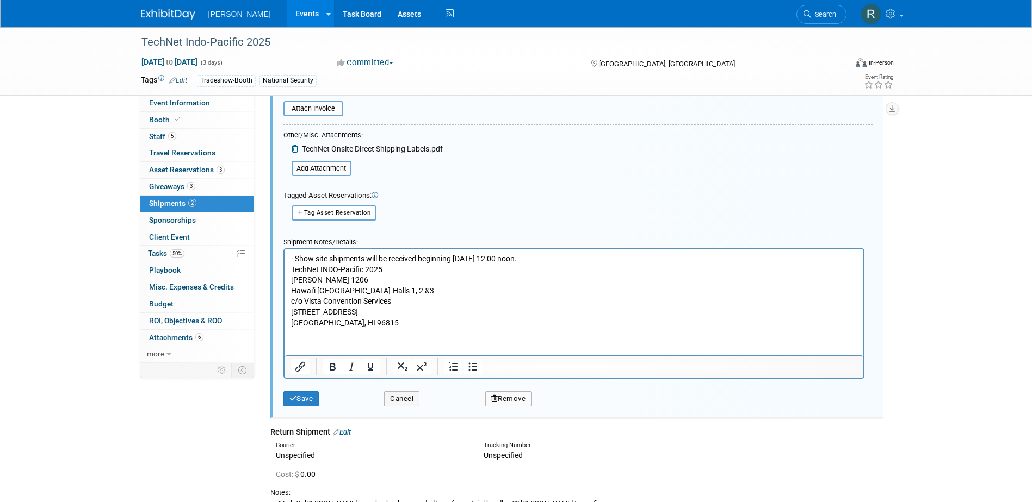
scroll to position [343, 0]
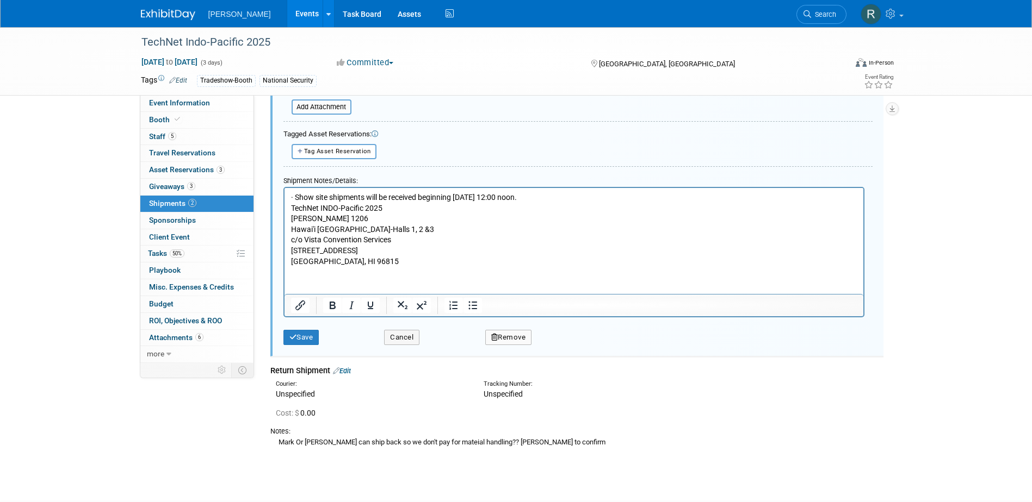
click at [369, 262] on p "· Show site shipments will be received beginning Sunday, October 26, 2025 at 12…" at bounding box center [573, 229] width 566 height 75
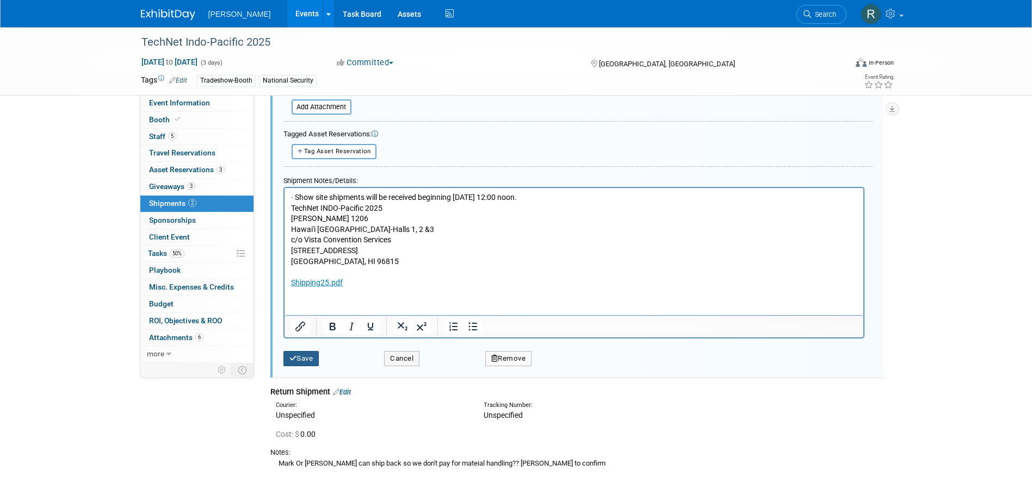
click at [309, 356] on button "Save" at bounding box center [301, 358] width 36 height 15
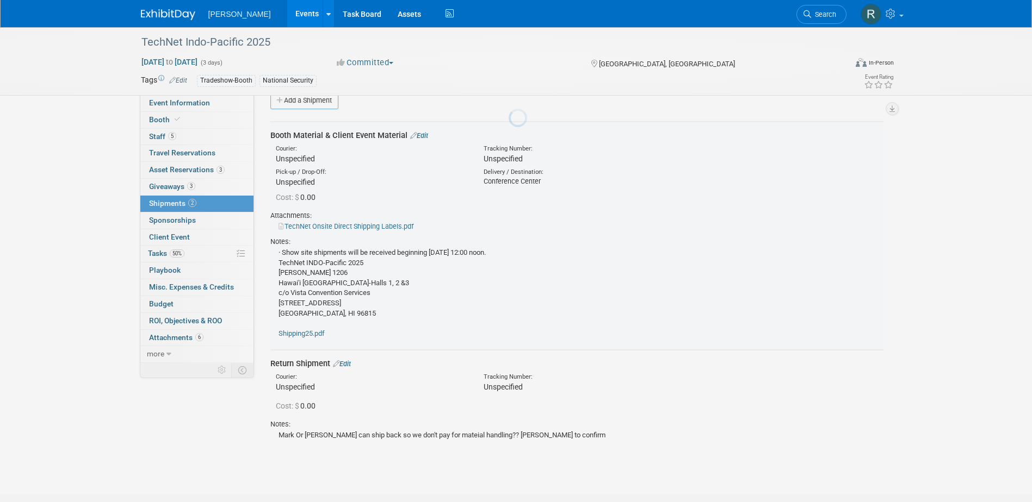
scroll to position [16, 0]
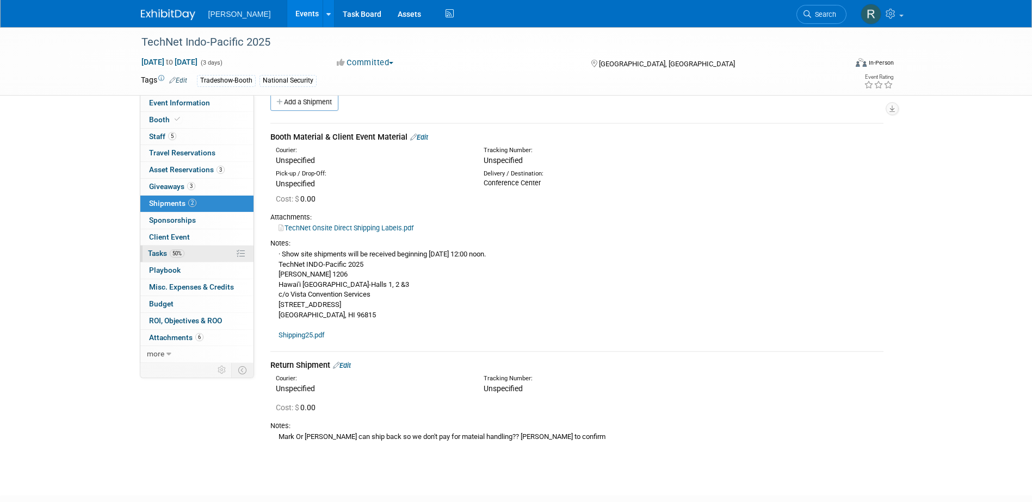
click at [206, 252] on link "50% Tasks 50%" at bounding box center [196, 254] width 113 height 16
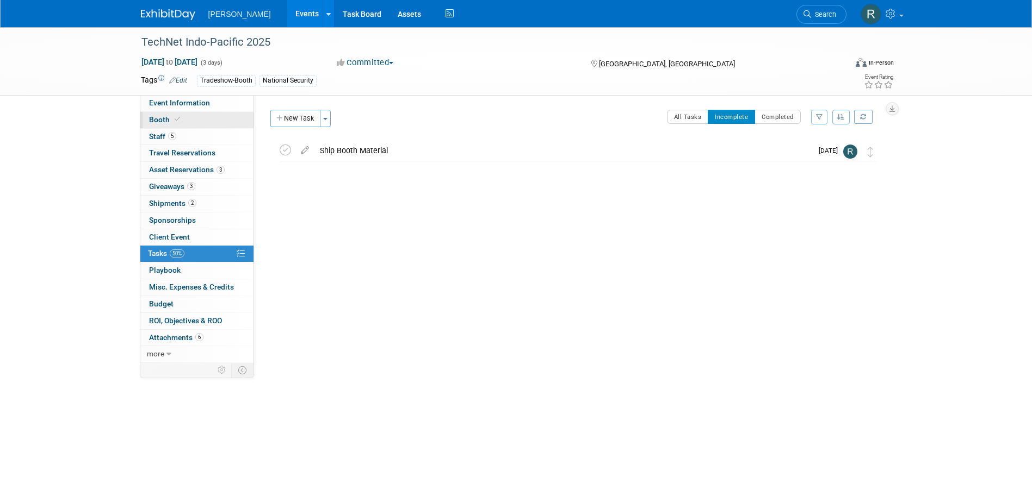
click at [180, 120] on span at bounding box center [177, 119] width 10 height 8
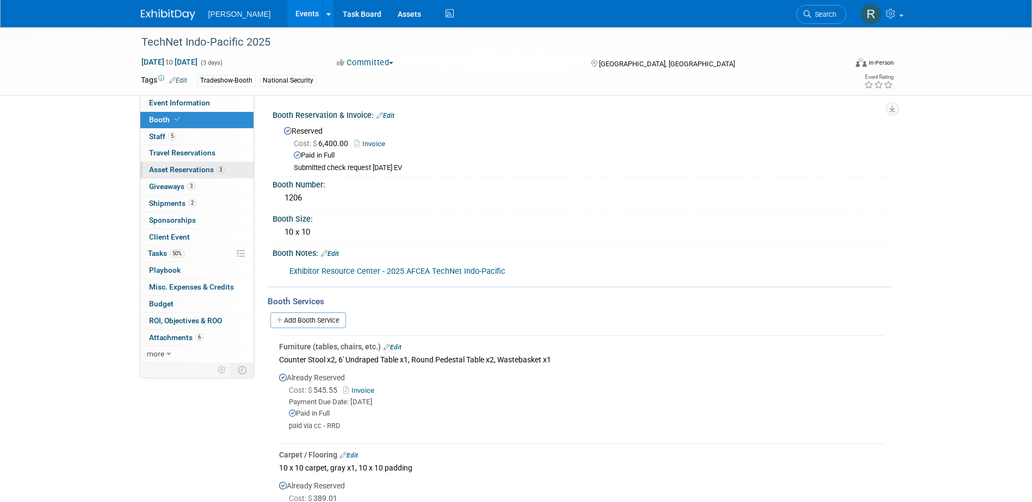
click at [167, 171] on span "Asset Reservations 3" at bounding box center [187, 169] width 76 height 9
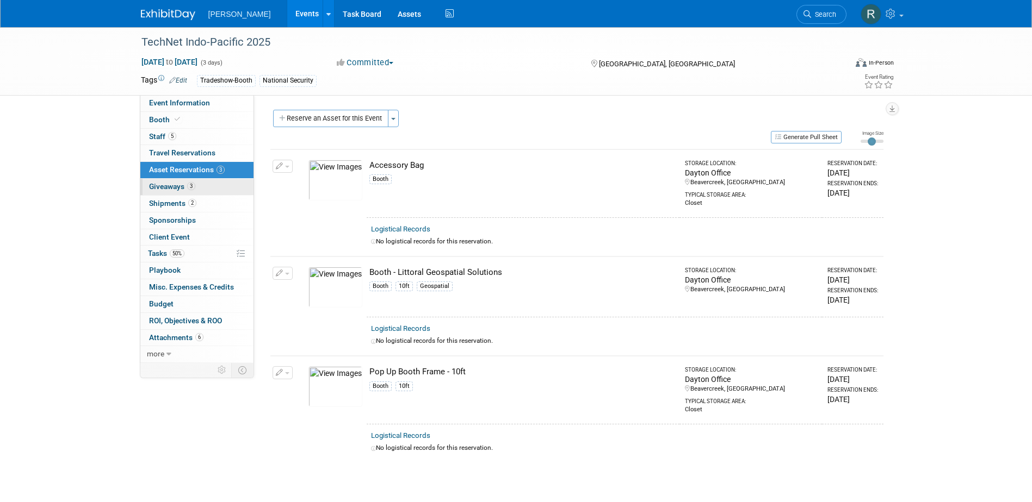
click at [164, 183] on span "Giveaways 3" at bounding box center [172, 186] width 46 height 9
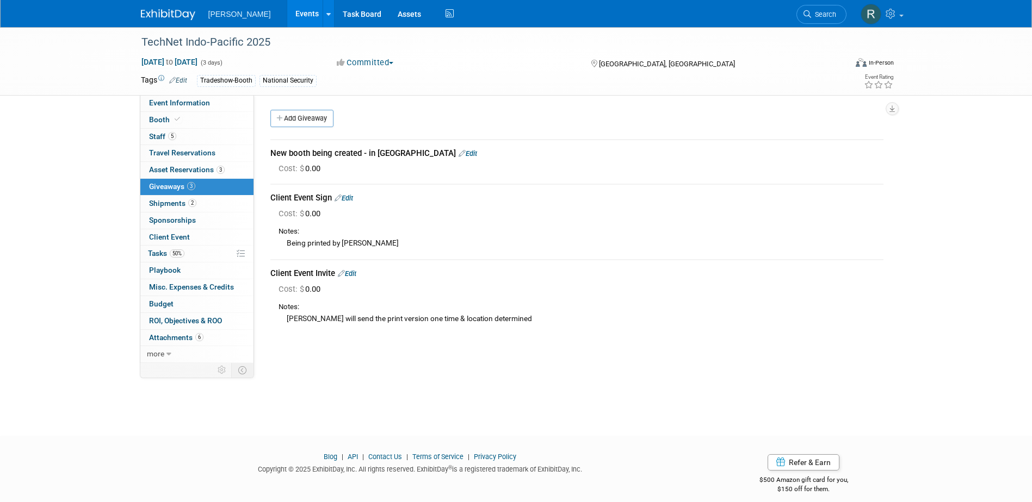
click at [458, 153] on link "Edit" at bounding box center [467, 154] width 18 height 8
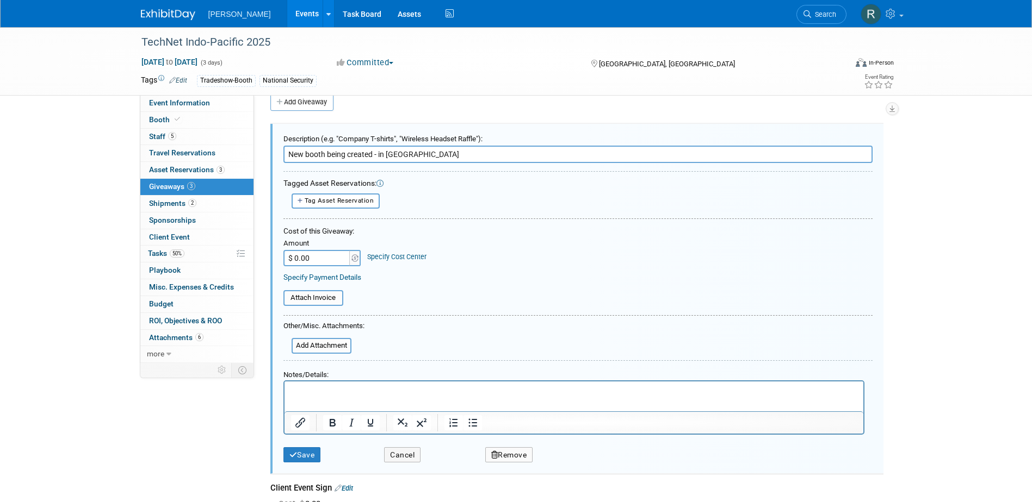
click at [510, 456] on button "Remove" at bounding box center [509, 456] width 48 height 16
click at [564, 464] on icon at bounding box center [562, 464] width 7 height 6
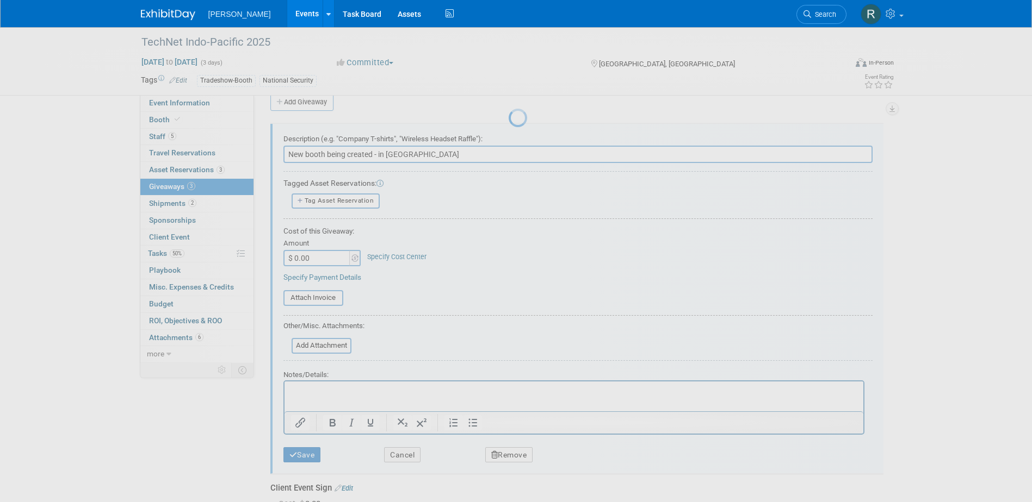
scroll to position [10, 0]
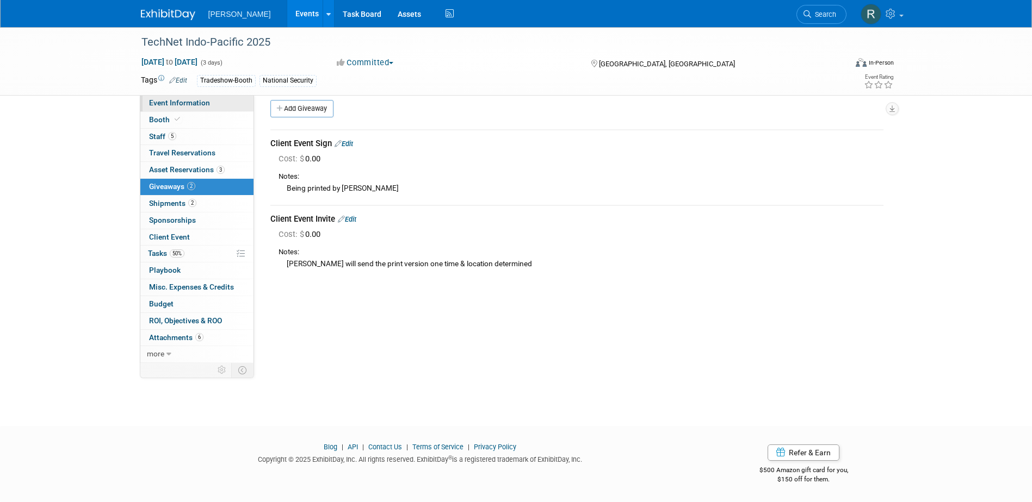
click at [176, 104] on span "Event Information" at bounding box center [179, 102] width 61 height 9
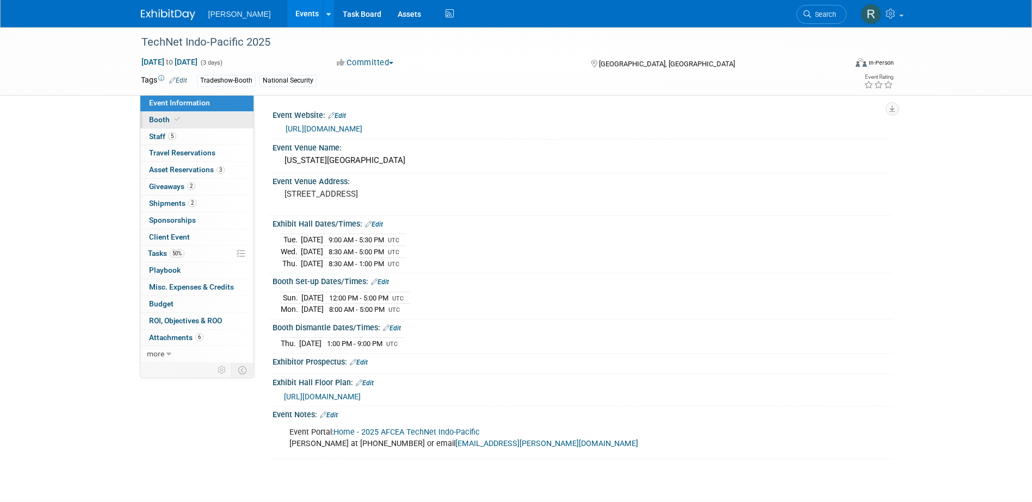
click at [154, 116] on span "Booth" at bounding box center [165, 119] width 33 height 9
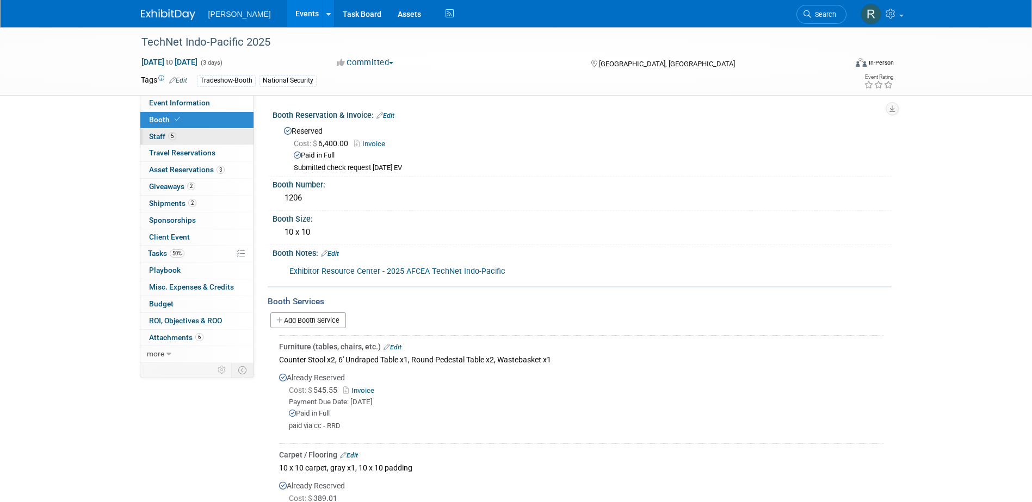
click at [165, 132] on span "Staff 5" at bounding box center [162, 136] width 27 height 9
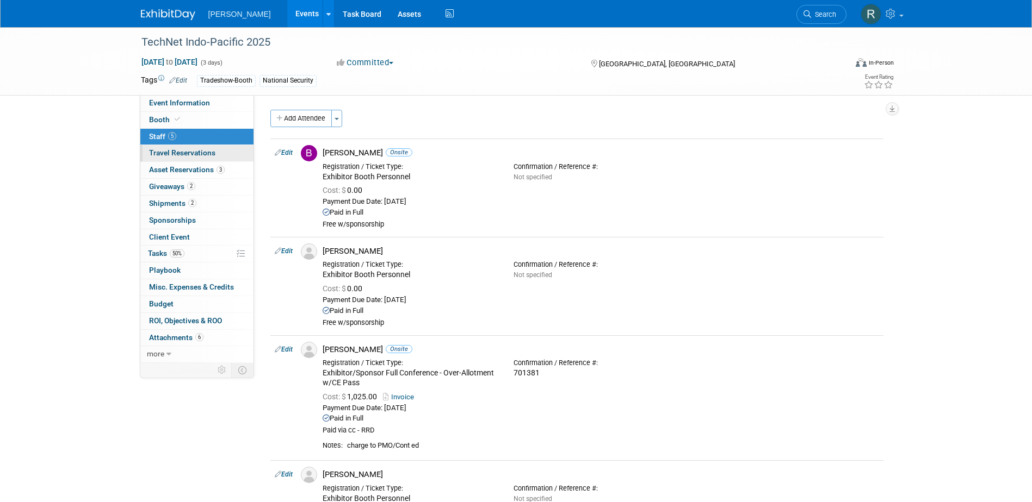
click at [167, 153] on span "Travel Reservations 0" at bounding box center [182, 152] width 66 height 9
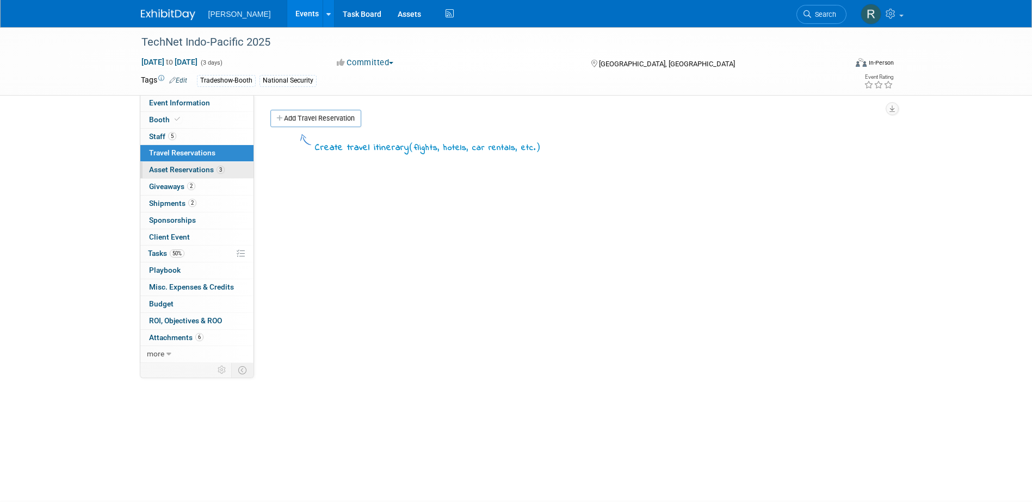
click at [169, 164] on link "3 Asset Reservations 3" at bounding box center [196, 170] width 113 height 16
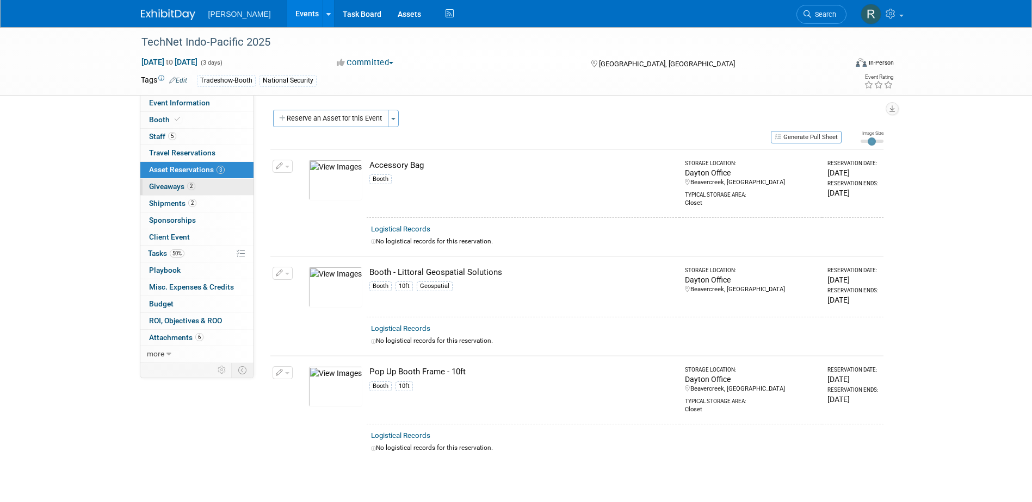
click at [193, 189] on span "2" at bounding box center [191, 186] width 8 height 8
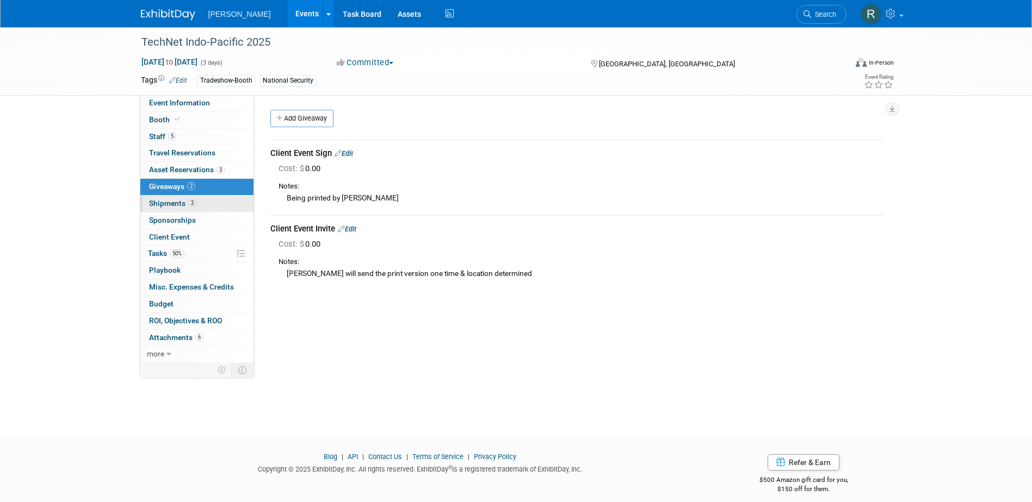
click at [173, 205] on span "Shipments 2" at bounding box center [172, 203] width 47 height 9
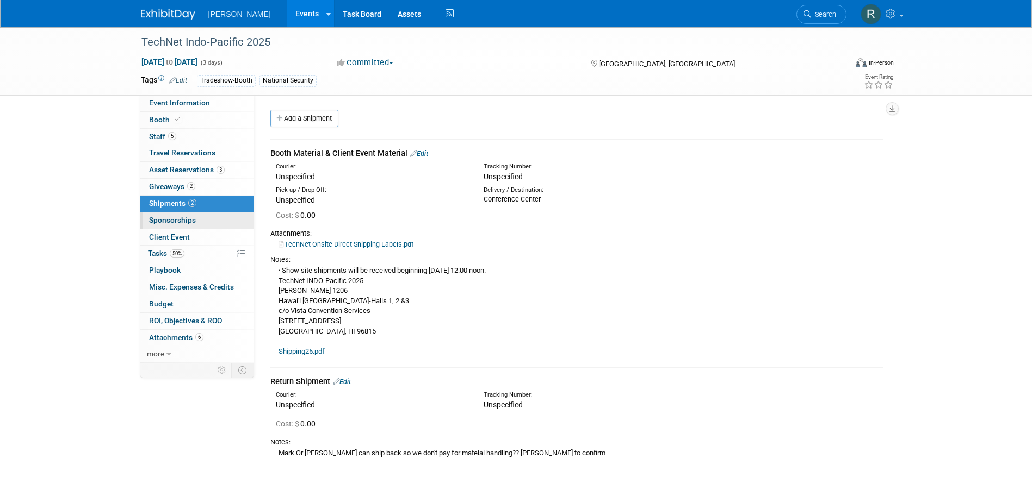
click at [177, 225] on link "0 Sponsorships 0" at bounding box center [196, 221] width 113 height 16
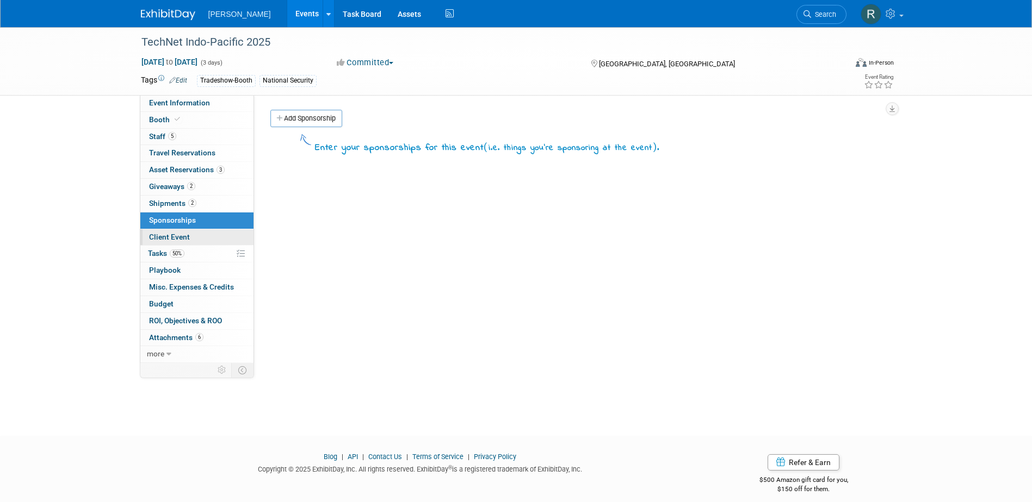
click at [177, 239] on span "Client Event" at bounding box center [169, 237] width 41 height 9
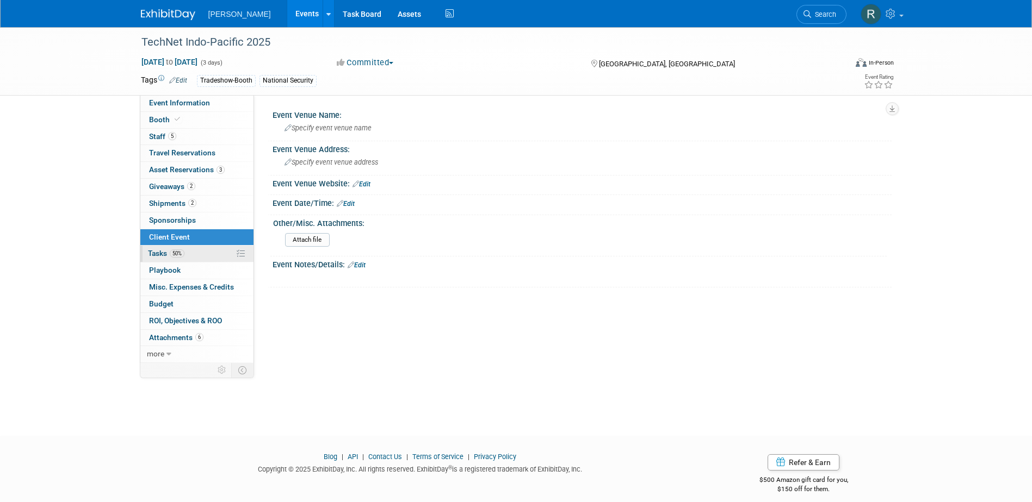
click at [169, 255] on span "Tasks 50%" at bounding box center [166, 253] width 36 height 9
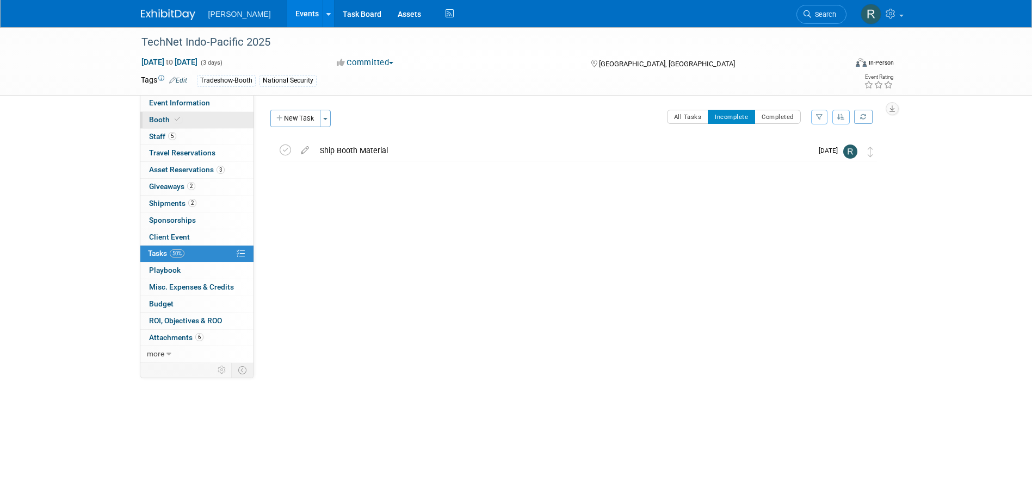
click at [168, 126] on link "Booth" at bounding box center [196, 120] width 113 height 16
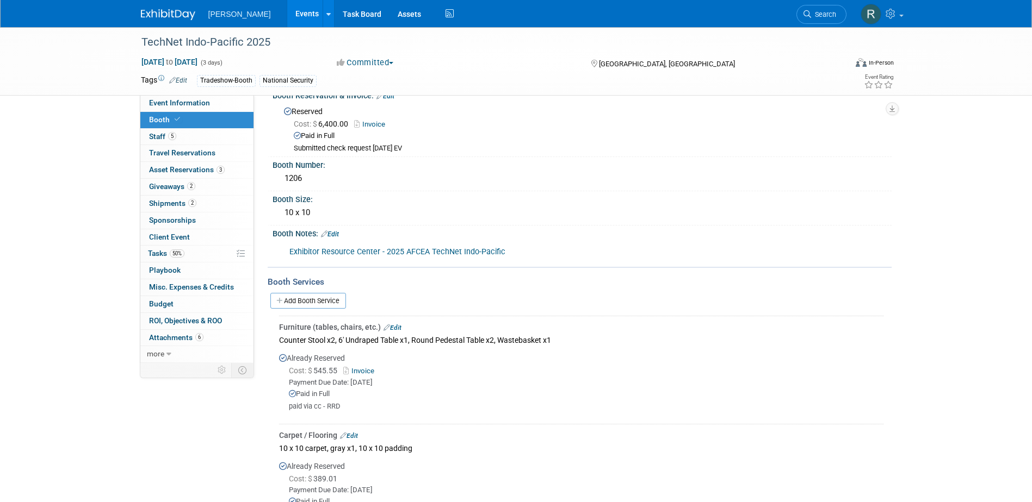
scroll to position [54, 0]
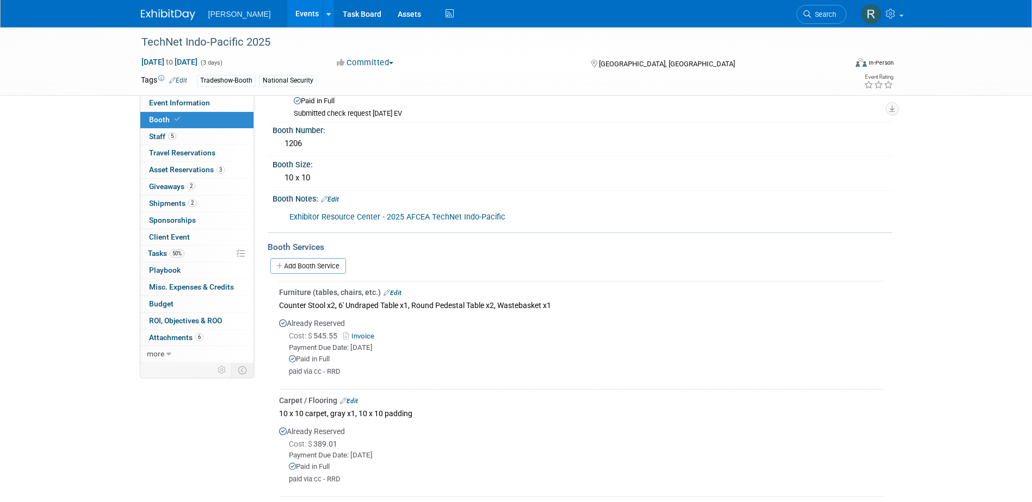
click at [339, 200] on link "Edit" at bounding box center [330, 200] width 18 height 8
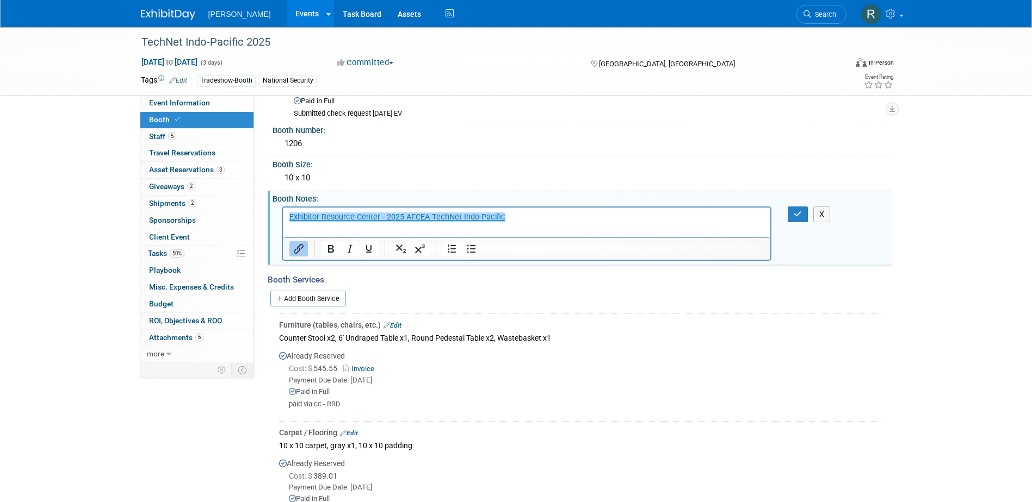
scroll to position [0, 0]
click at [508, 222] on html "﻿Exhibitor Resource Center - 2025 AFCEA TechNet Indo-Pacific" at bounding box center [526, 214] width 488 height 15
click at [309, 231] on p "Rich Text Area. Press ALT-0 for help." at bounding box center [526, 227] width 475 height 11
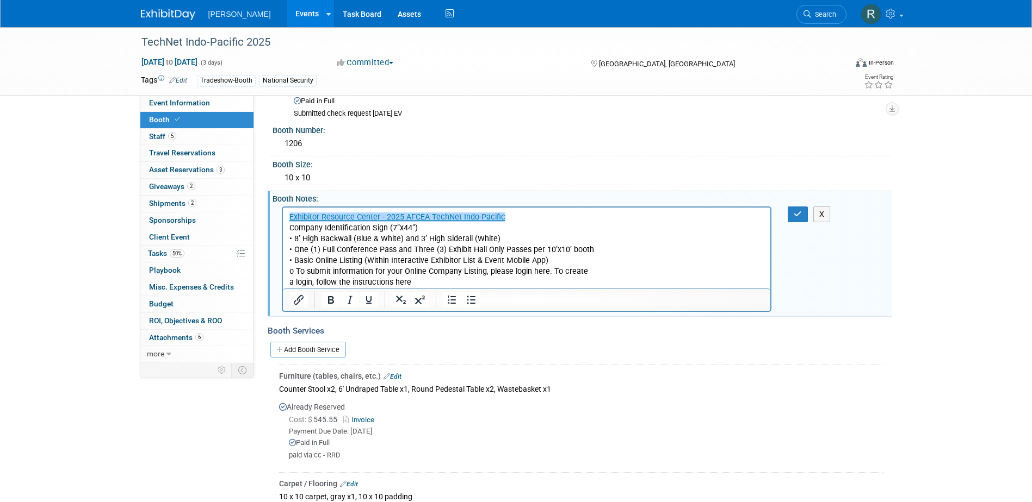
click at [607, 285] on p "Company Identification Sign (7”x44”) • 8’ High Backwall (Blue & White) and 3’ H…" at bounding box center [526, 254] width 475 height 65
click at [799, 214] on icon "button" at bounding box center [797, 214] width 8 height 8
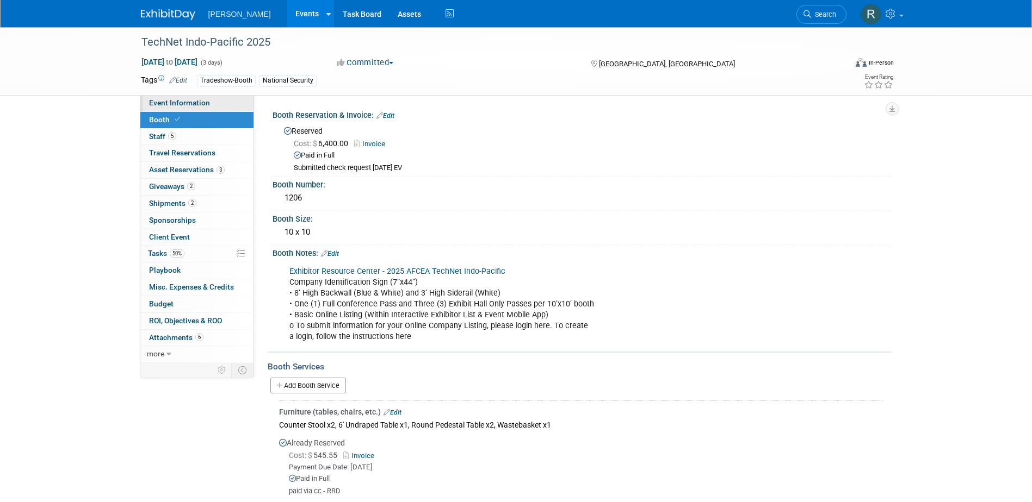
click at [196, 105] on span "Event Information" at bounding box center [179, 102] width 61 height 9
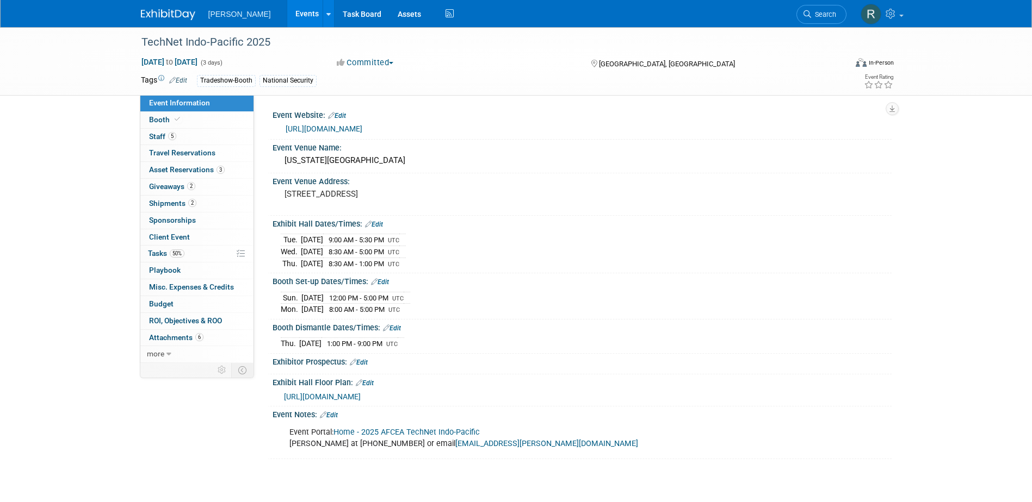
drag, startPoint x: 818, startPoint y: 15, endPoint x: 766, endPoint y: 14, distance: 52.8
click at [818, 14] on span "Search" at bounding box center [823, 14] width 25 height 8
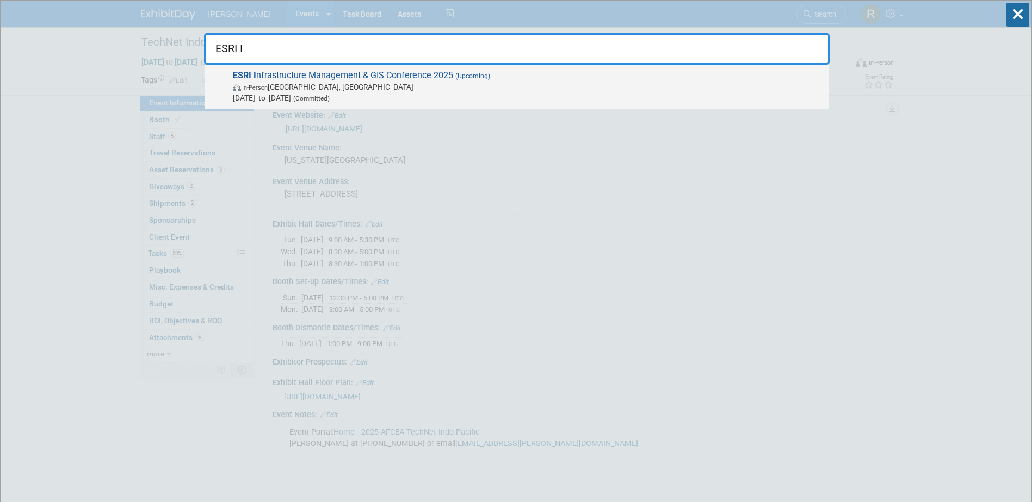
type input "ESRI I"
click at [365, 92] on span "Oct 28, 2025 to Oct 30, 2025 (Committed)" at bounding box center [528, 97] width 590 height 11
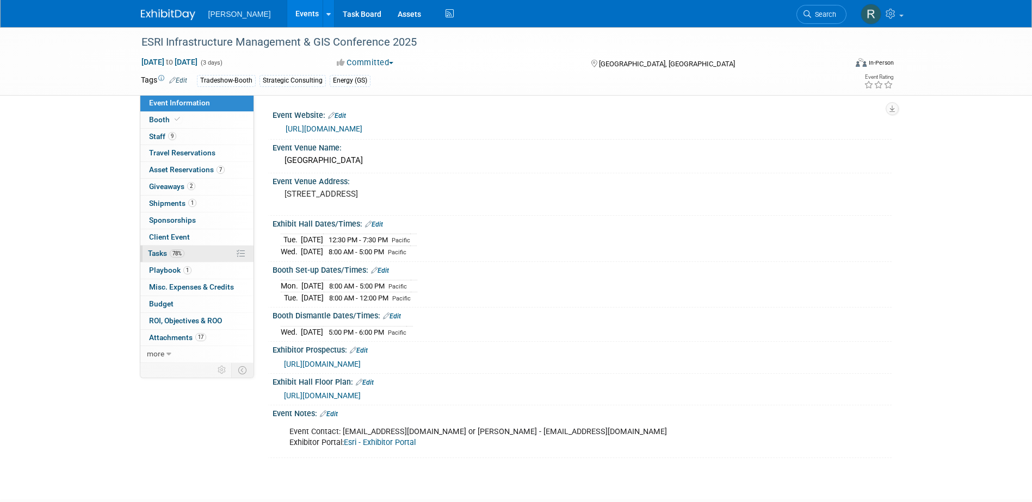
click at [173, 249] on span "Tasks 78%" at bounding box center [166, 253] width 36 height 9
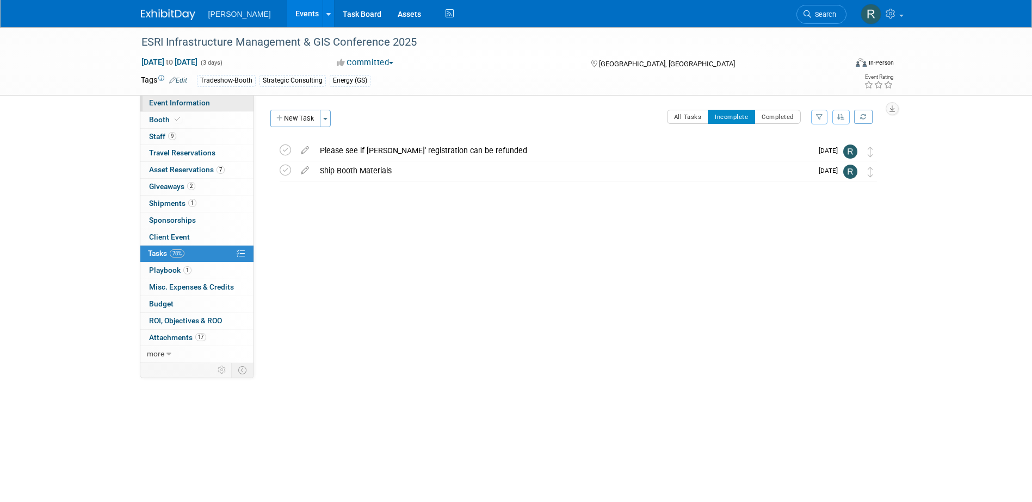
click at [197, 103] on span "Event Information" at bounding box center [179, 102] width 61 height 9
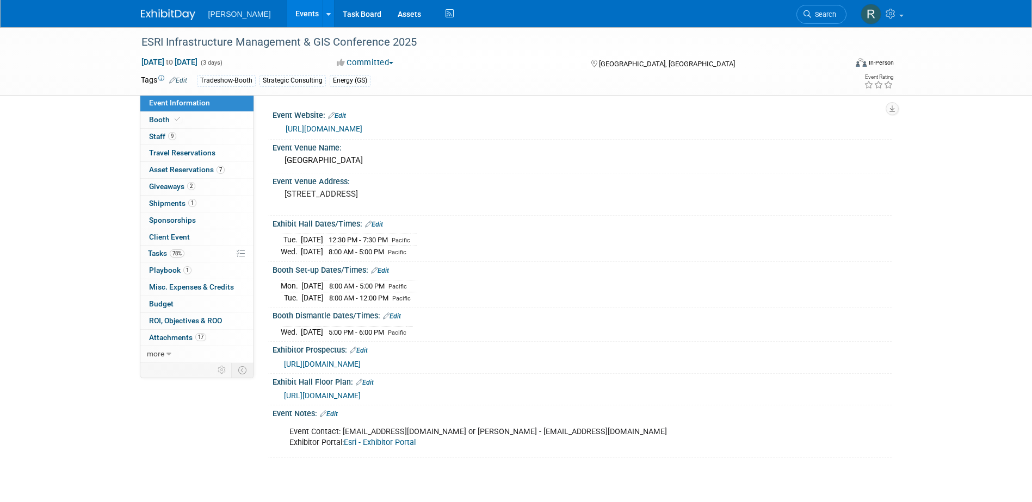
click at [322, 130] on link "[URL][DOMAIN_NAME]" at bounding box center [324, 129] width 77 height 9
click at [173, 171] on span "Asset Reservations 7" at bounding box center [187, 169] width 76 height 9
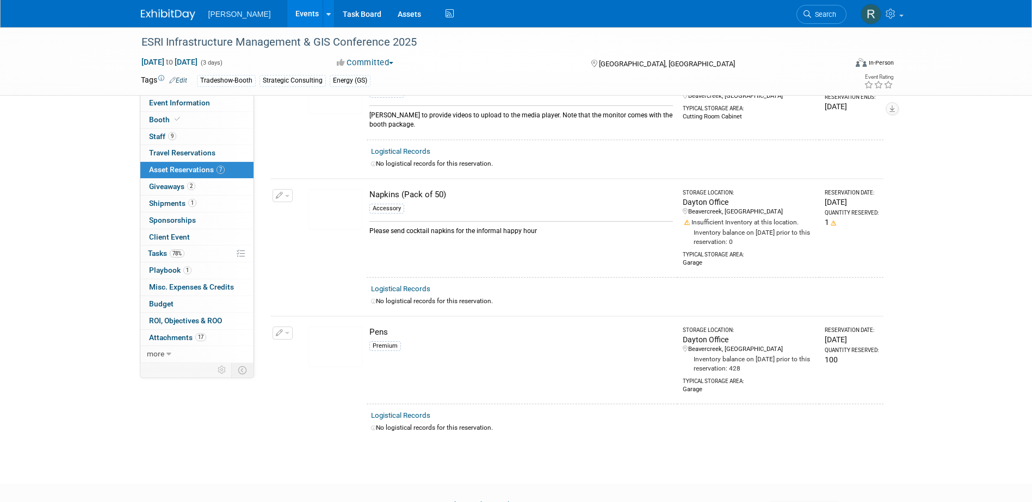
scroll to position [598, 0]
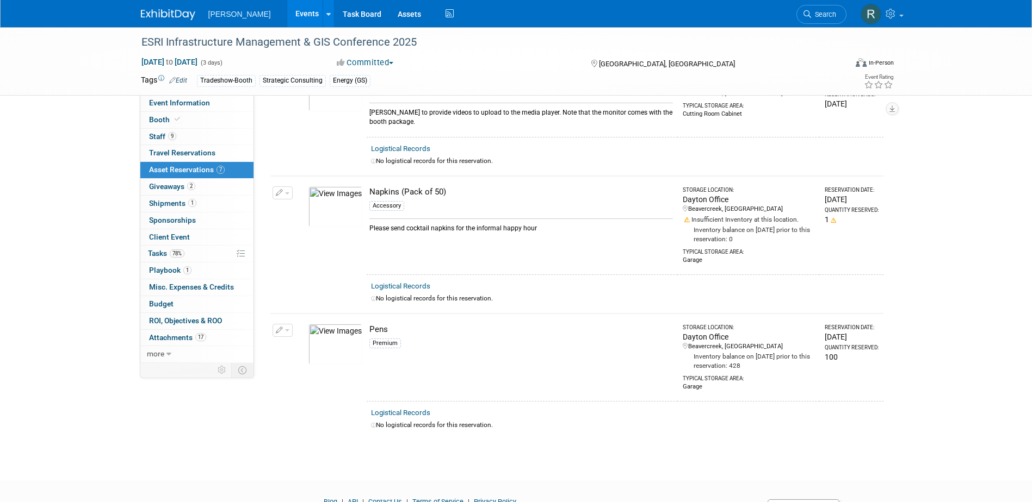
click at [806, 14] on icon at bounding box center [807, 14] width 8 height 8
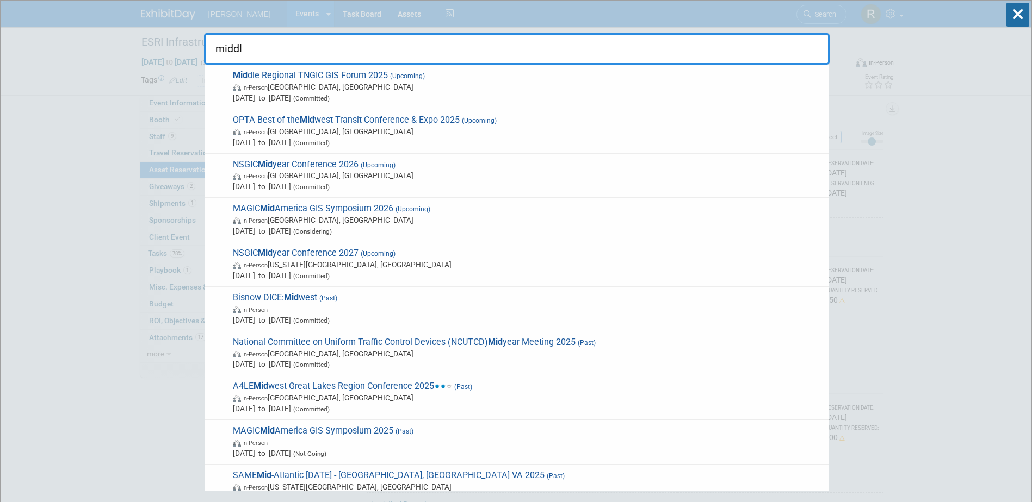
type input "middle"
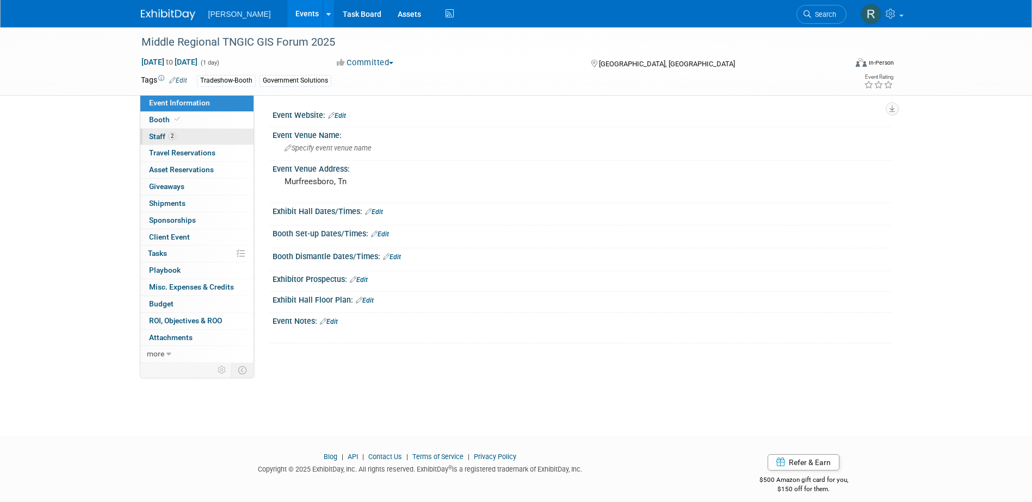
click at [188, 133] on link "2 Staff 2" at bounding box center [196, 137] width 113 height 16
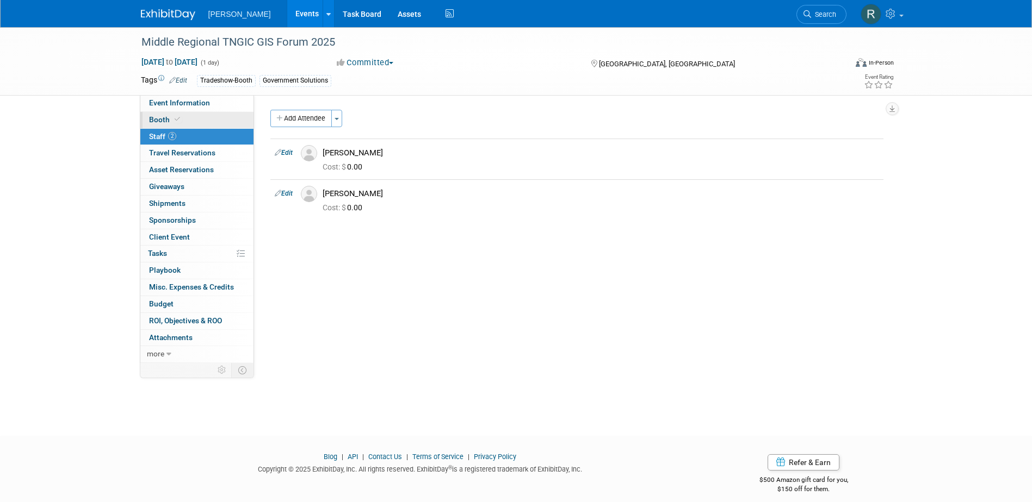
click at [247, 120] on link "Booth" at bounding box center [196, 120] width 113 height 16
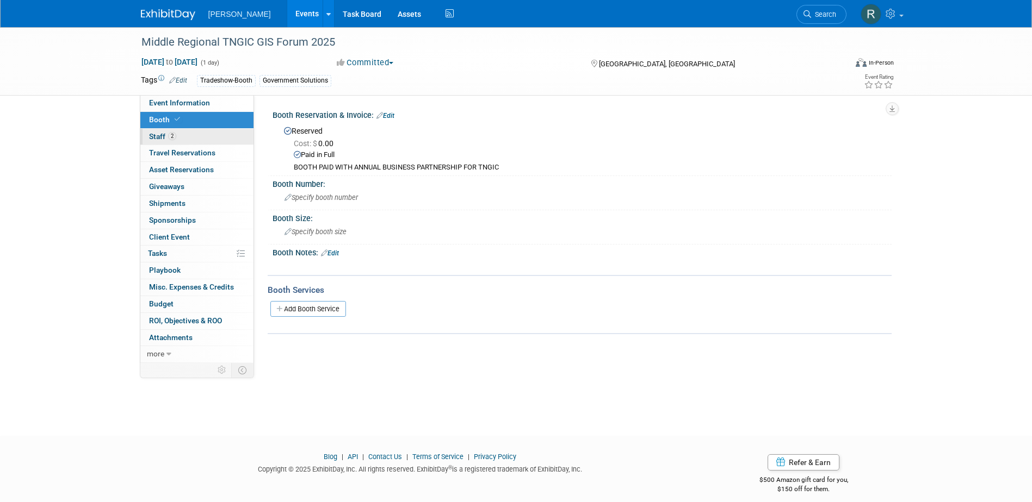
drag, startPoint x: 204, startPoint y: 136, endPoint x: 214, endPoint y: 144, distance: 12.5
click at [204, 136] on link "2 Staff 2" at bounding box center [196, 137] width 113 height 16
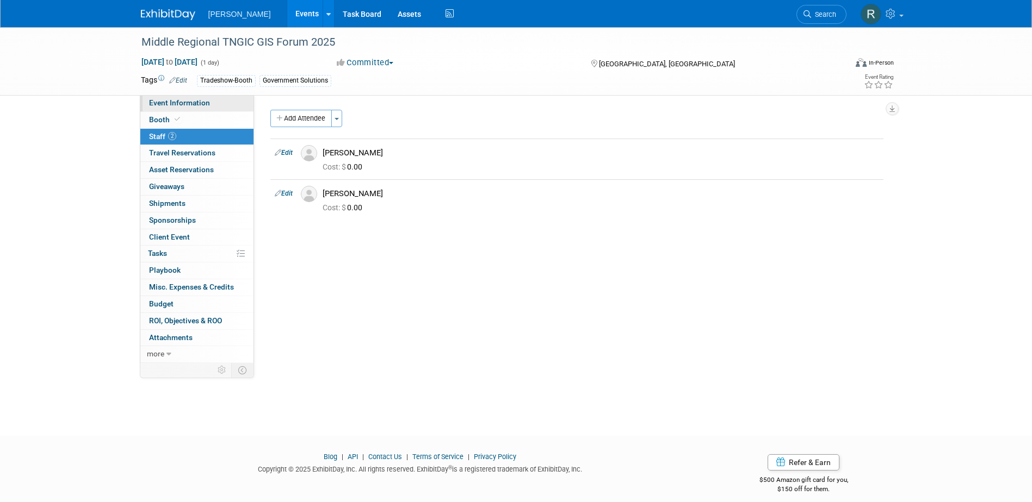
click at [184, 104] on span "Event Information" at bounding box center [179, 102] width 61 height 9
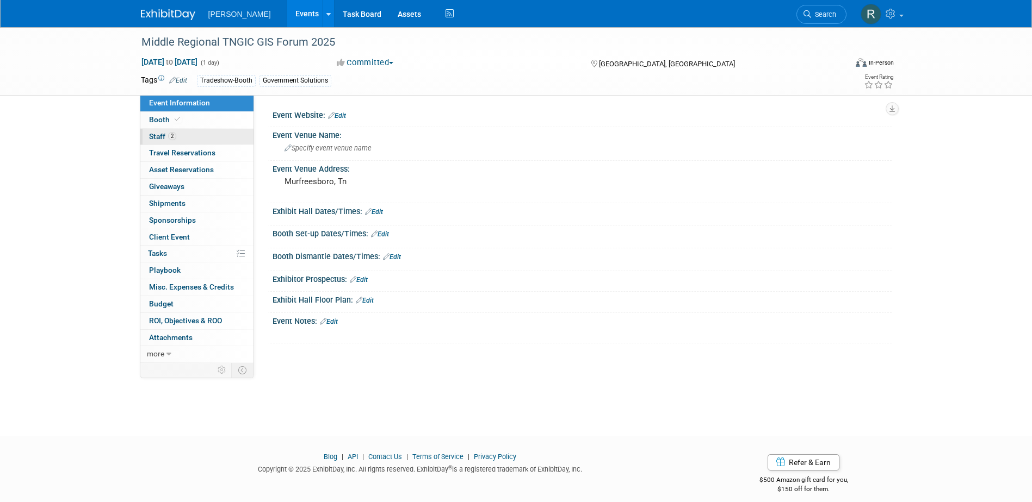
click at [170, 135] on span "2" at bounding box center [172, 136] width 8 height 8
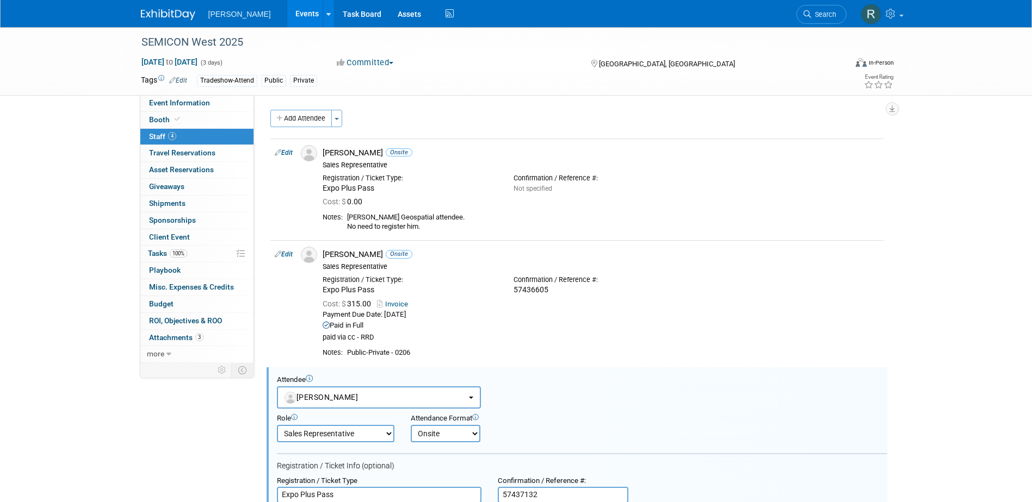
select select "4e0ad4cf-0d5a-41c3-93ec-61fb1b14ac99"
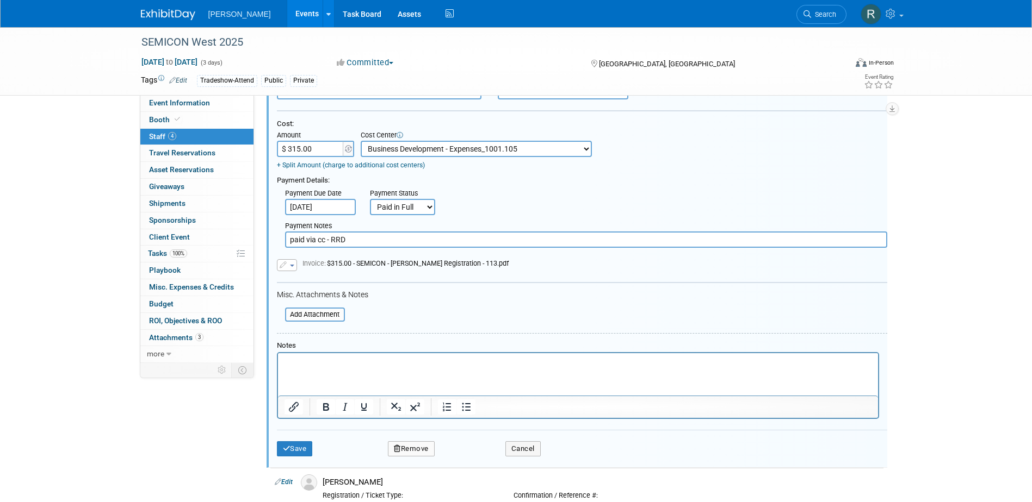
scroll to position [407, 0]
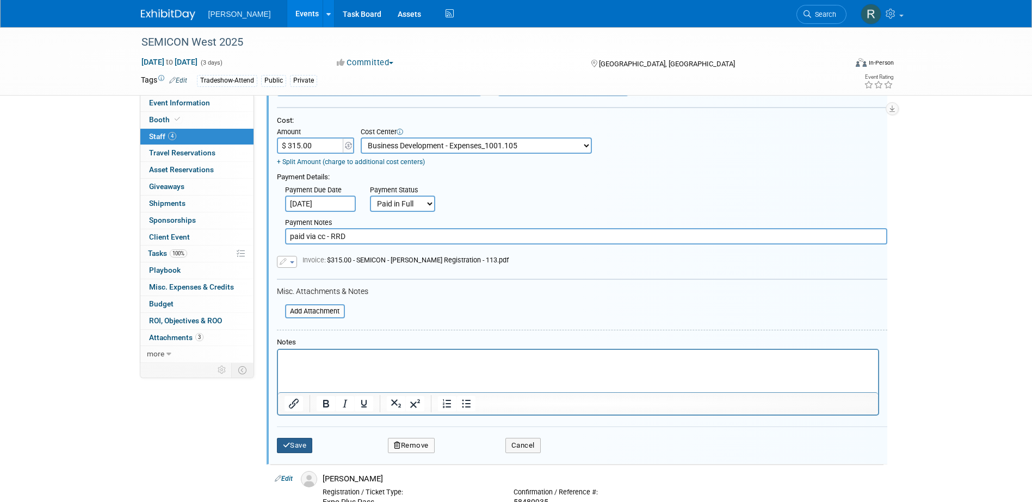
click at [289, 445] on icon "submit" at bounding box center [287, 445] width 8 height 7
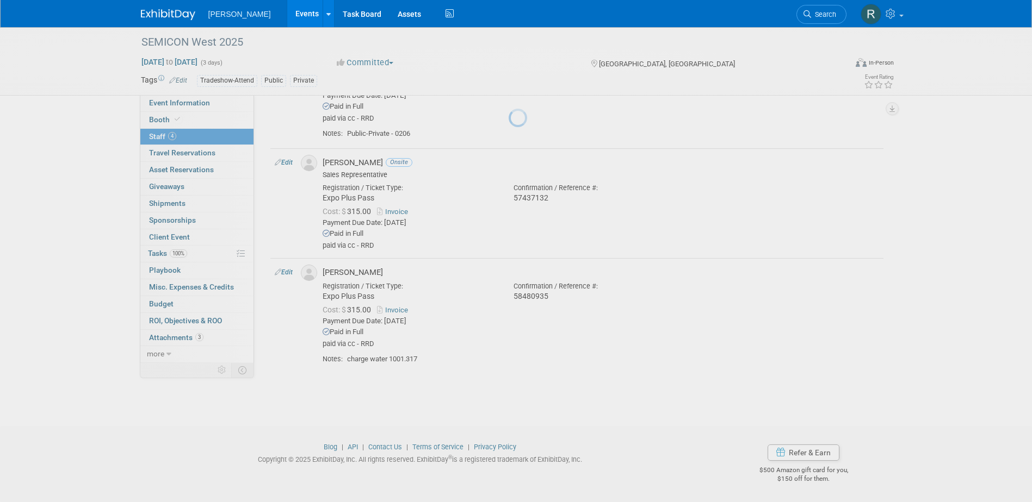
scroll to position [219, 0]
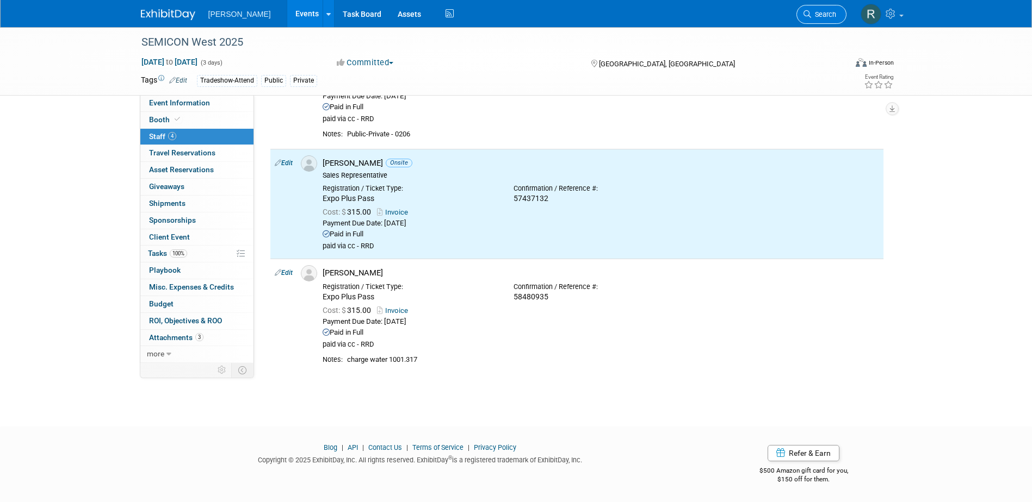
click at [826, 16] on span "Search" at bounding box center [823, 14] width 25 height 8
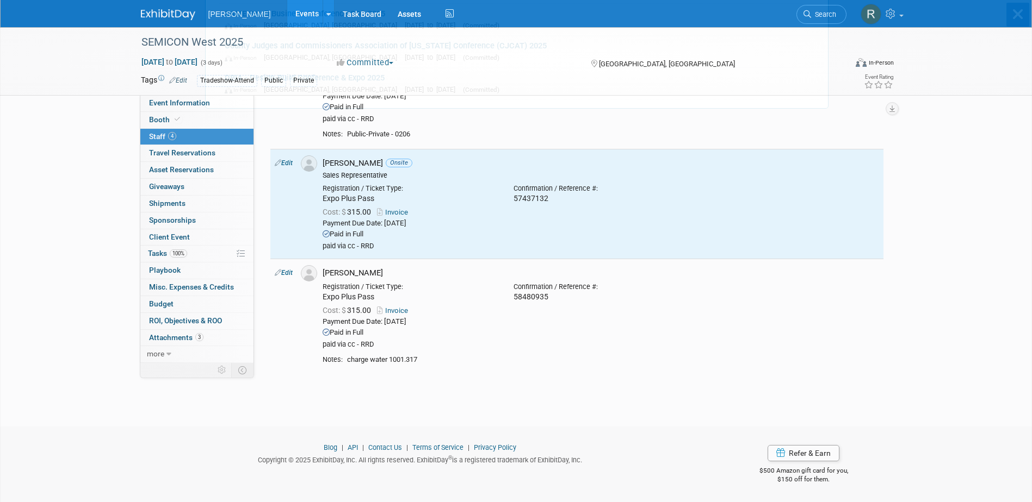
scroll to position [0, 0]
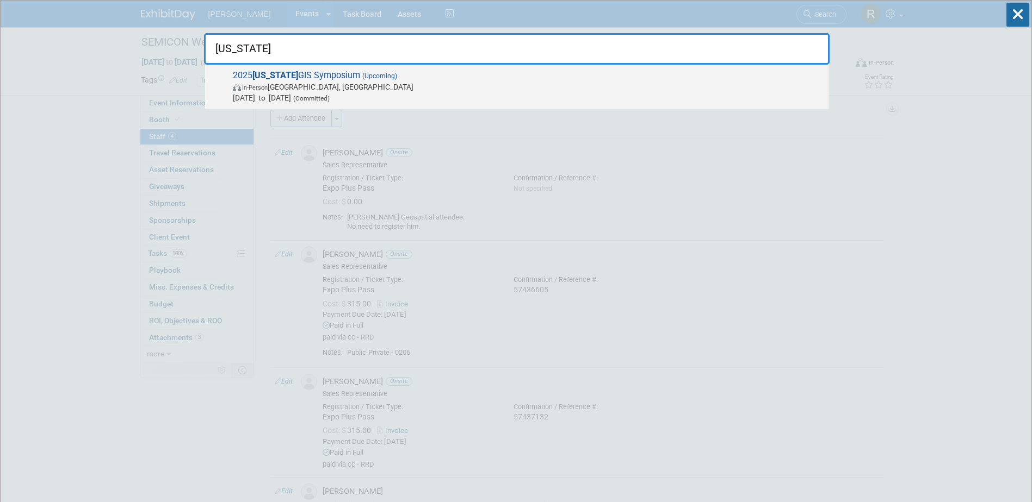
type input "Arkansas"
click at [377, 95] on span "Oct 14, 2025 to Oct 16, 2025 (Committed)" at bounding box center [528, 97] width 590 height 11
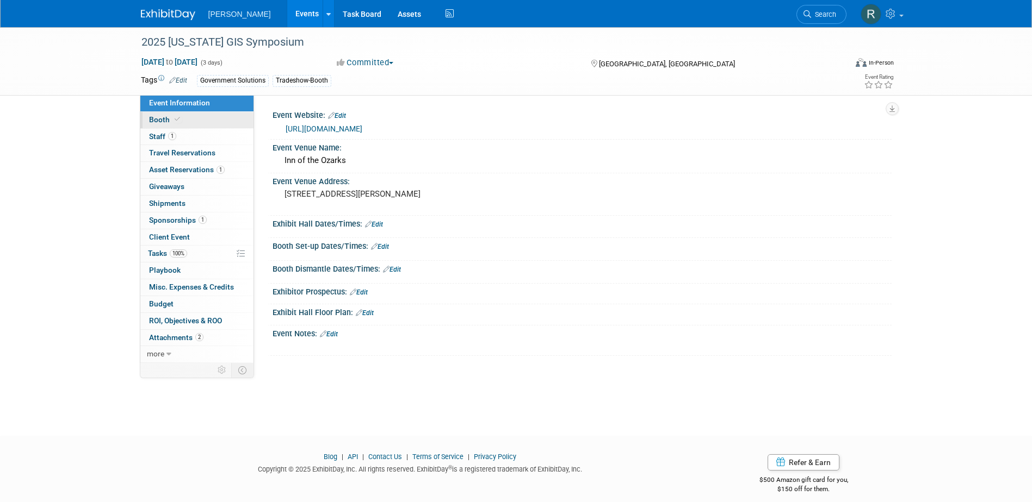
click at [175, 126] on link "Booth" at bounding box center [196, 120] width 113 height 16
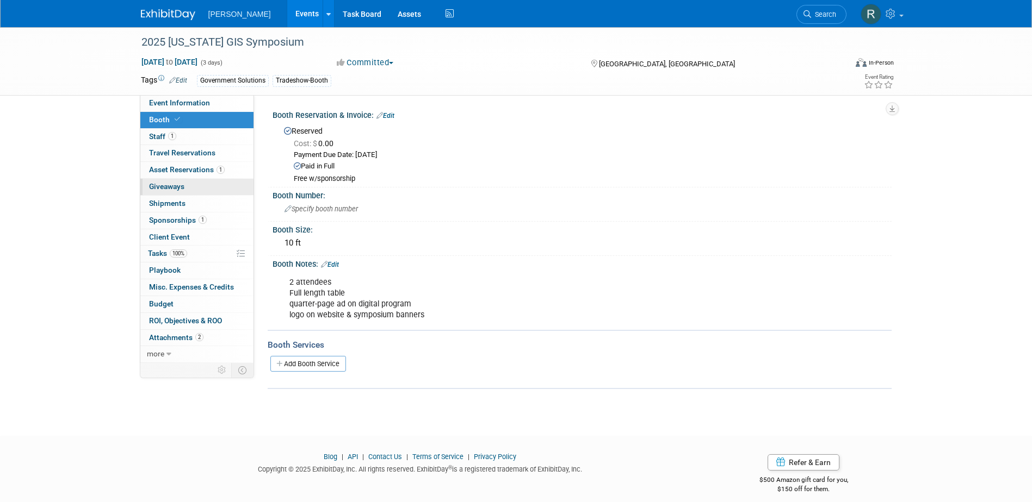
drag, startPoint x: 166, startPoint y: 172, endPoint x: 170, endPoint y: 179, distance: 8.3
click at [166, 173] on span "Asset Reservations 1" at bounding box center [187, 169] width 76 height 9
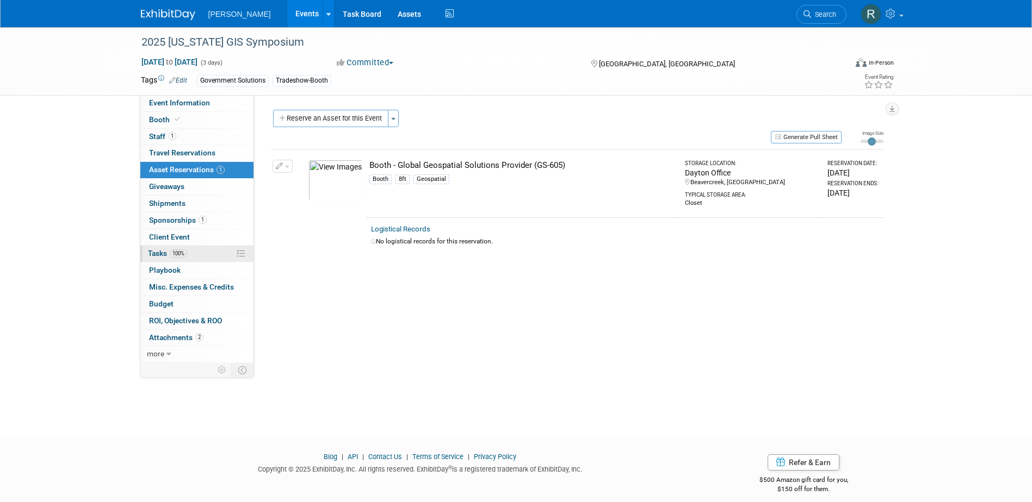
click at [158, 252] on span "Tasks 100%" at bounding box center [167, 253] width 39 height 9
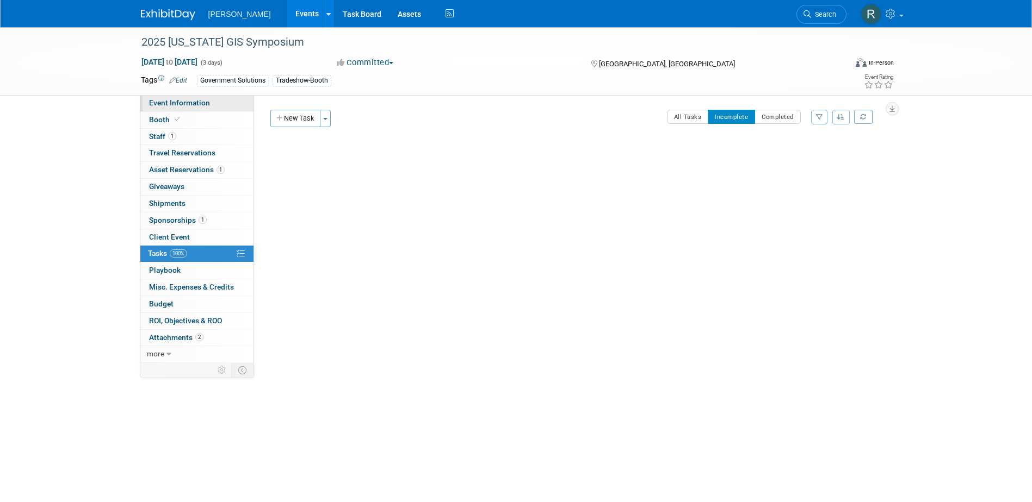
click at [177, 107] on span "Event Information" at bounding box center [179, 102] width 61 height 9
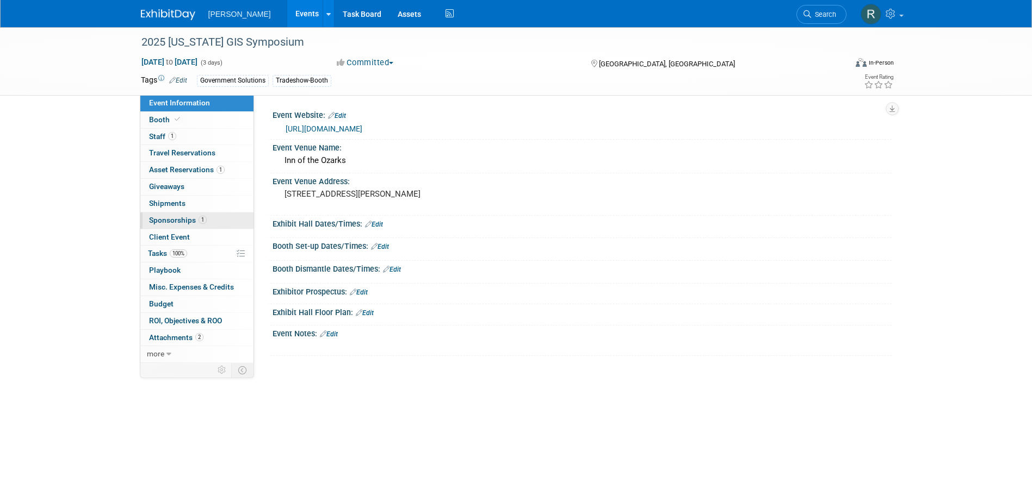
click at [215, 226] on link "1 Sponsorships 1" at bounding box center [196, 221] width 113 height 16
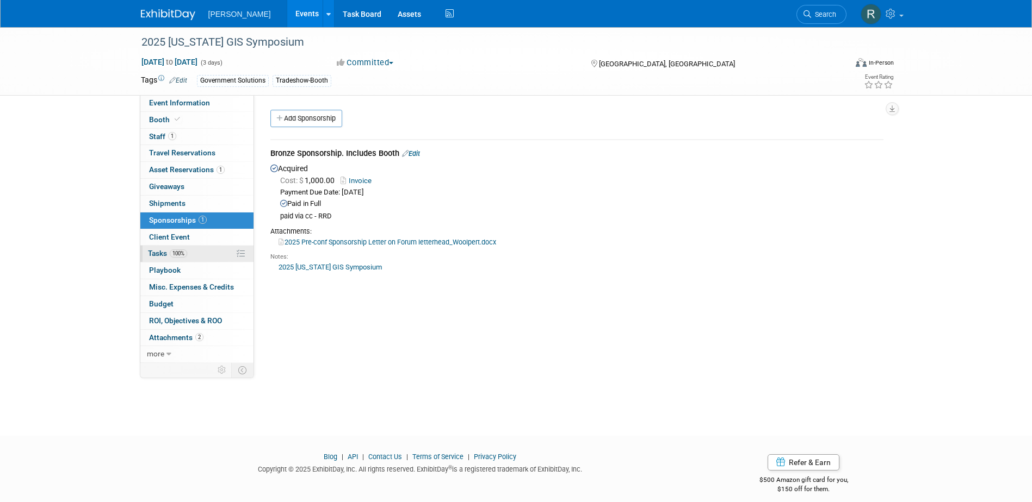
click at [185, 251] on span "100%" at bounding box center [178, 254] width 17 height 8
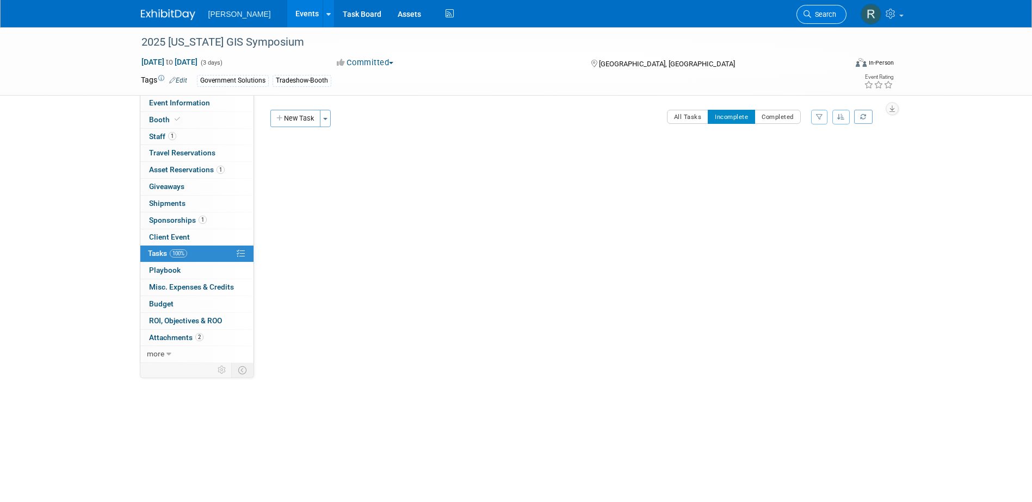
click at [814, 17] on span "Search" at bounding box center [823, 14] width 25 height 8
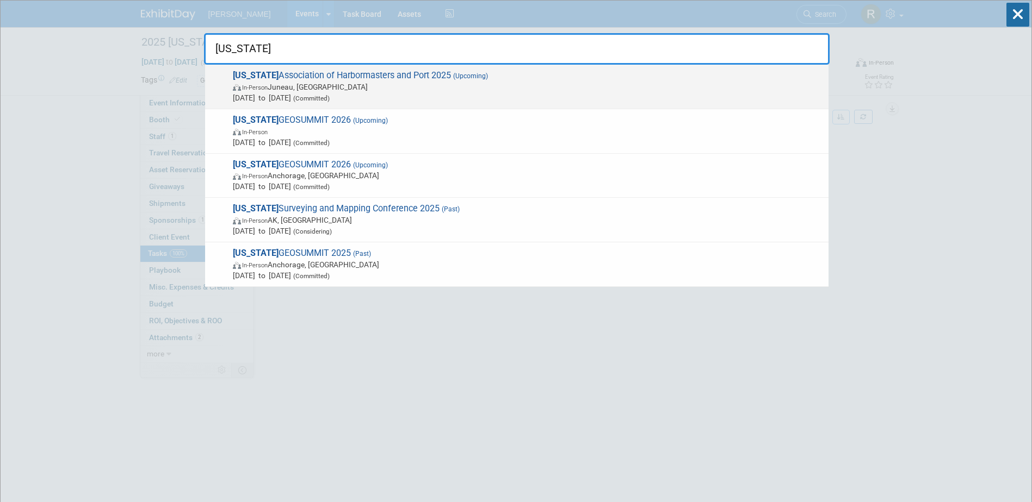
type input "Alaska"
click at [436, 84] on span "In-Person Juneau, AK" at bounding box center [528, 87] width 590 height 11
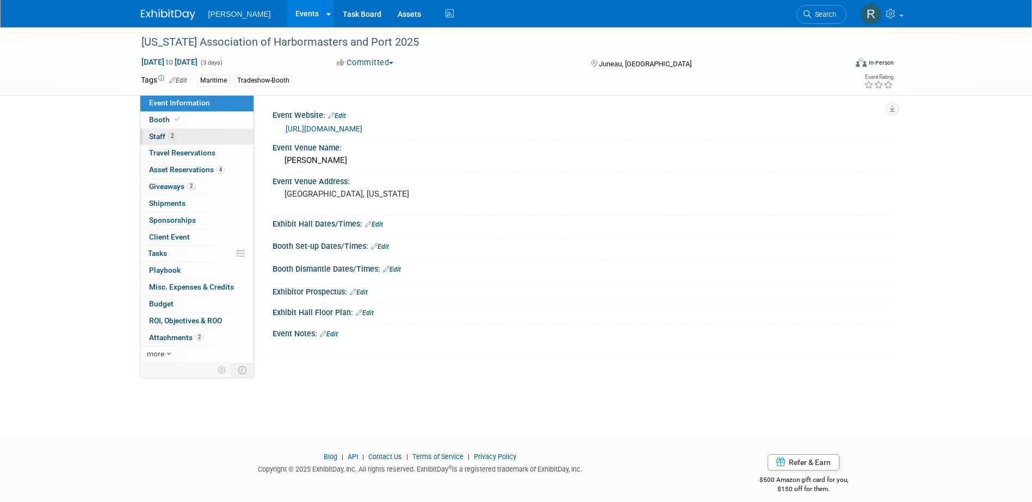
click at [185, 135] on link "2 Staff 2" at bounding box center [196, 137] width 113 height 16
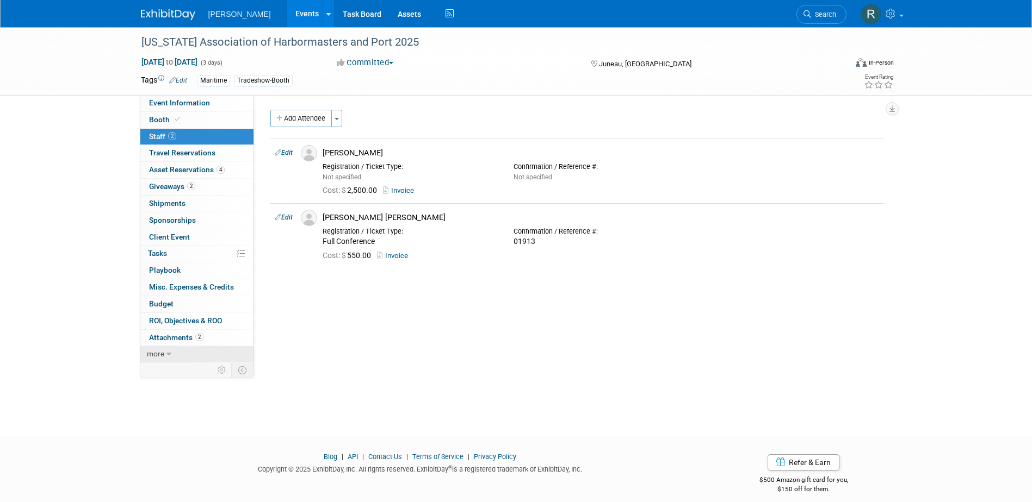
click at [159, 355] on span "more" at bounding box center [155, 354] width 17 height 9
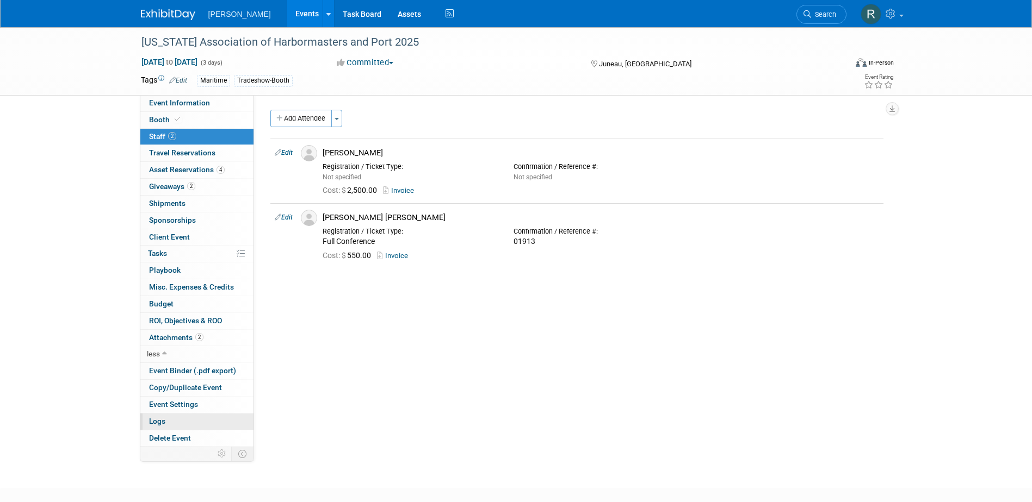
click at [162, 418] on span "Logs" at bounding box center [157, 421] width 16 height 9
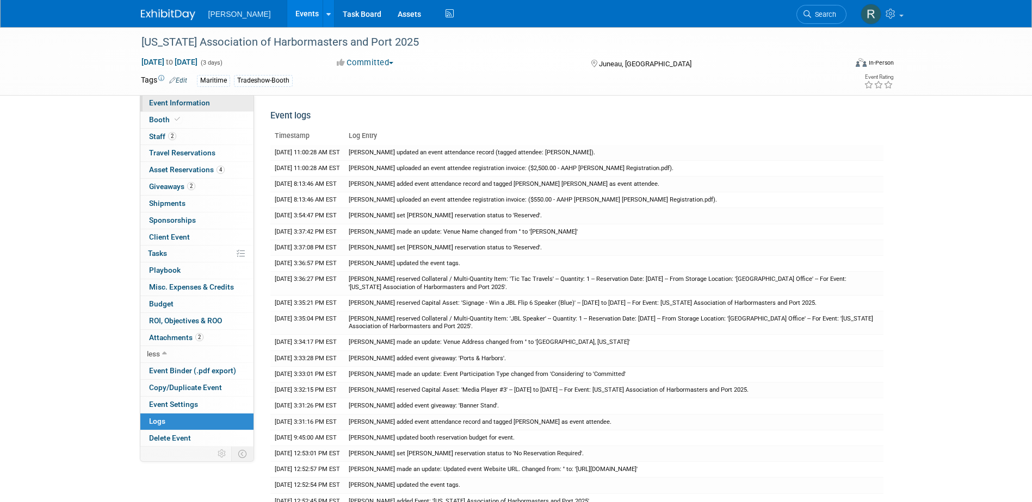
click at [196, 104] on span "Event Information" at bounding box center [179, 102] width 61 height 9
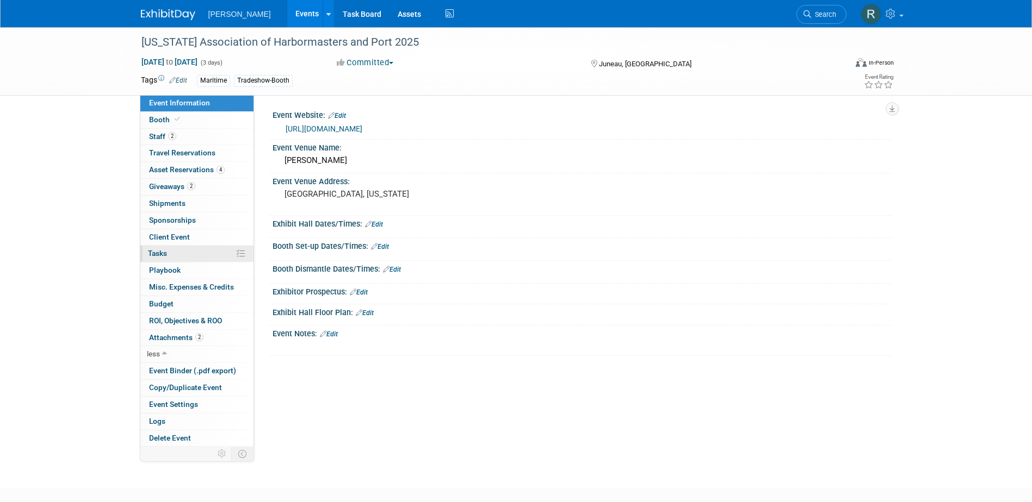
click at [179, 255] on link "0% Tasks 0%" at bounding box center [196, 254] width 113 height 16
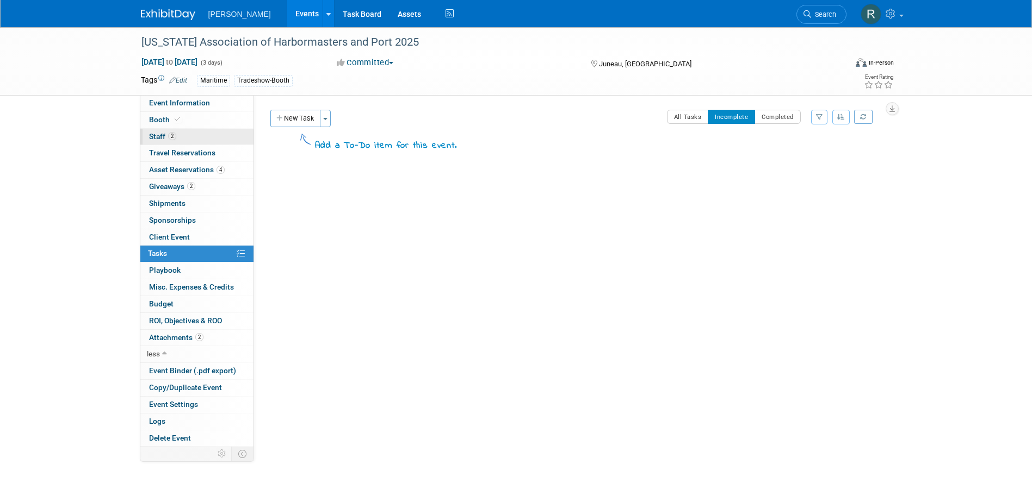
click at [190, 130] on link "2 Staff 2" at bounding box center [196, 137] width 113 height 16
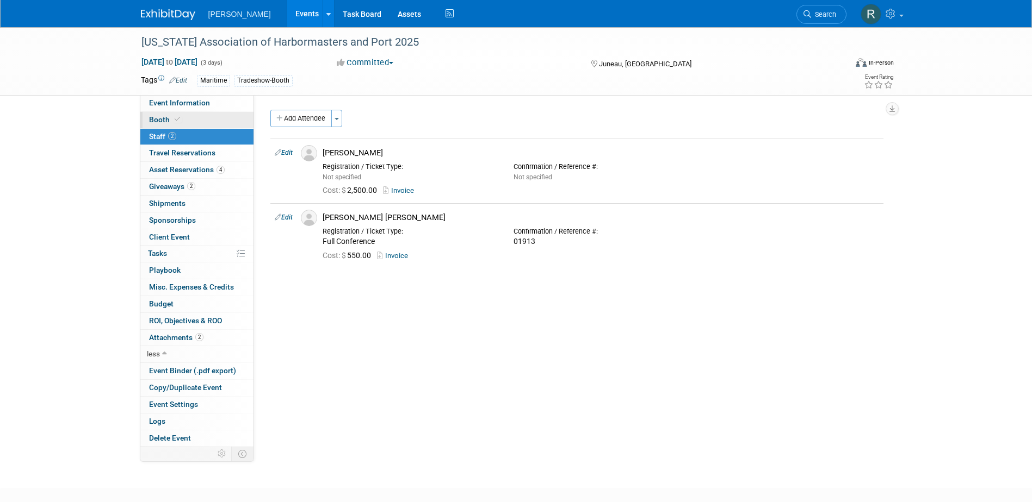
click at [191, 122] on link "Booth" at bounding box center [196, 120] width 113 height 16
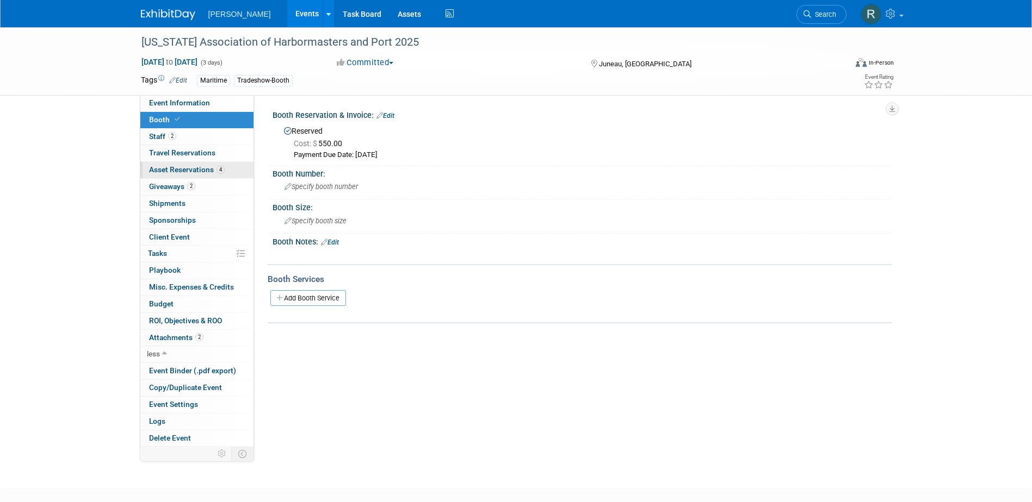
click at [201, 168] on span "Asset Reservations 4" at bounding box center [187, 169] width 76 height 9
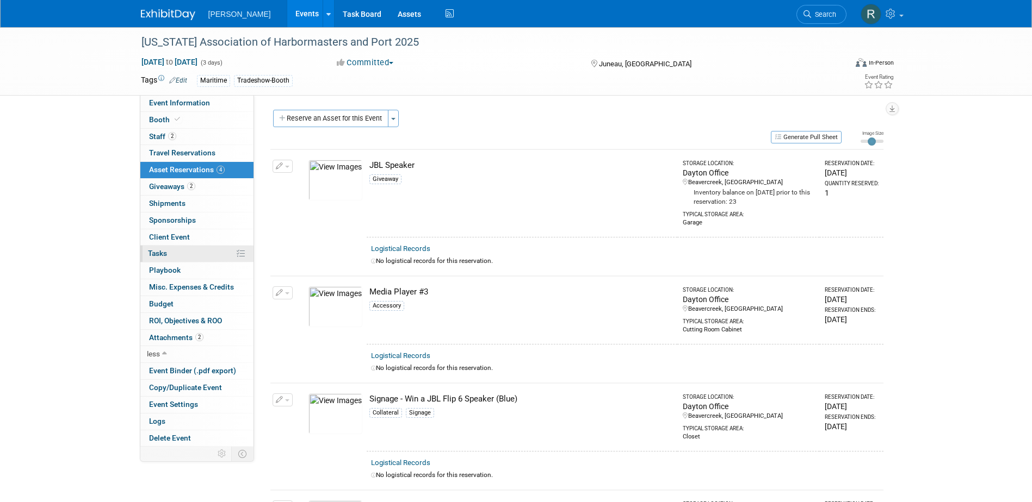
click at [169, 255] on link "0% Tasks 0%" at bounding box center [196, 254] width 113 height 16
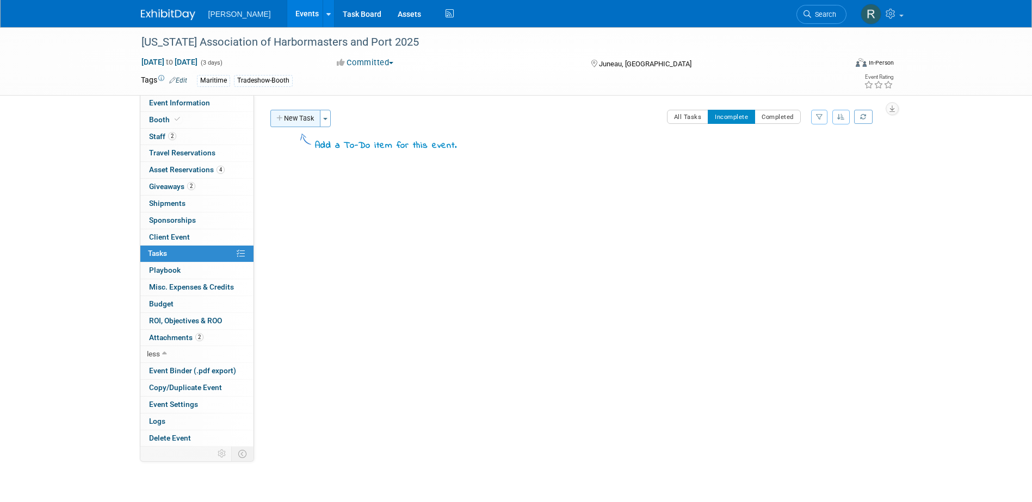
click at [299, 120] on button "New Task" at bounding box center [295, 118] width 50 height 17
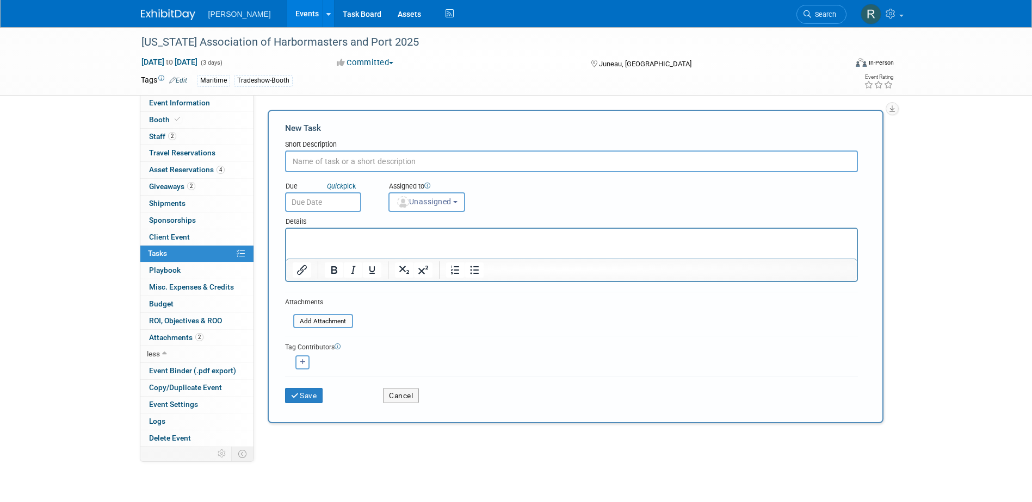
type input "h"
type input "Ship Booth Material"
click at [319, 198] on input "text" at bounding box center [323, 203] width 76 height 20
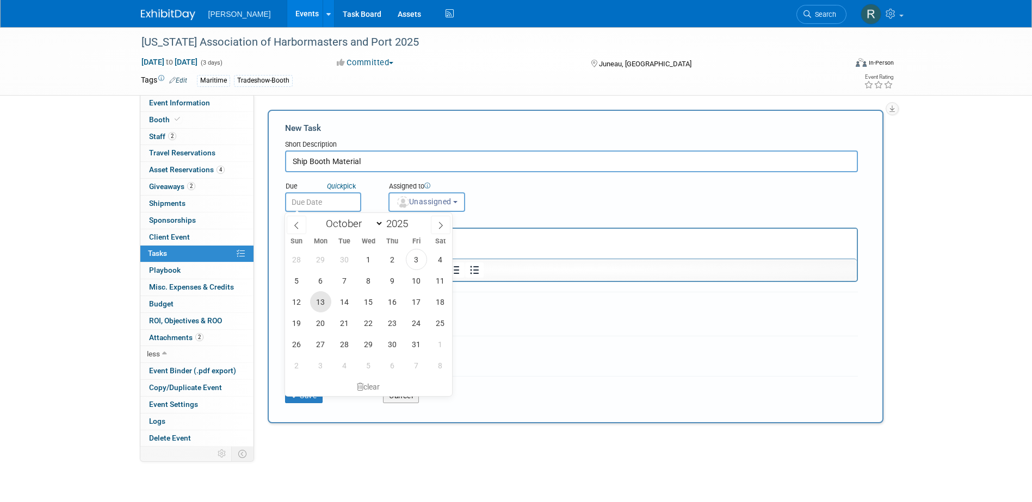
click at [322, 305] on span "13" at bounding box center [320, 301] width 21 height 21
type input "[DATE]"
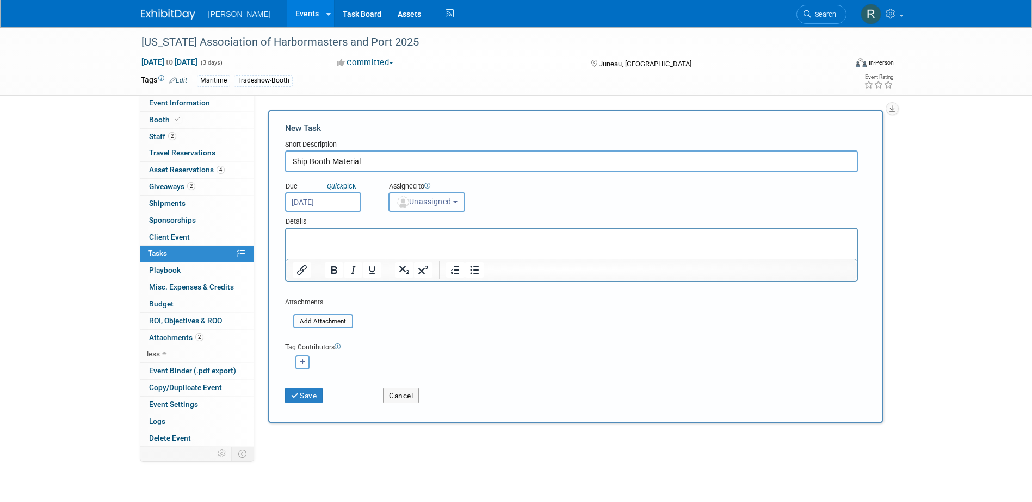
click at [436, 201] on span "Unassigned" at bounding box center [423, 201] width 55 height 9
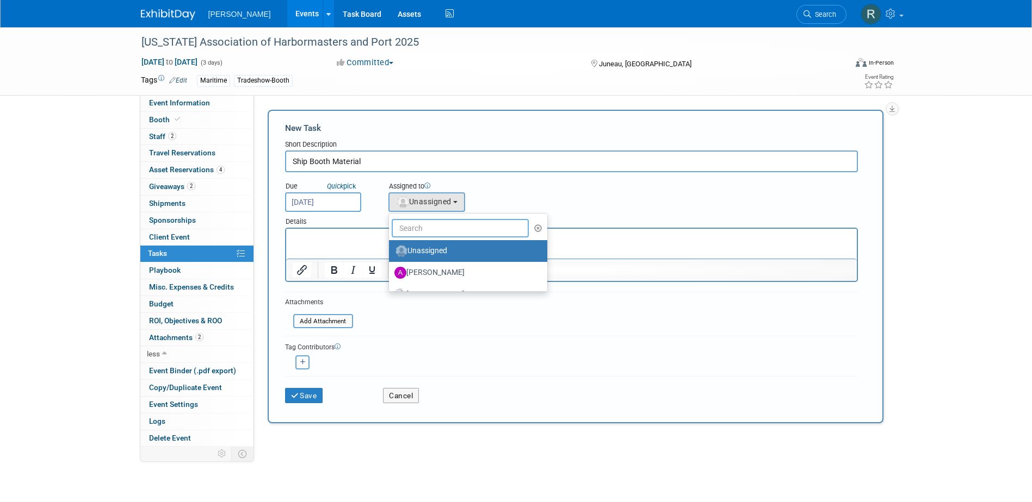
click at [437, 233] on input "text" at bounding box center [461, 228] width 138 height 18
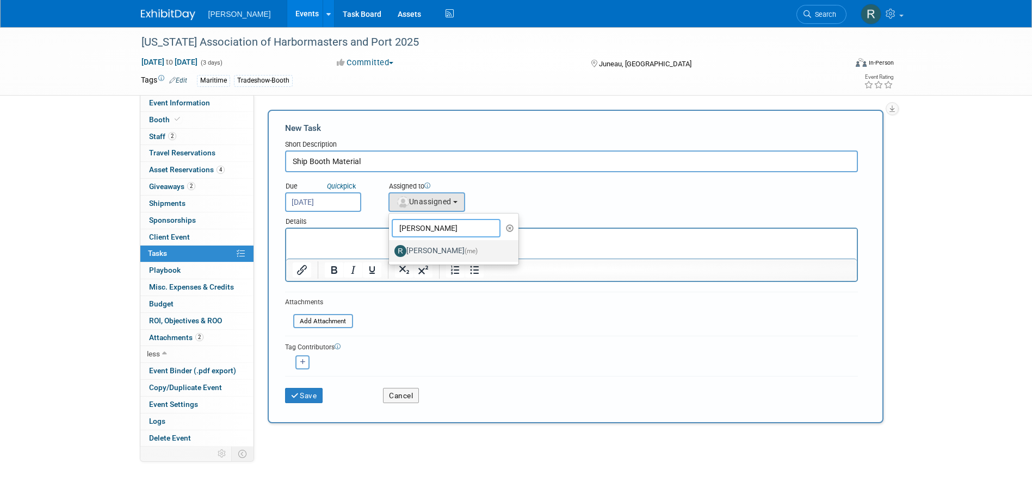
type input "[PERSON_NAME]"
click at [438, 246] on label "[PERSON_NAME] (me)" at bounding box center [451, 251] width 114 height 17
click at [390, 246] on input "[PERSON_NAME] (me)" at bounding box center [386, 249] width 7 height 7
select select "844a177d-a181-44ff-a72a-5731d68e4351"
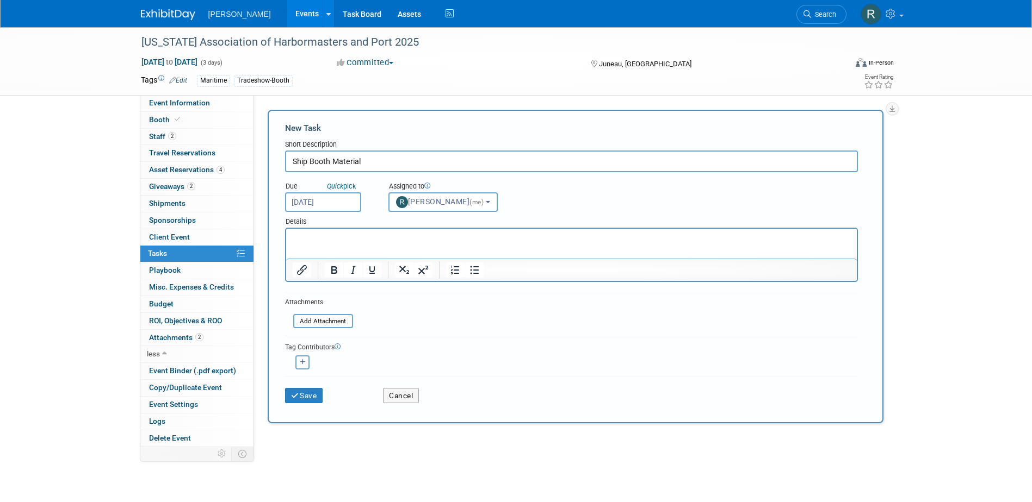
click at [344, 244] on html at bounding box center [571, 236] width 570 height 15
click at [305, 358] on button "button" at bounding box center [302, 363] width 14 height 14
select select
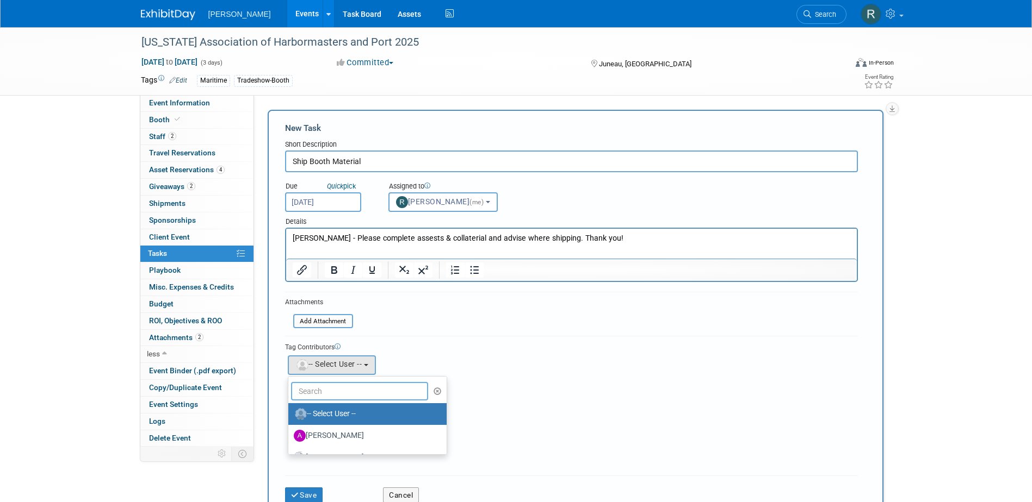
click at [319, 389] on input "text" at bounding box center [360, 391] width 138 height 18
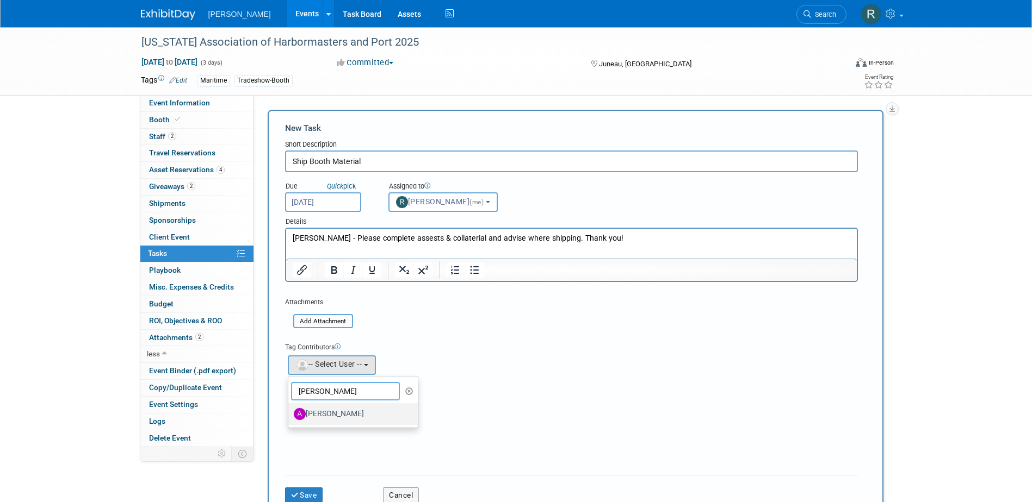
type input "[PERSON_NAME]"
click at [338, 418] on label "[PERSON_NAME]" at bounding box center [351, 414] width 114 height 17
click at [290, 417] on input "[PERSON_NAME]" at bounding box center [286, 412] width 7 height 7
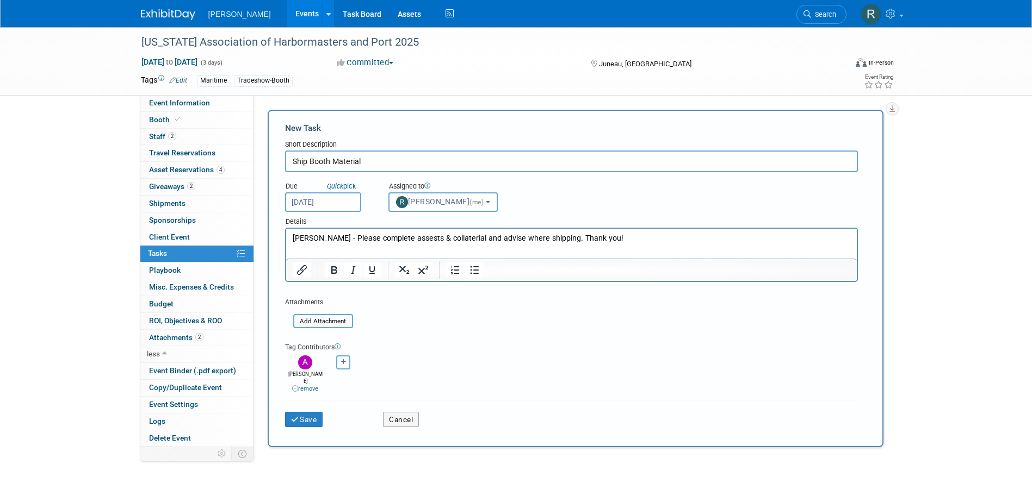
click at [345, 363] on icon "button" at bounding box center [343, 362] width 5 height 6
select select
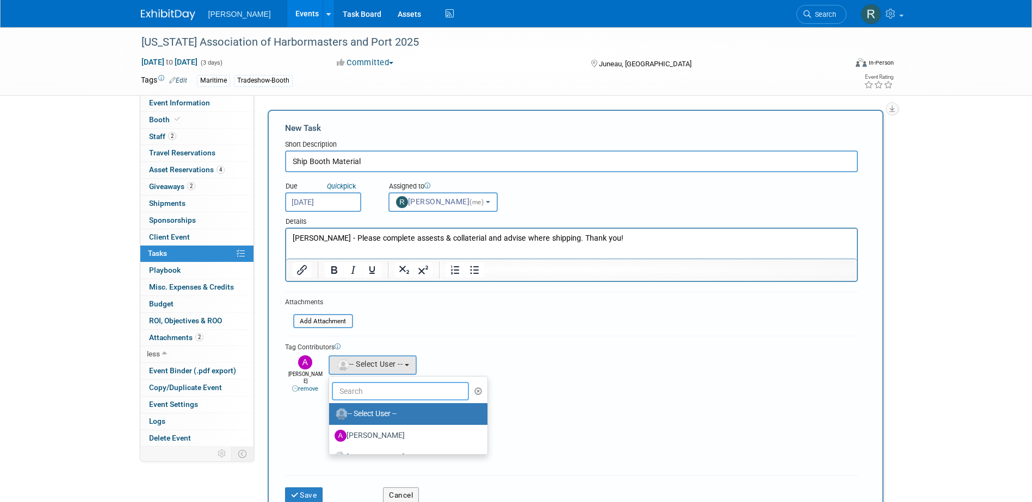
click at [345, 393] on input "text" at bounding box center [401, 391] width 138 height 18
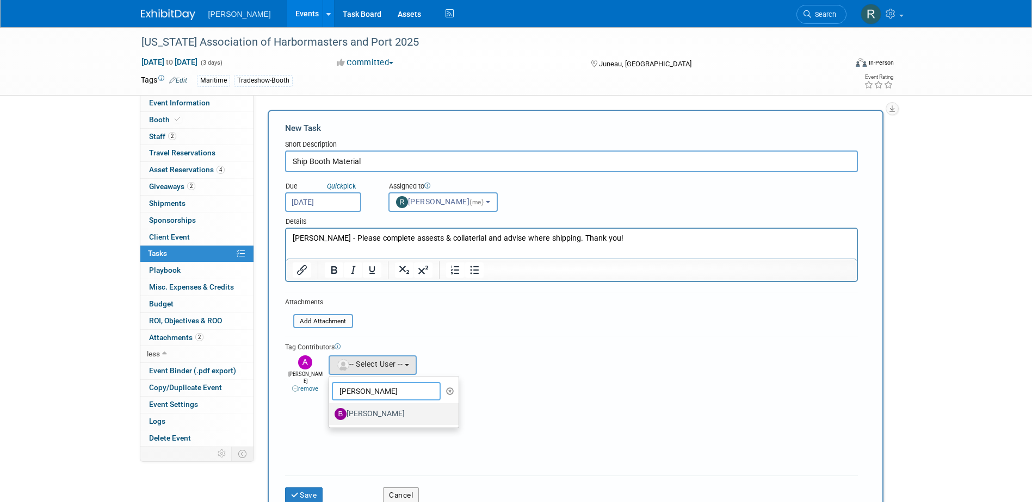
type input "[PERSON_NAME]"
click at [372, 419] on label "[PERSON_NAME]" at bounding box center [391, 414] width 114 height 17
click at [331, 417] on input "[PERSON_NAME]" at bounding box center [327, 412] width 7 height 7
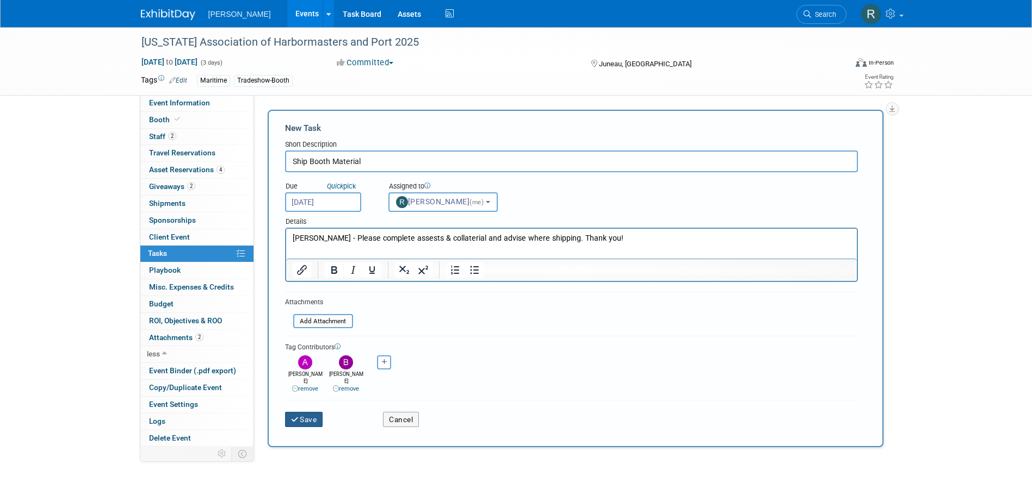
click at [300, 412] on button "Save" at bounding box center [304, 419] width 38 height 15
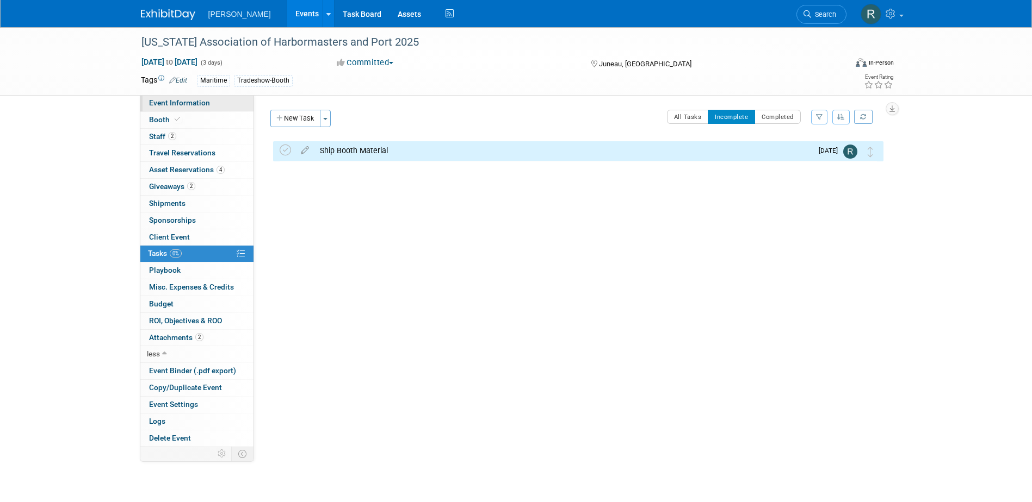
click at [208, 105] on link "Event Information" at bounding box center [196, 103] width 113 height 16
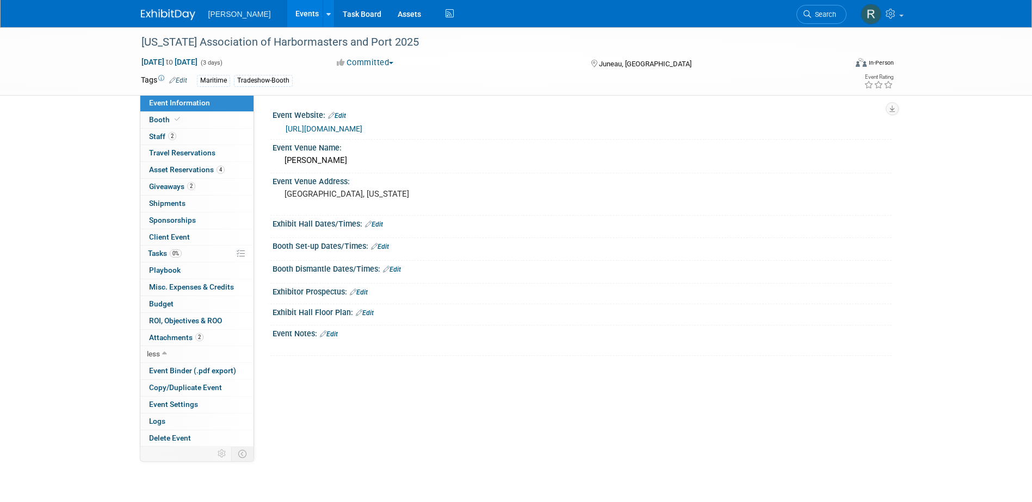
click at [342, 131] on link "[URL][DOMAIN_NAME]" at bounding box center [324, 129] width 77 height 9
click at [198, 62] on span "[DATE] to [DATE]" at bounding box center [169, 62] width 57 height 10
select select "9"
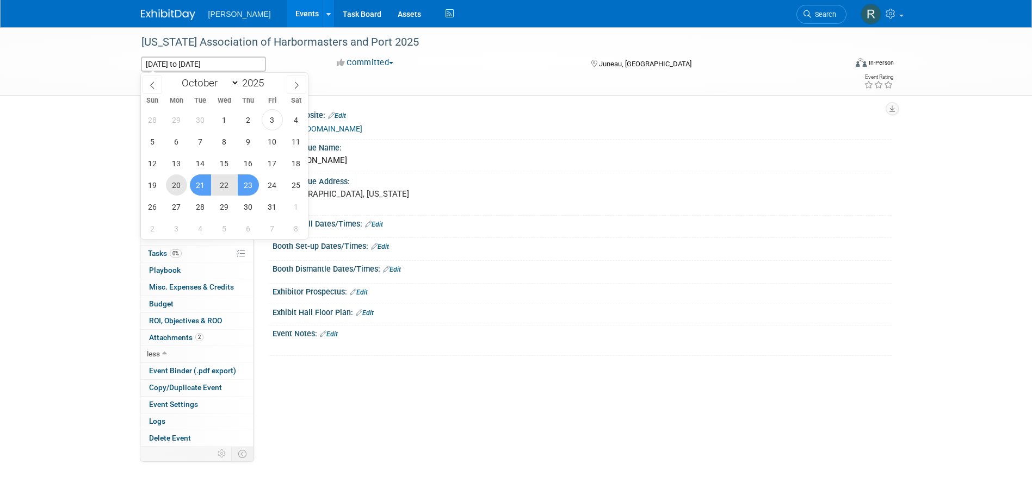
click at [173, 187] on span "20" at bounding box center [176, 185] width 21 height 21
type input "[DATE]"
click at [271, 188] on span "24" at bounding box center [272, 185] width 21 height 21
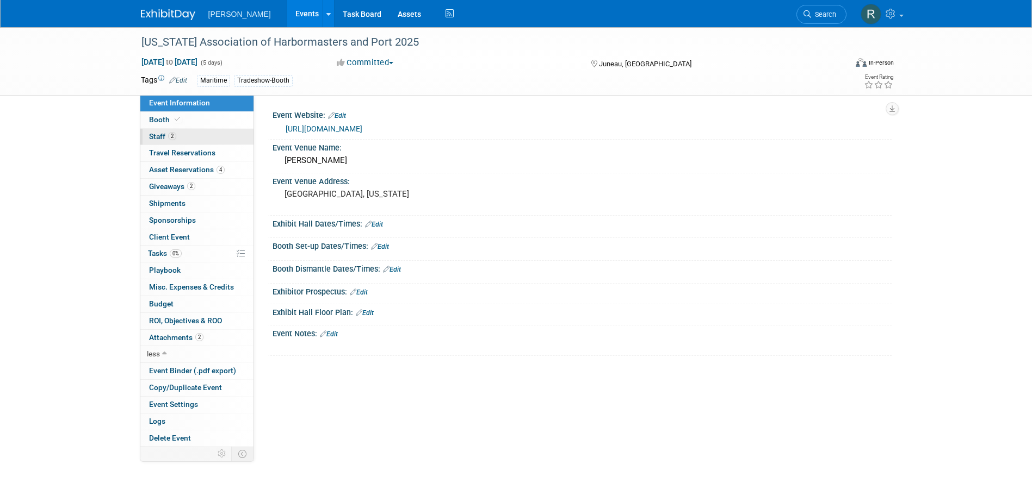
click at [207, 136] on link "2 Staff 2" at bounding box center [196, 137] width 113 height 16
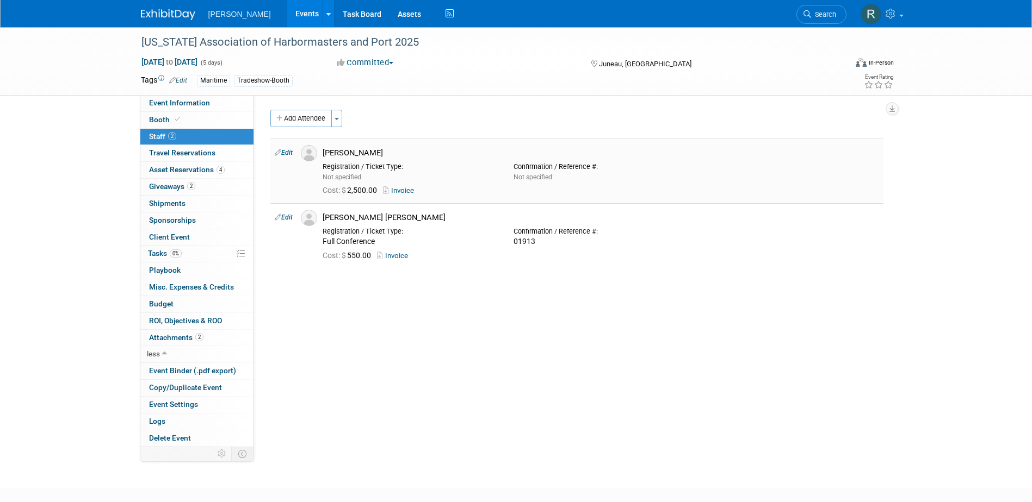
click at [289, 153] on link "Edit" at bounding box center [284, 153] width 18 height 8
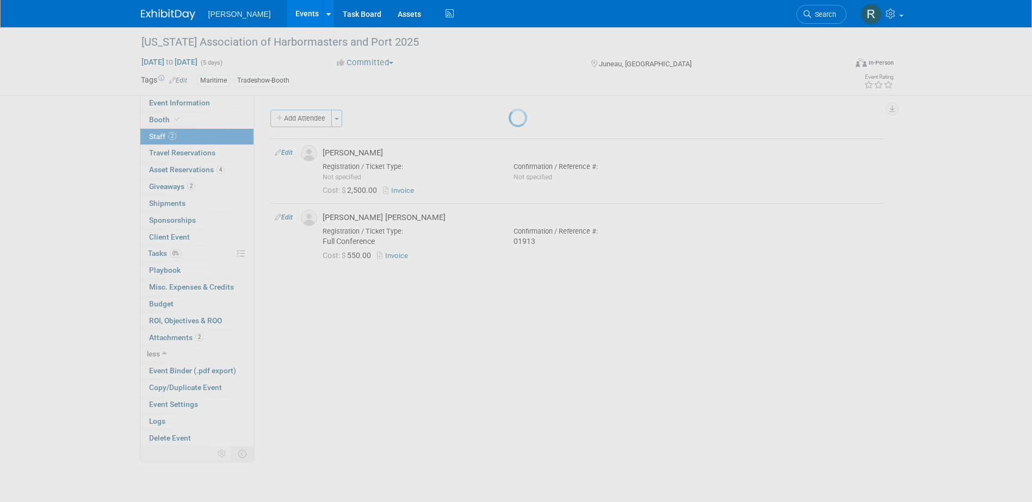
select select "a0fe36e7-411e-4781-9d52-96c0754063eb"
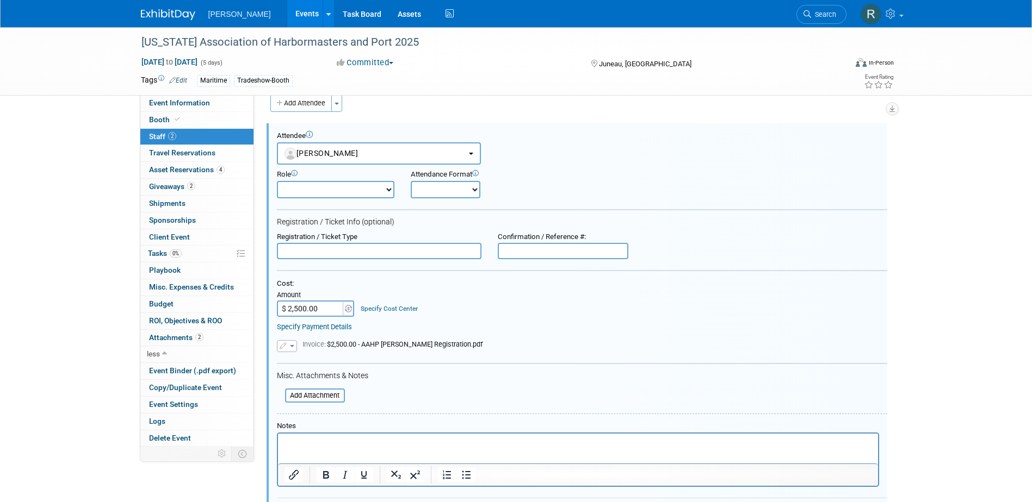
scroll to position [70, 0]
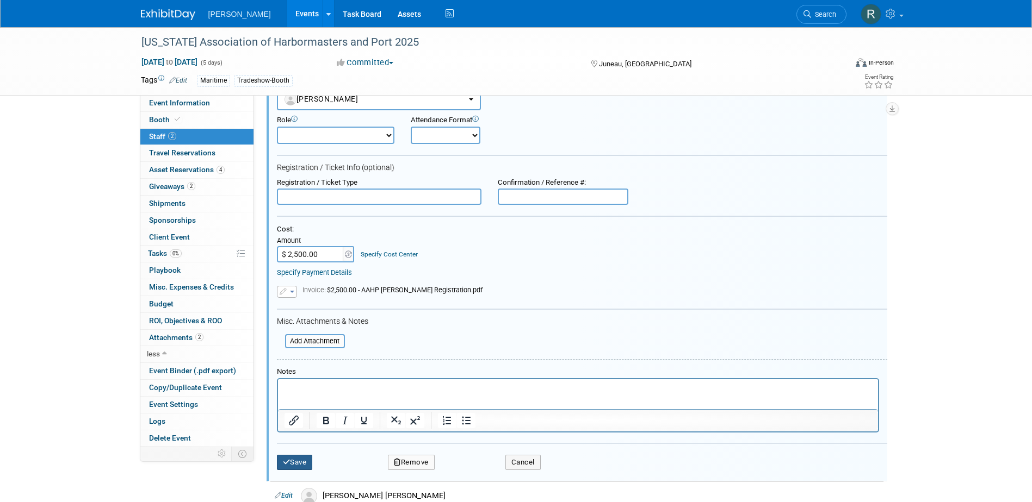
click at [296, 461] on button "Save" at bounding box center [295, 462] width 36 height 15
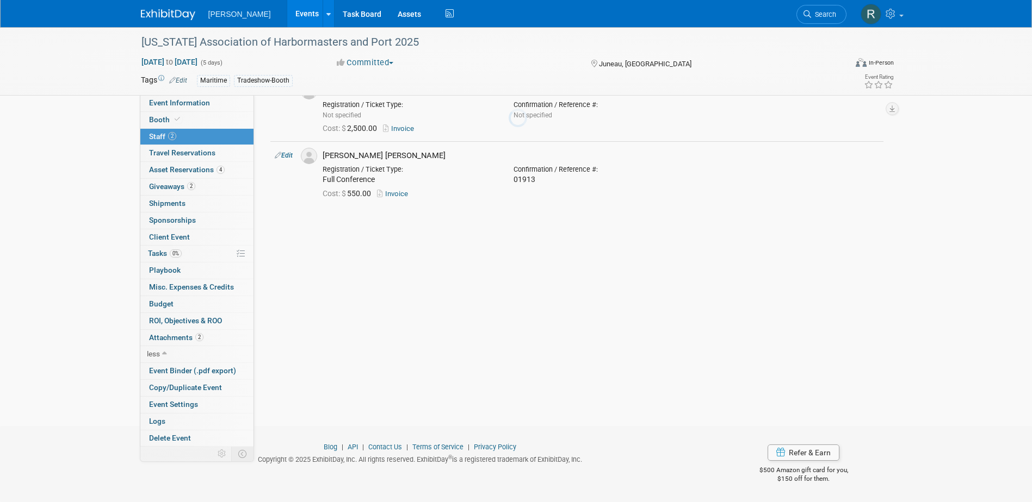
scroll to position [62, 0]
click at [171, 98] on span "Event Information" at bounding box center [179, 102] width 61 height 9
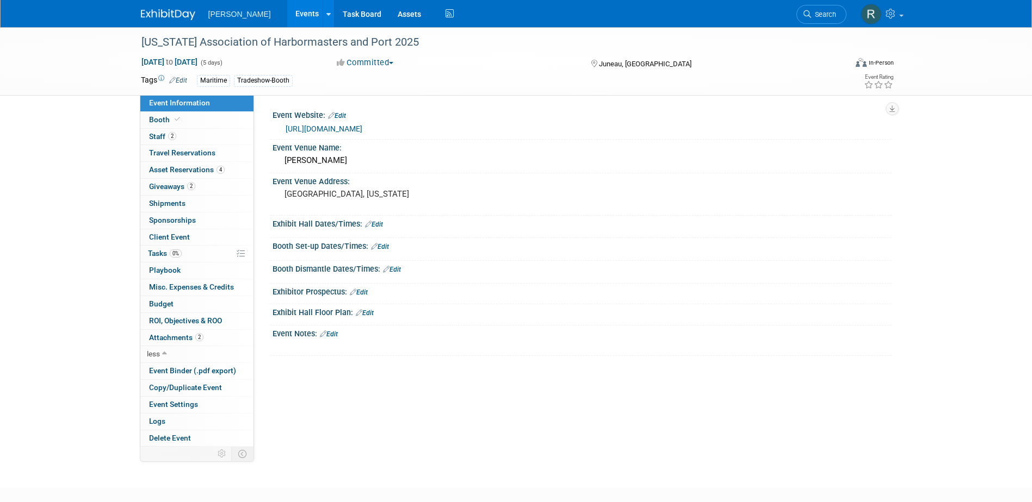
click at [303, 132] on link "[URL][DOMAIN_NAME]" at bounding box center [324, 129] width 77 height 9
click at [343, 113] on link "Edit" at bounding box center [337, 116] width 18 height 8
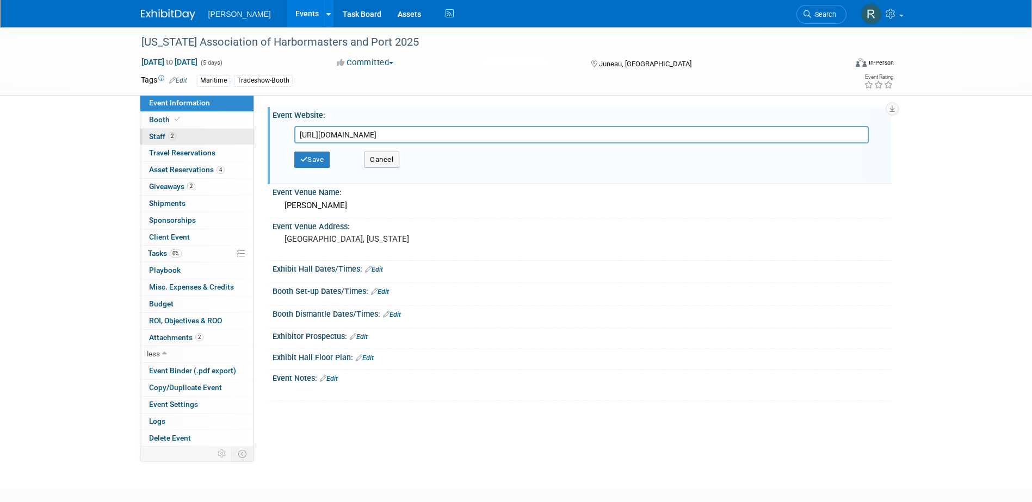
drag, startPoint x: 411, startPoint y: 135, endPoint x: 234, endPoint y: 133, distance: 177.3
click at [234, 133] on div "Event Information Event Info Booth Booth 2 Staff 2 Staff 0 Travel Reservations …" at bounding box center [516, 237] width 767 height 420
type input "[URL][DOMAIN_NAME]"
click at [319, 153] on button "Save" at bounding box center [312, 160] width 36 height 16
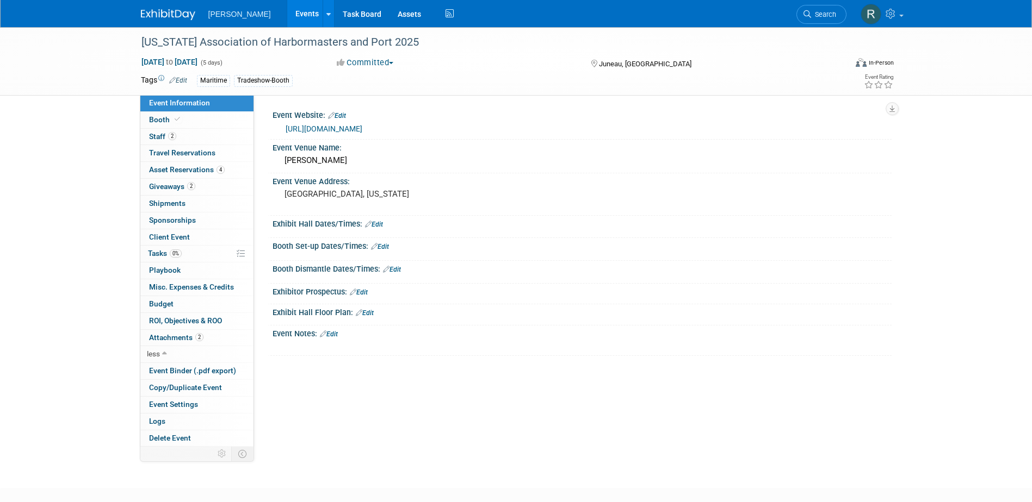
click at [338, 333] on link "Edit" at bounding box center [329, 335] width 18 height 8
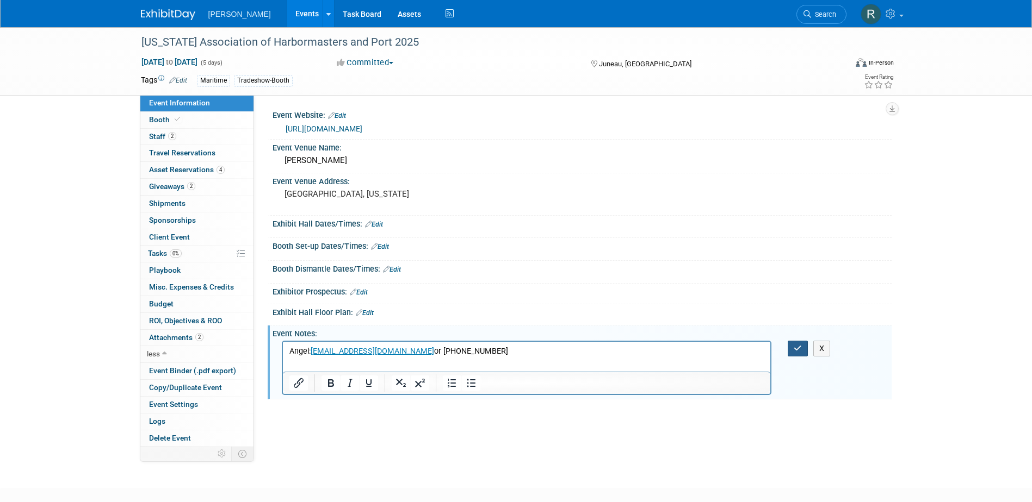
click at [801, 347] on icon "button" at bounding box center [797, 349] width 8 height 8
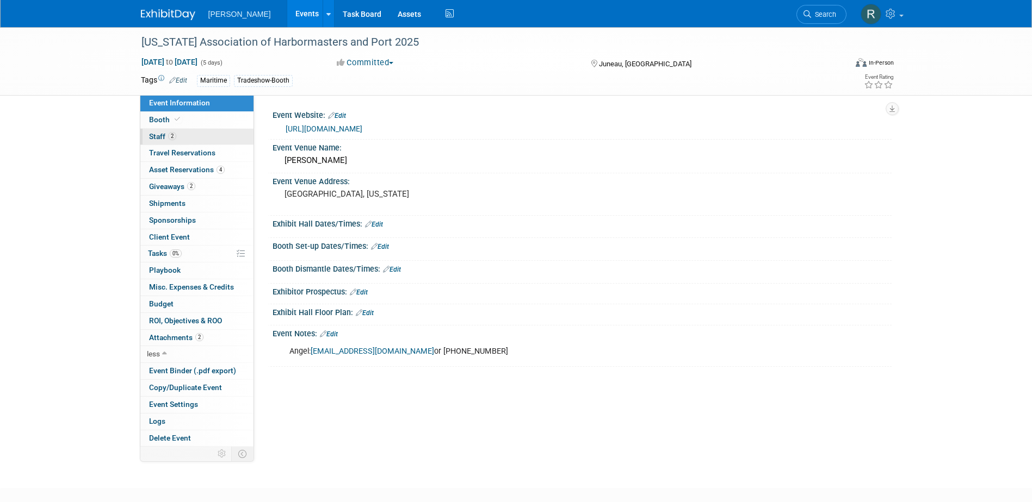
click at [204, 142] on link "2 Staff 2" at bounding box center [196, 137] width 113 height 16
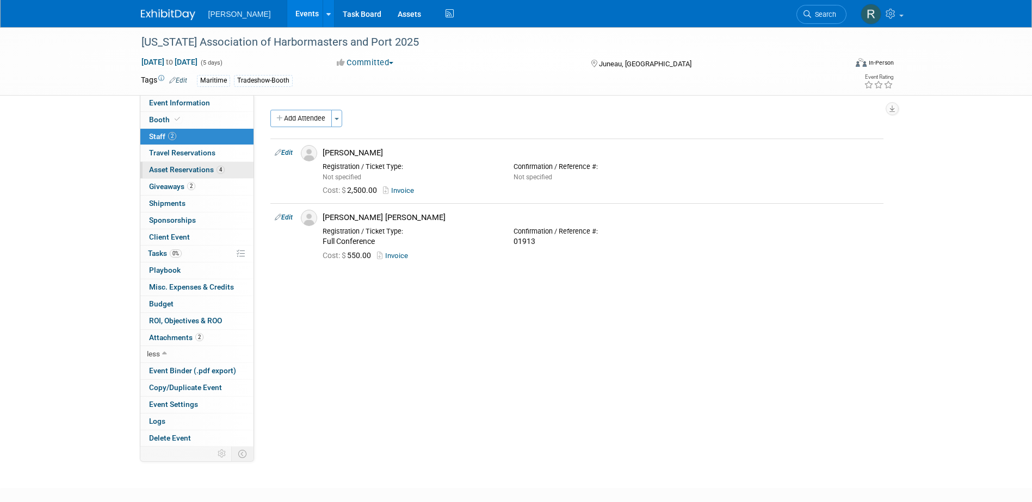
click at [189, 173] on span "Asset Reservations 4" at bounding box center [187, 169] width 76 height 9
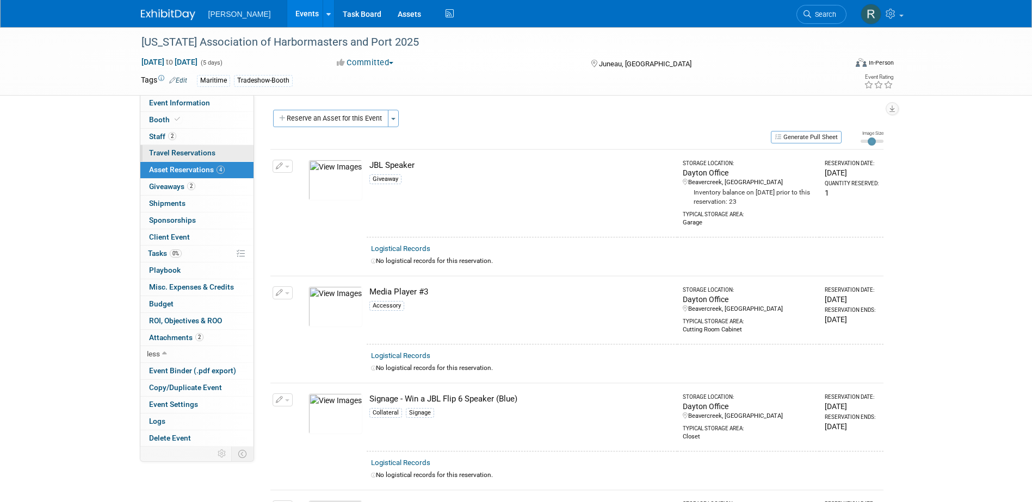
click at [189, 154] on span "Travel Reservations 0" at bounding box center [182, 152] width 66 height 9
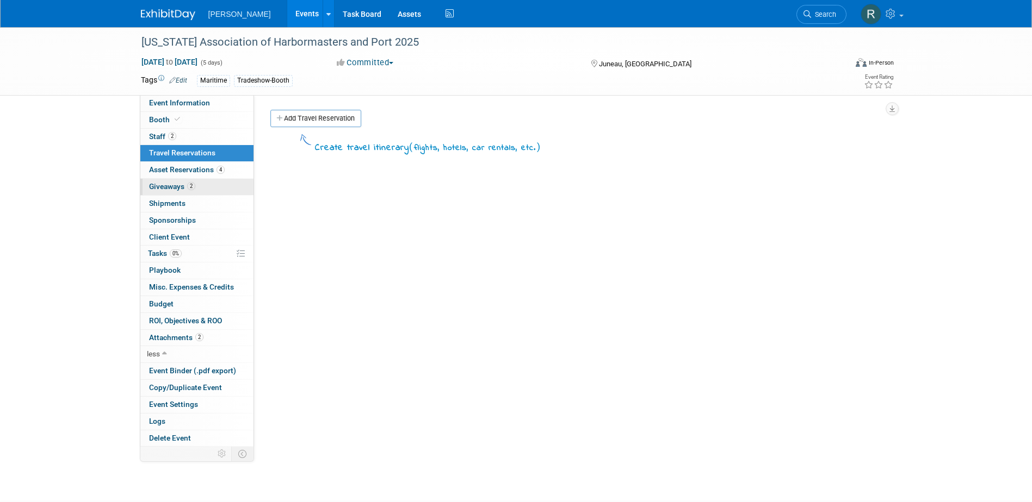
click at [169, 183] on span "Giveaways 2" at bounding box center [172, 186] width 46 height 9
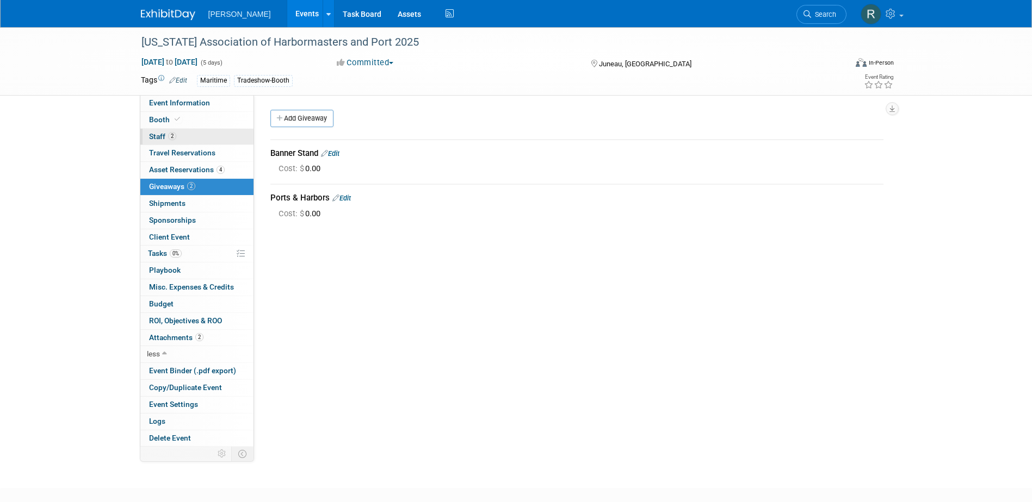
click at [173, 141] on link "2 Staff 2" at bounding box center [196, 137] width 113 height 16
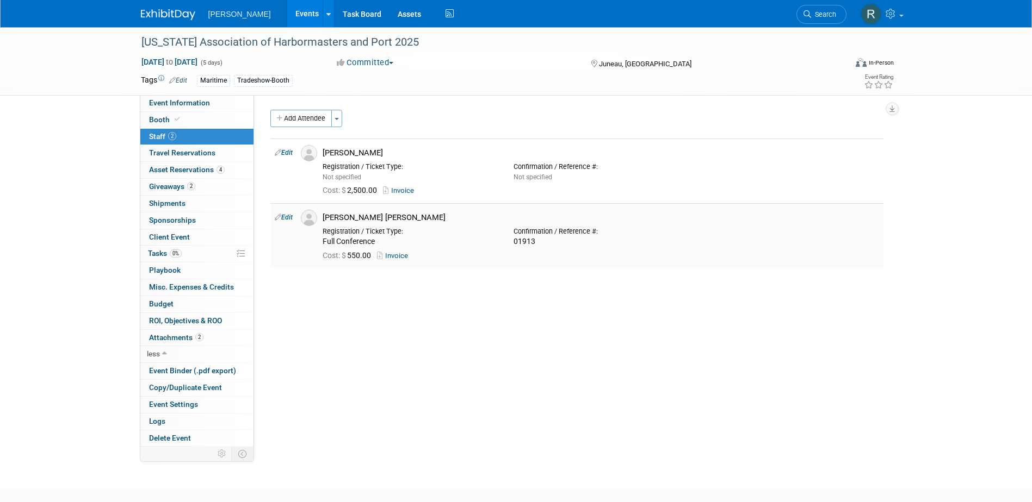
click at [396, 256] on link "Invoice" at bounding box center [394, 256] width 35 height 8
